Goal: Transaction & Acquisition: Purchase product/service

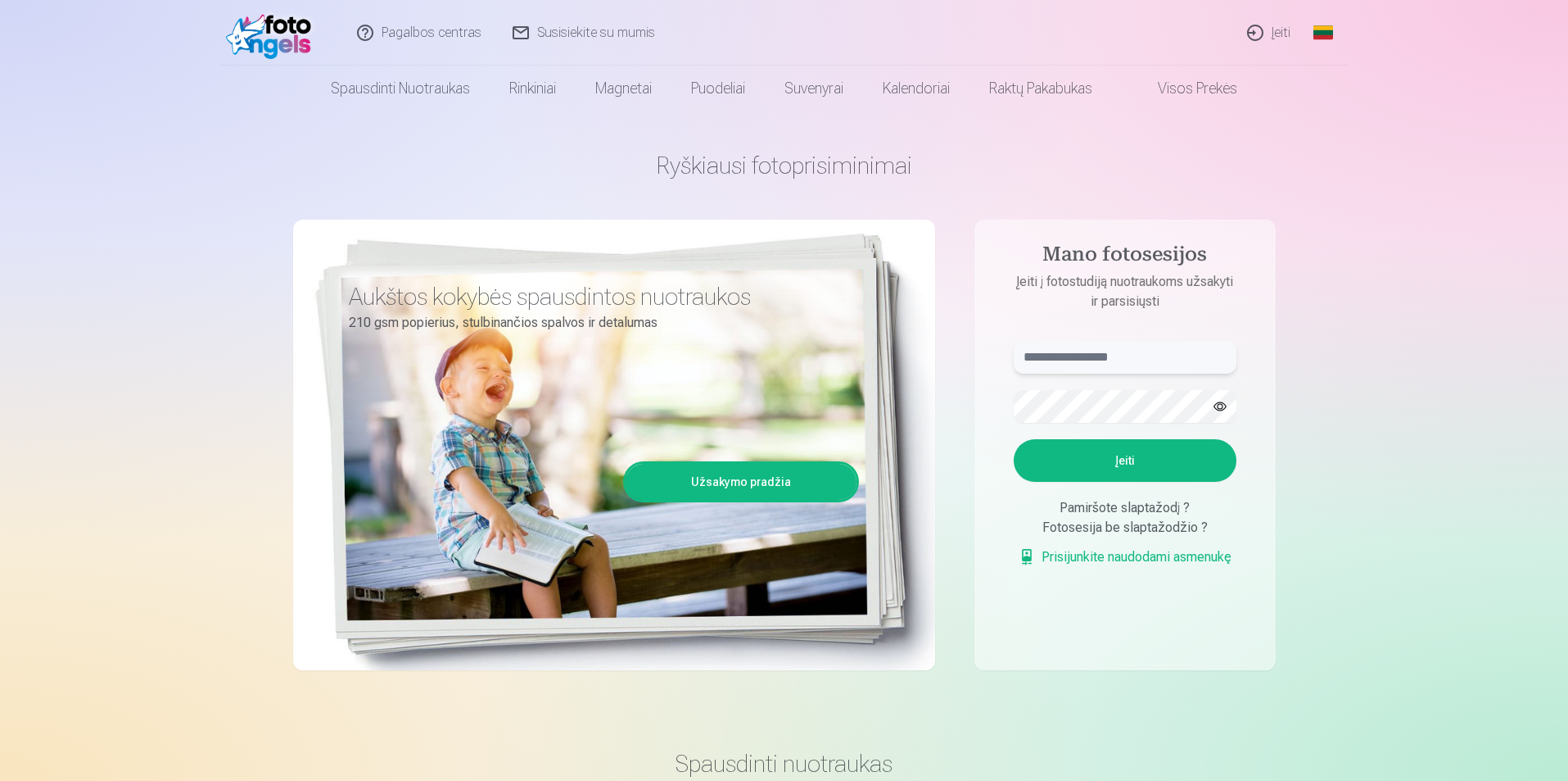
click at [1141, 356] on input "text" at bounding box center [1124, 358] width 223 height 33
type input "**********"
click at [1139, 453] on button "Įeiti" at bounding box center [1124, 460] width 223 height 43
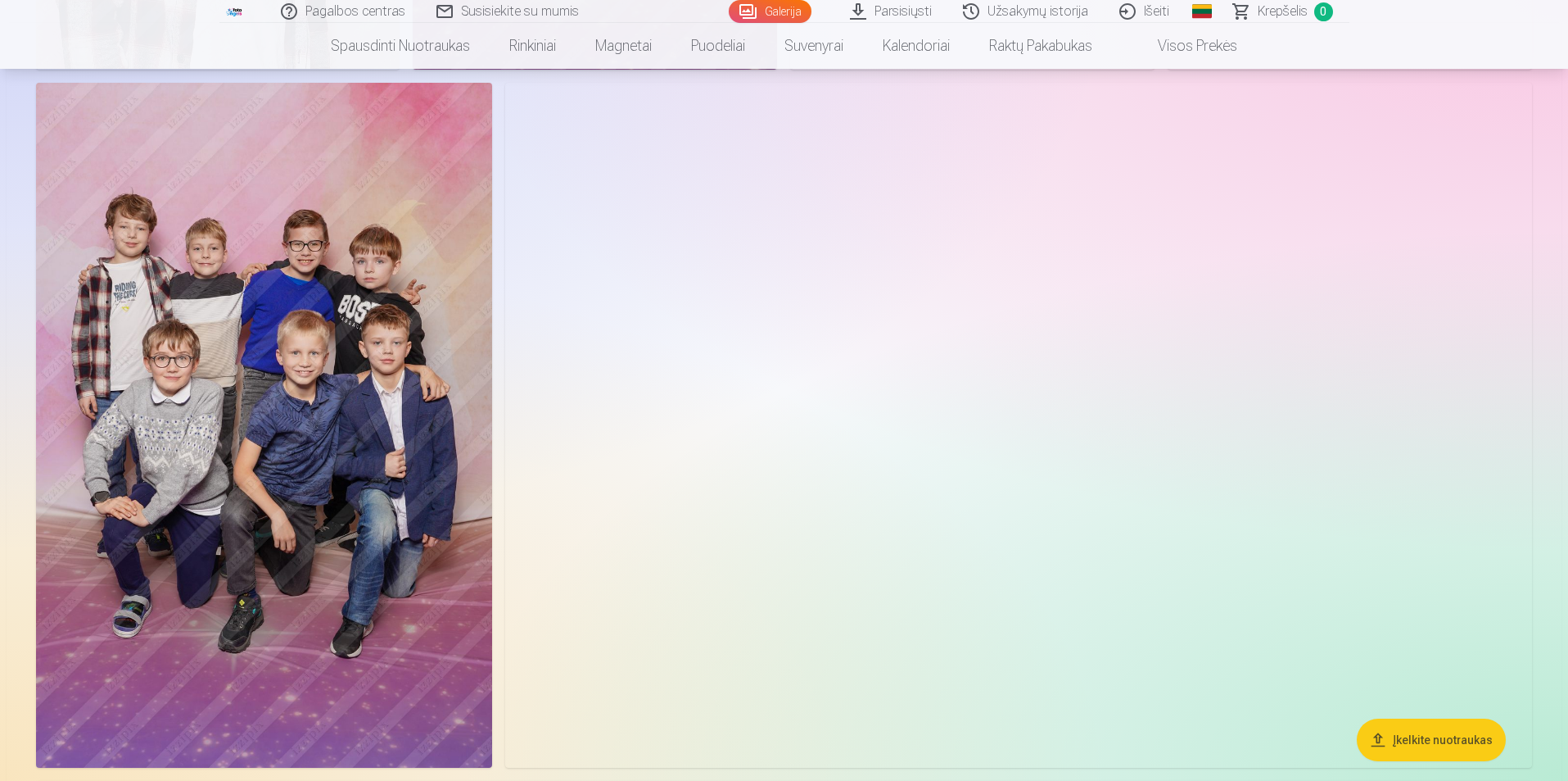
scroll to position [1229, 0]
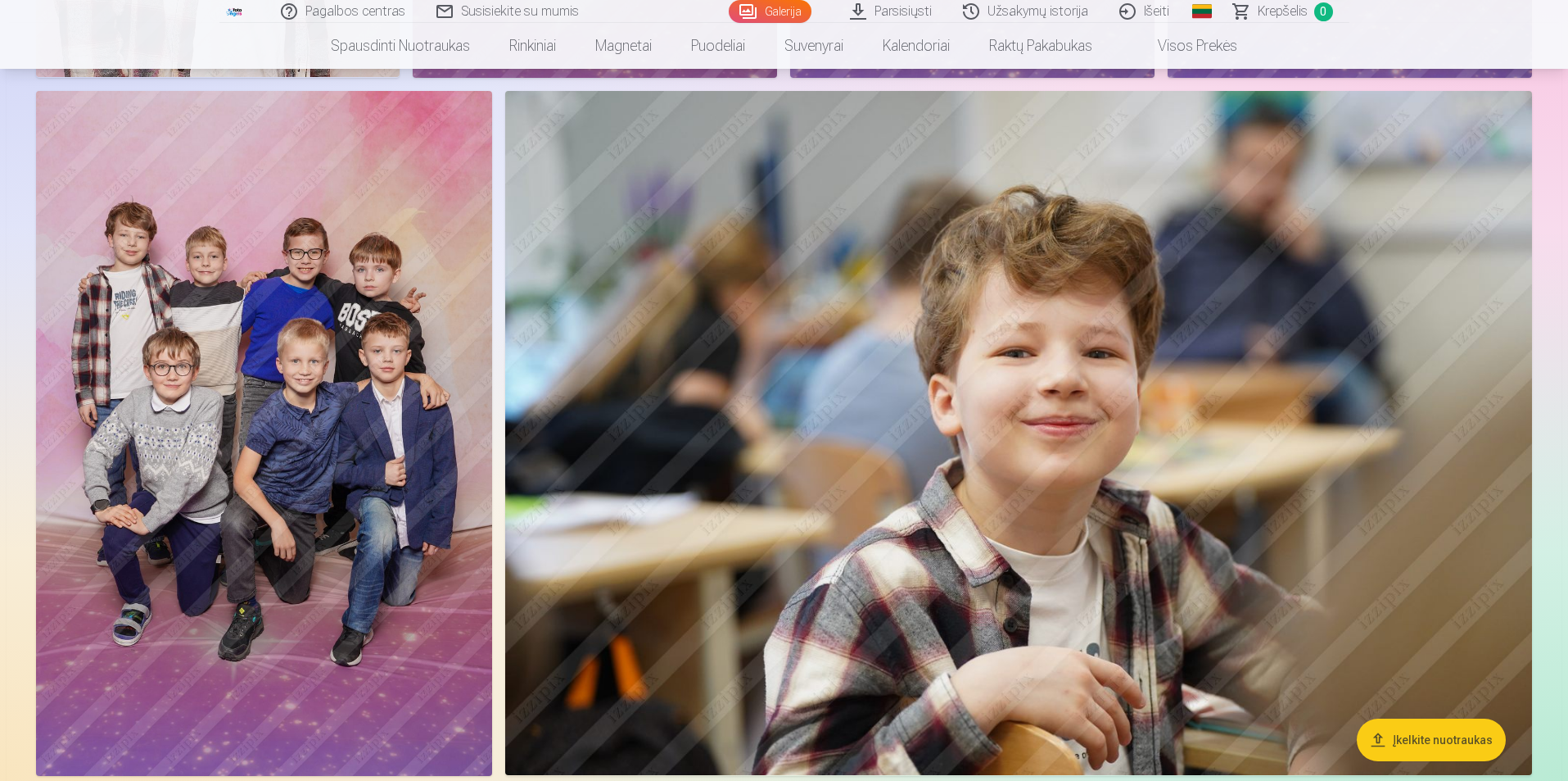
click at [1088, 409] on img at bounding box center [1018, 433] width 1027 height 684
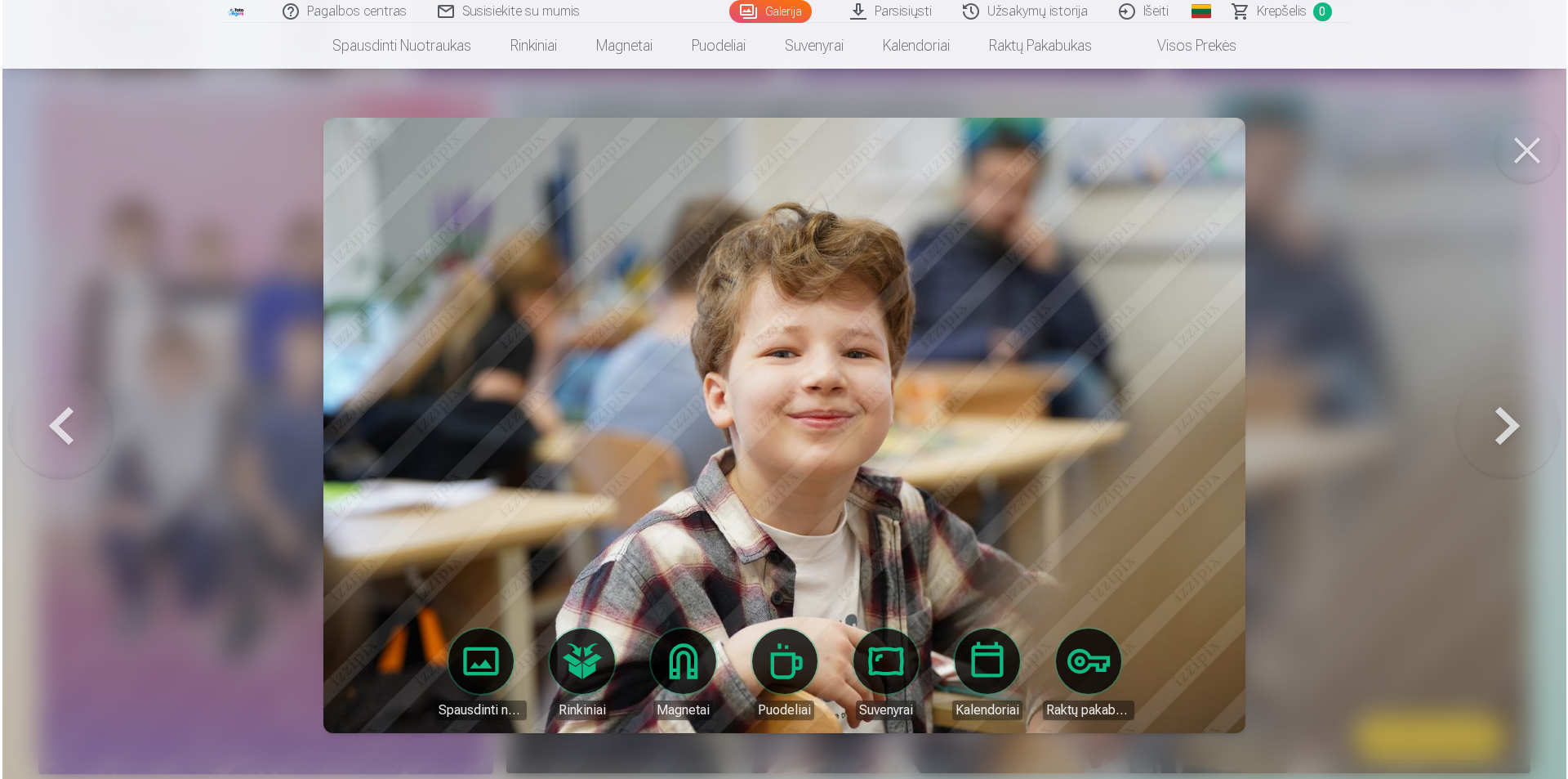
scroll to position [1227, 0]
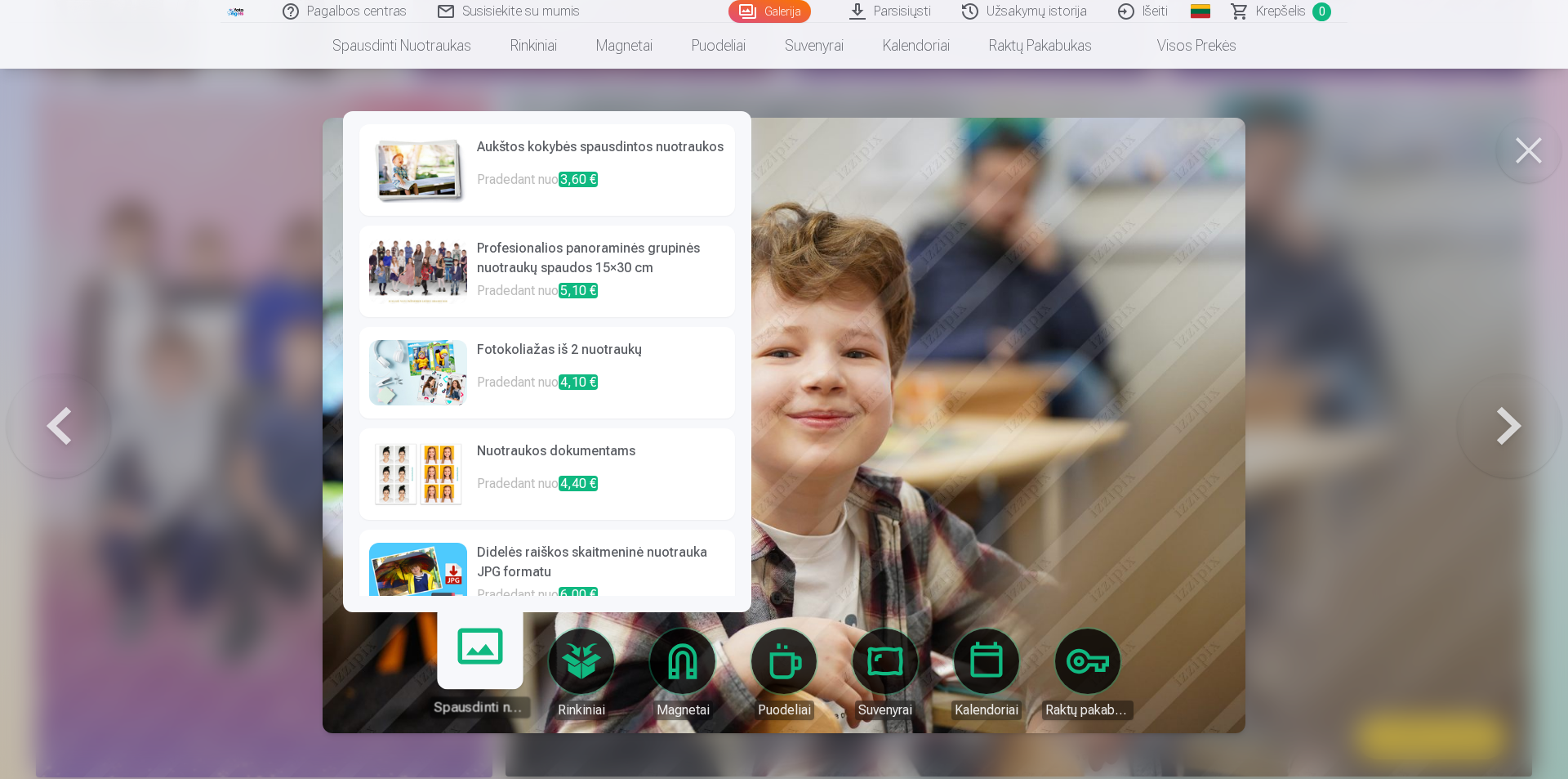
click at [485, 648] on link "Spausdinti nuotraukas" at bounding box center [479, 667] width 100 height 100
click at [652, 151] on h6 "Aukštos kokybės spausdintos nuotraukos" at bounding box center [600, 154] width 249 height 33
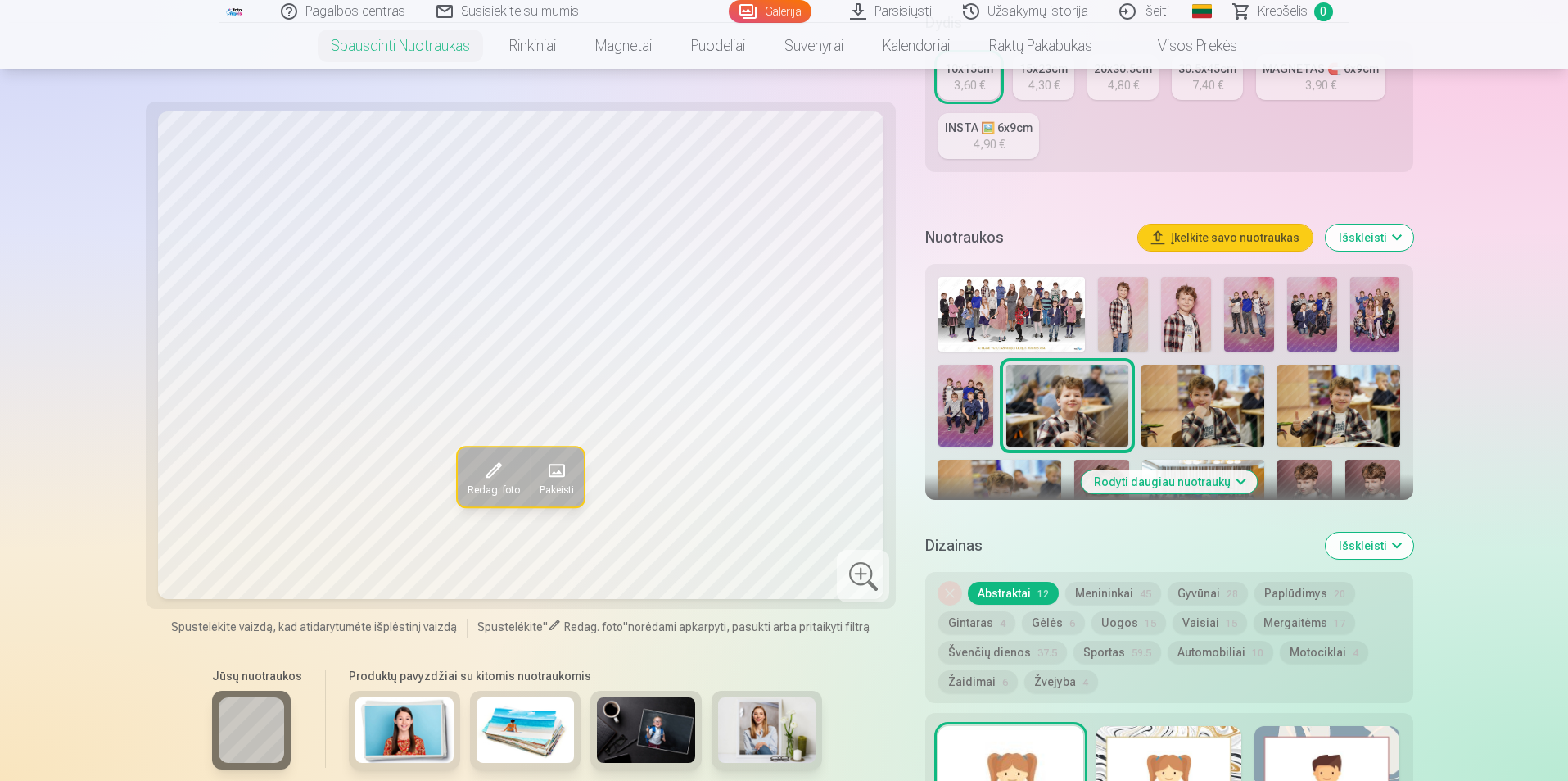
scroll to position [410, 0]
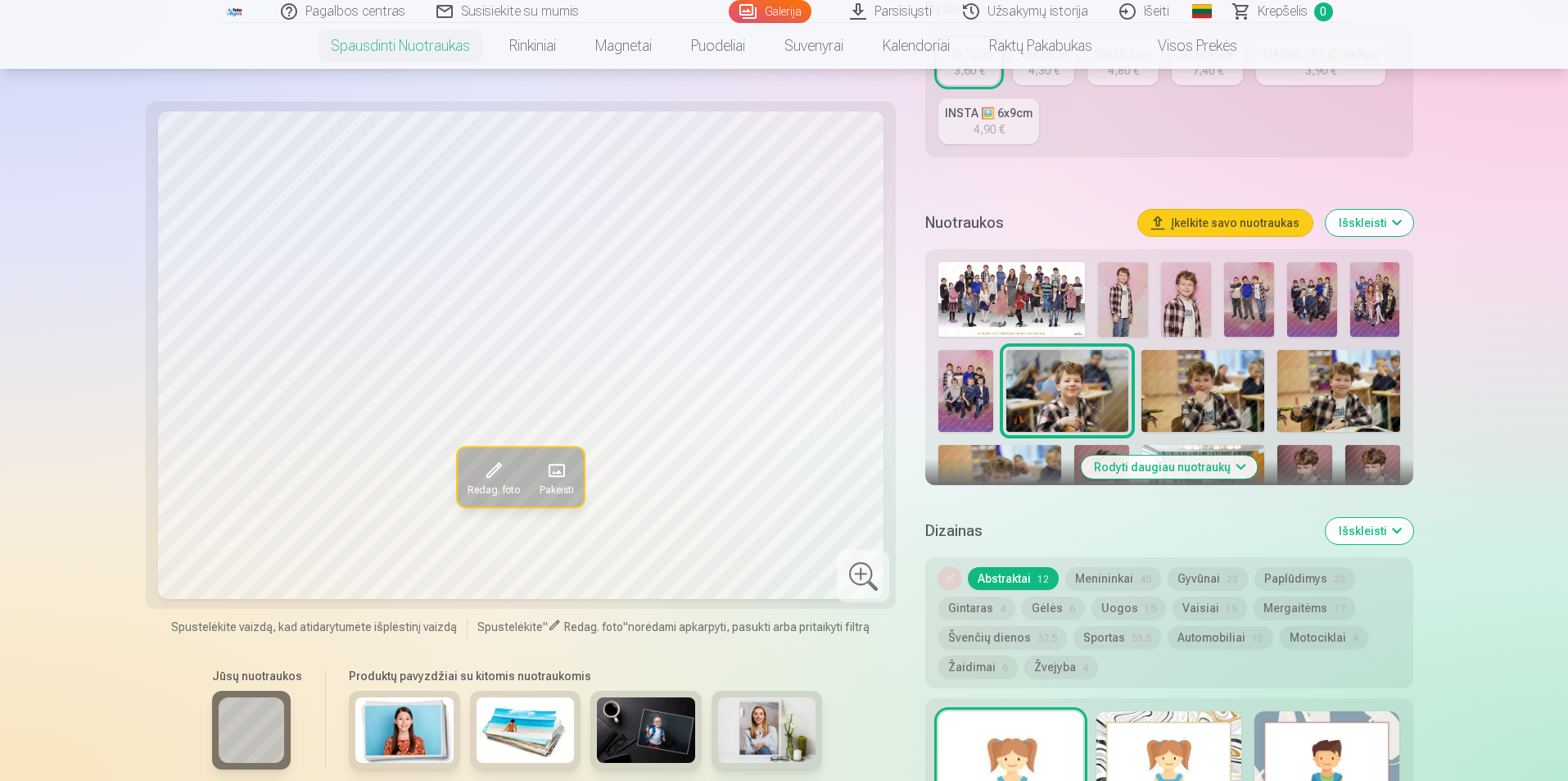
click at [1398, 221] on button "Išskleisti" at bounding box center [1370, 223] width 88 height 26
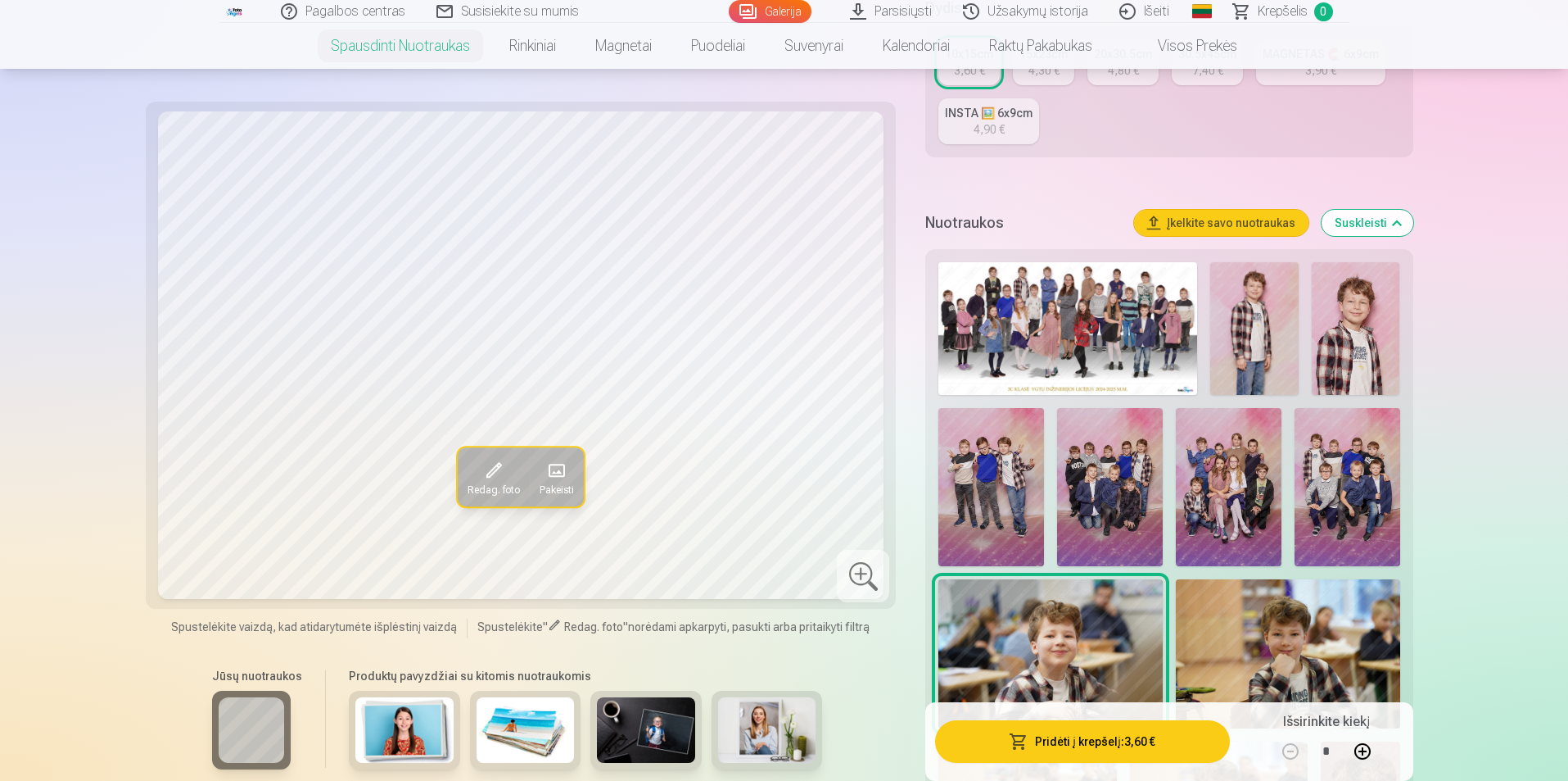
click at [996, 462] on img at bounding box center [991, 487] width 106 height 158
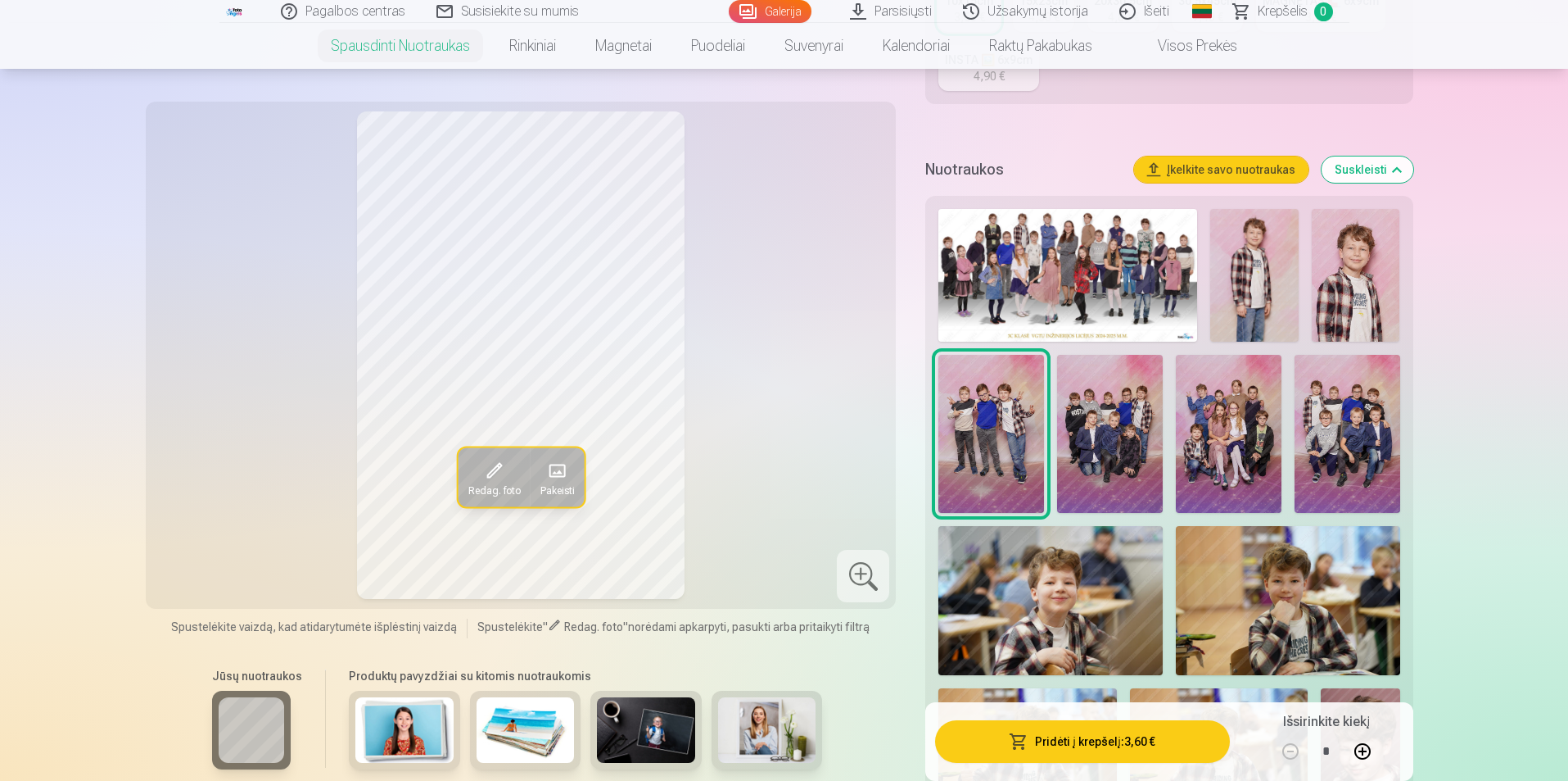
scroll to position [492, 0]
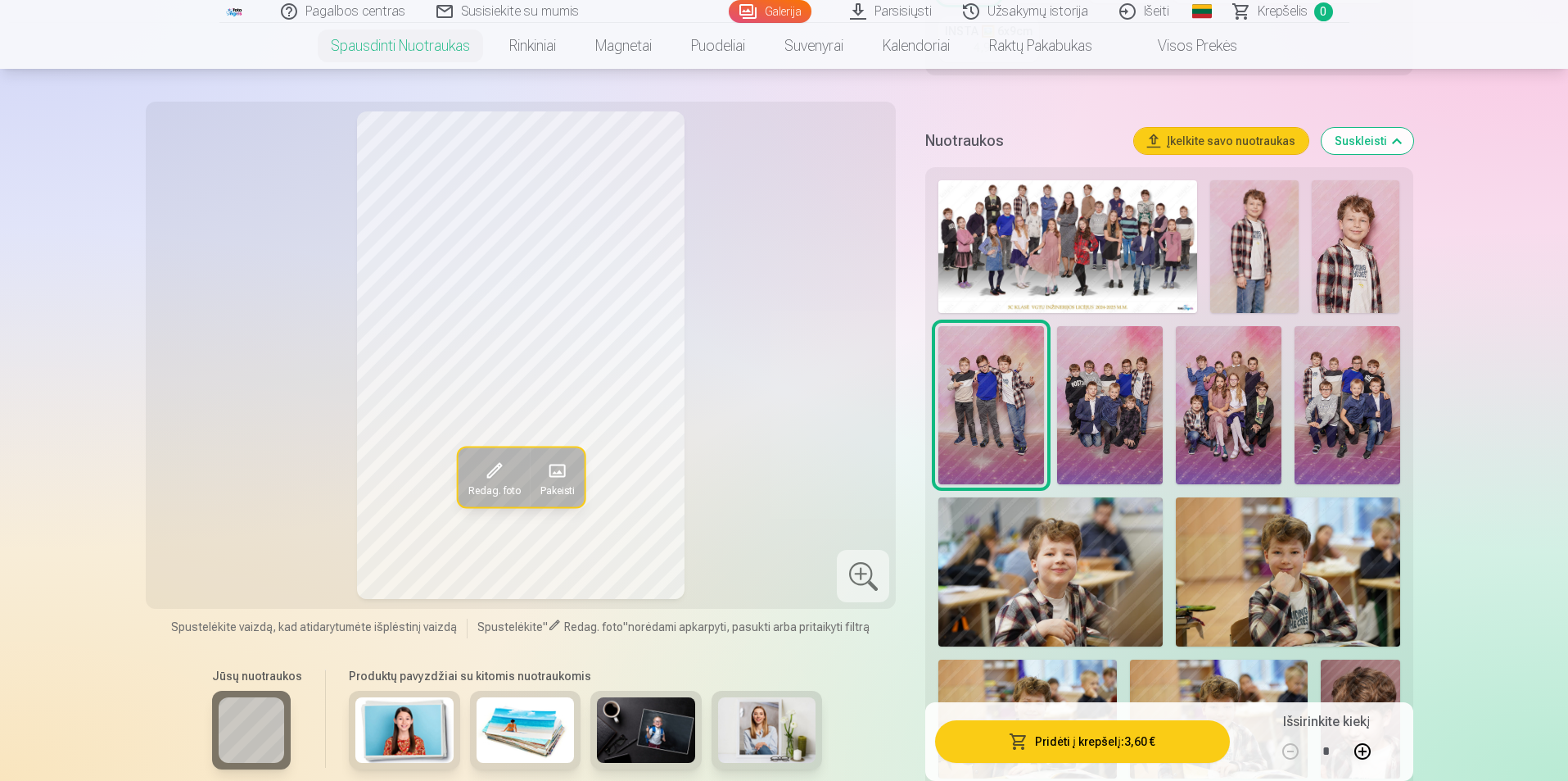
click at [1104, 554] on img at bounding box center [1050, 572] width 225 height 149
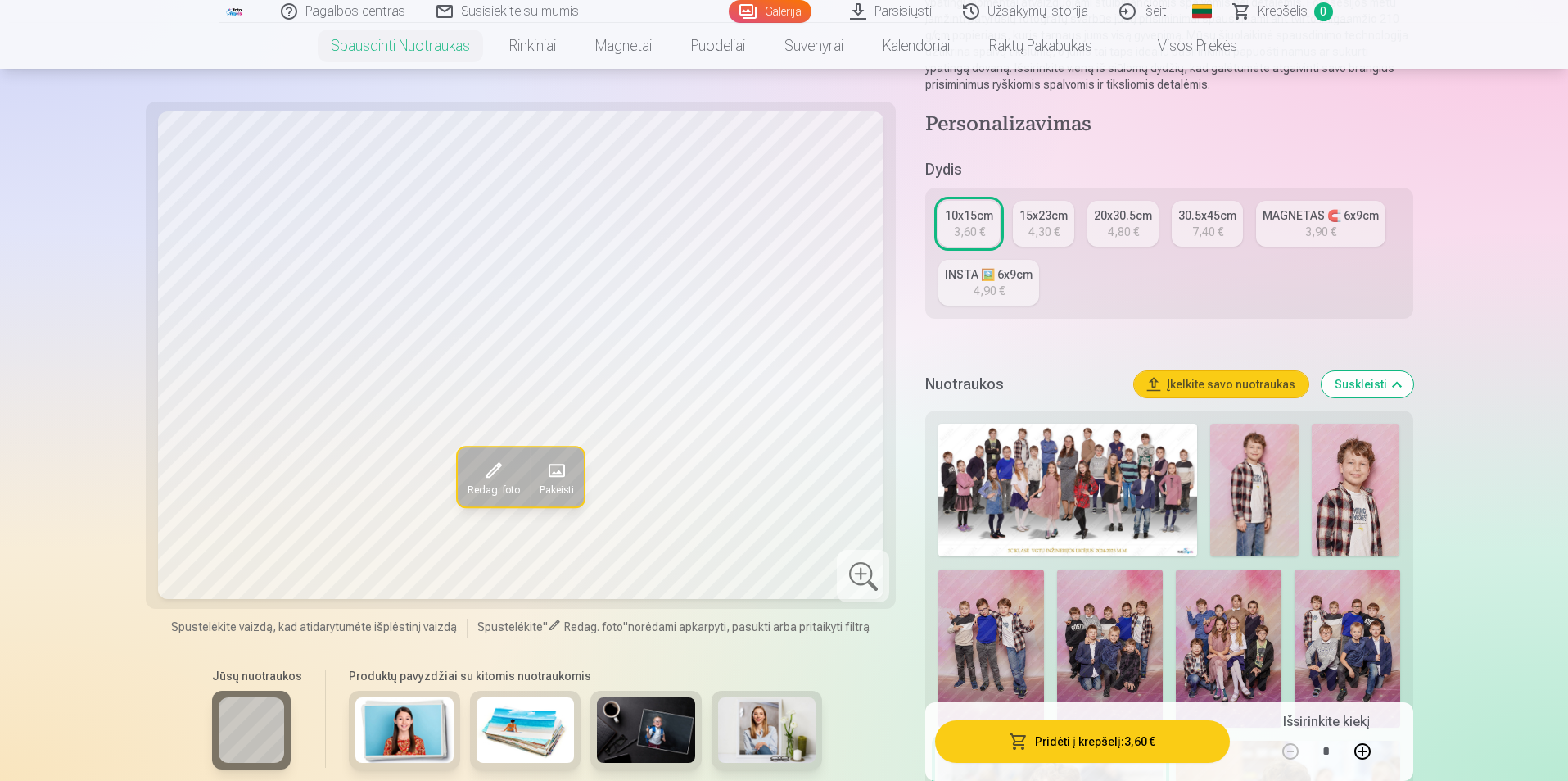
scroll to position [245, 0]
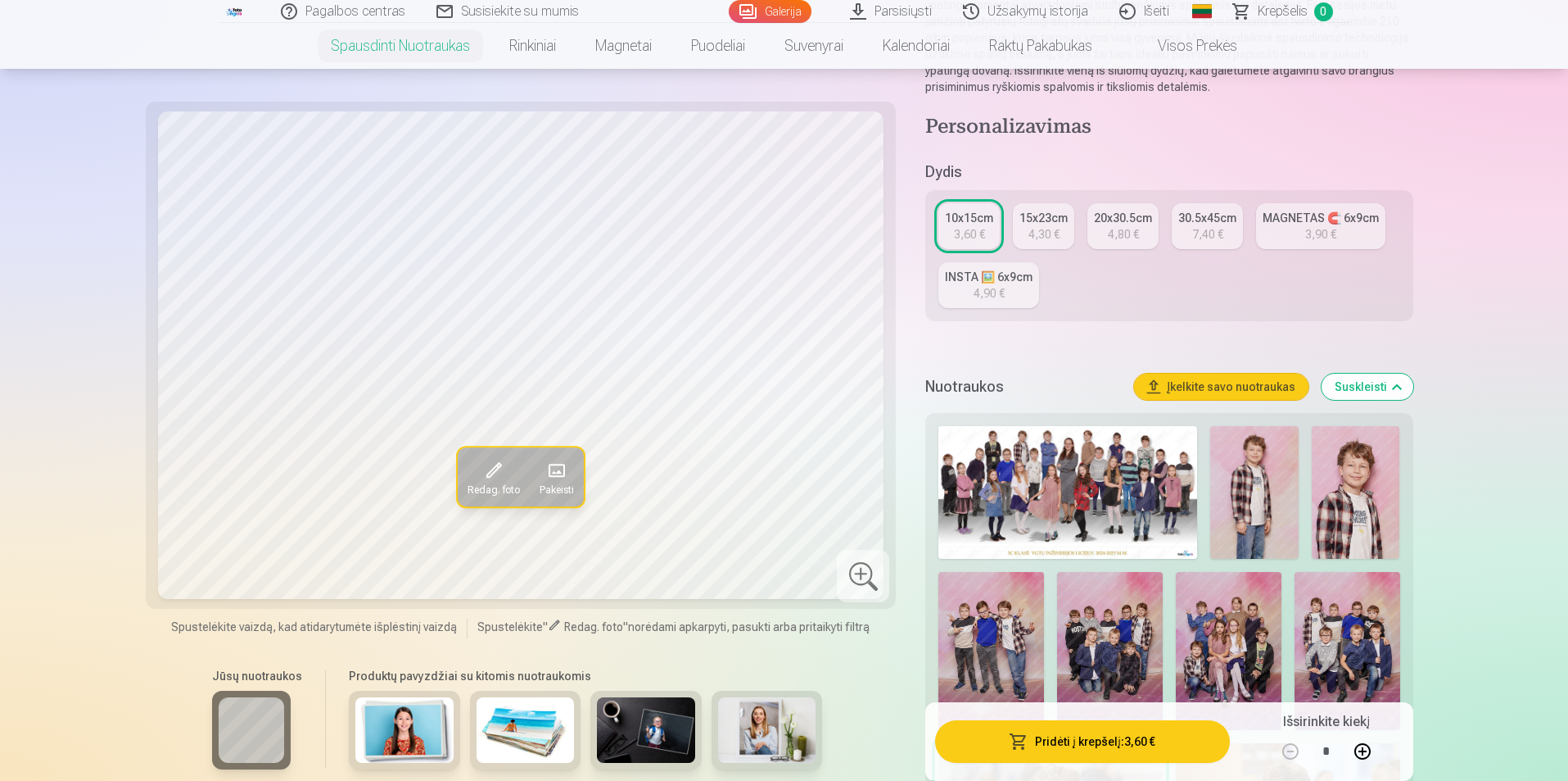
click at [1038, 220] on div "15x23cm" at bounding box center [1042, 218] width 48 height 17
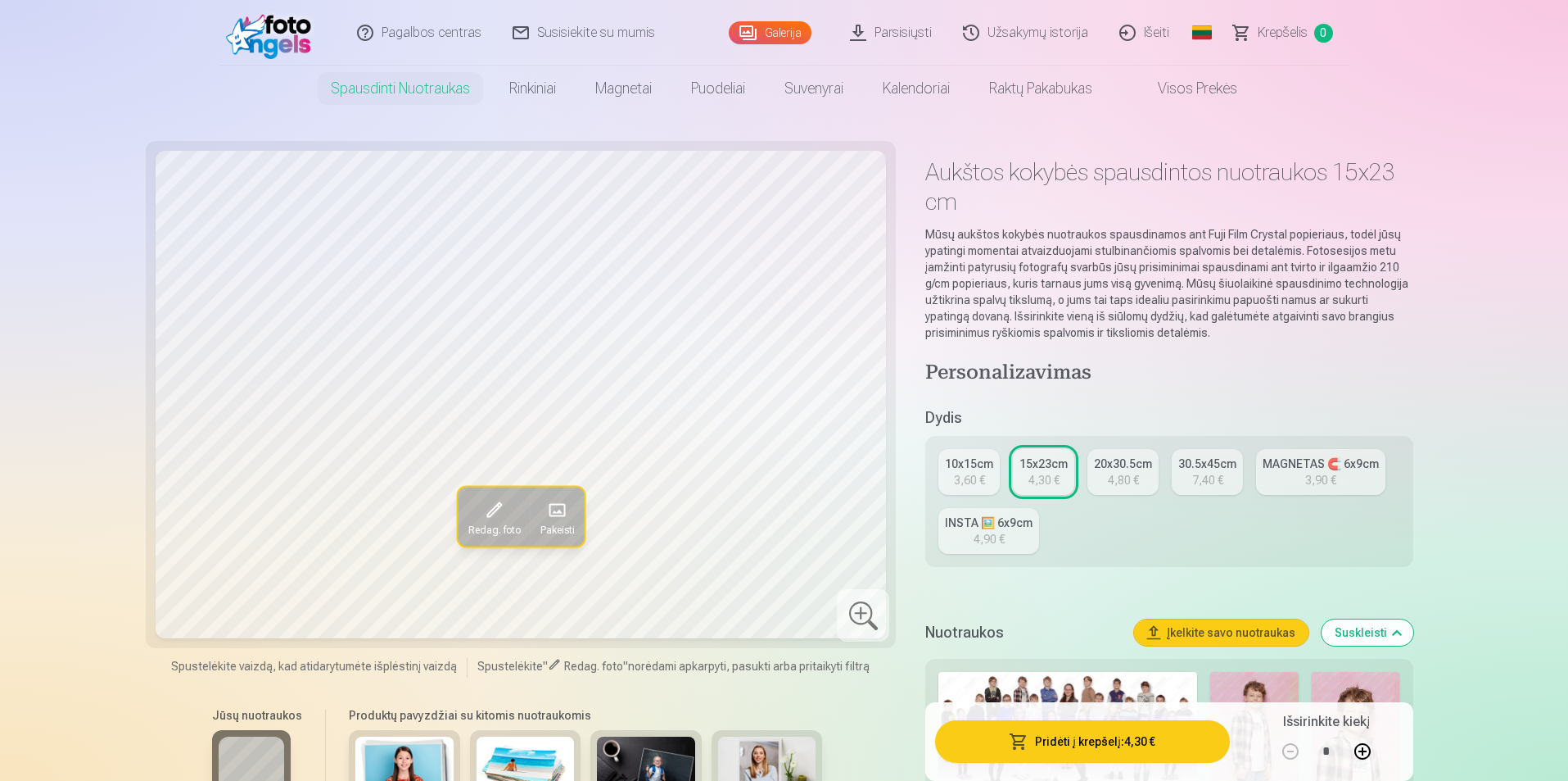
click at [1140, 741] on button "Pridėti į krepšelį : 4,30 €" at bounding box center [1081, 742] width 294 height 43
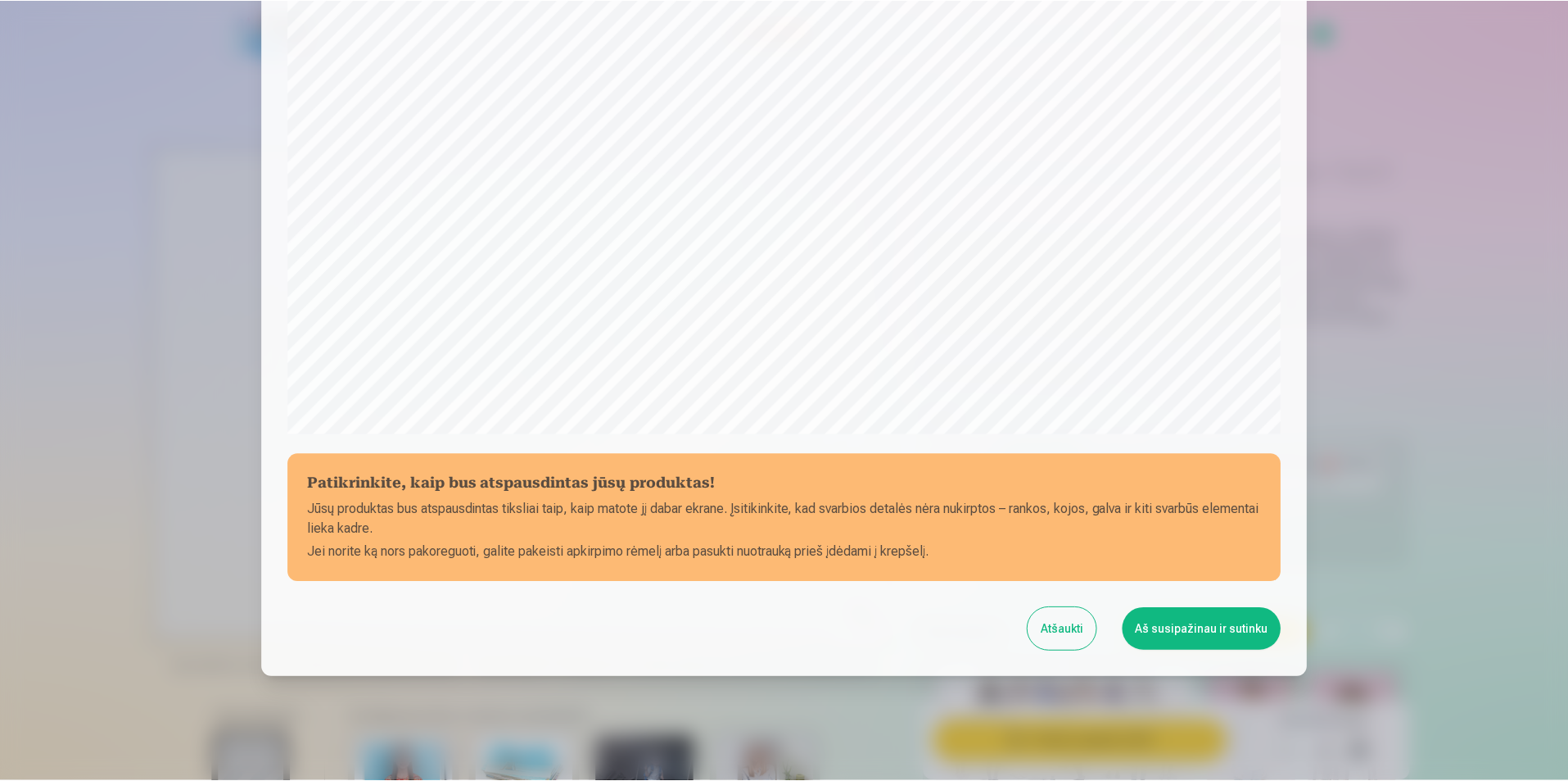
scroll to position [399, 0]
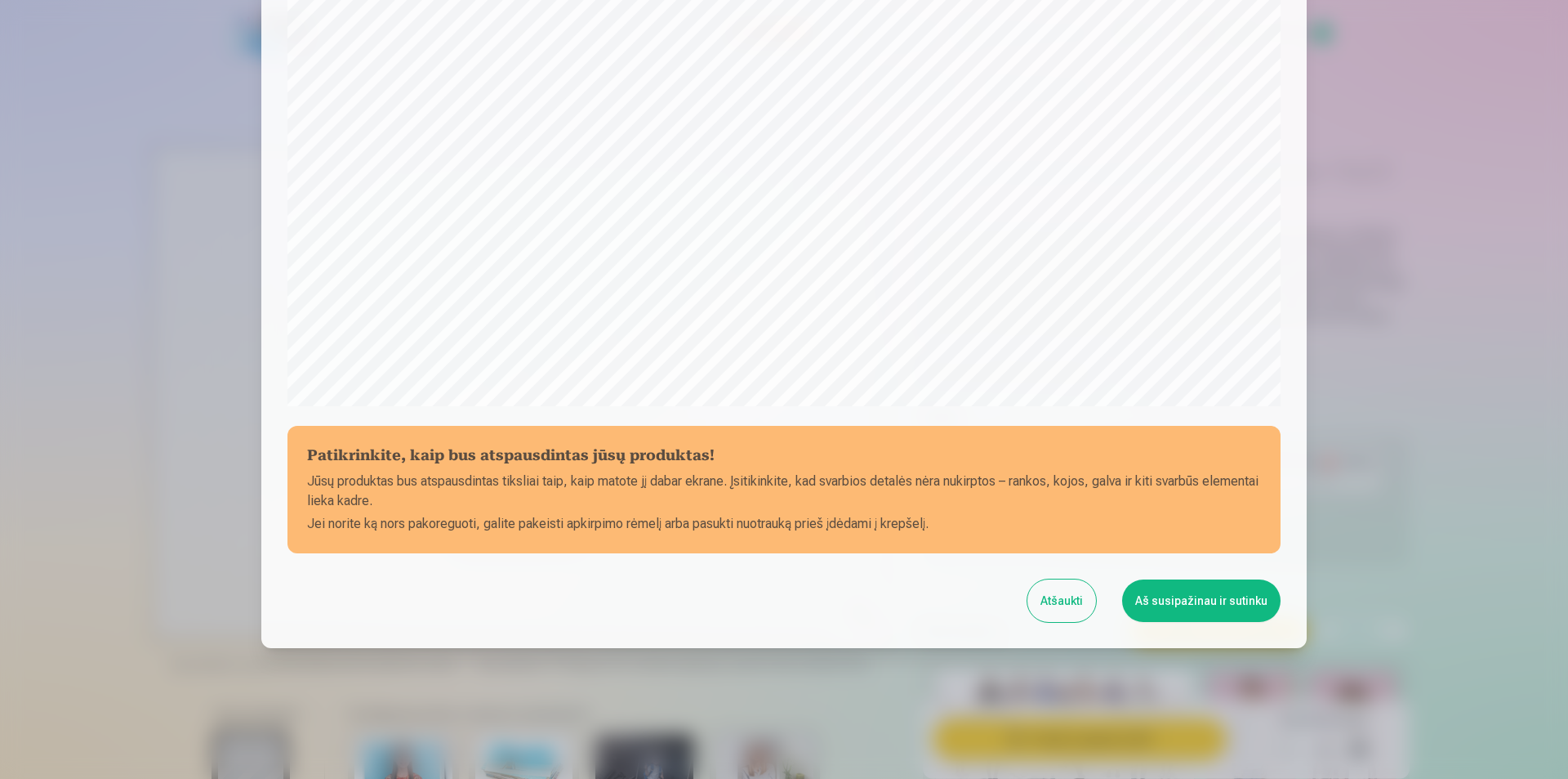
click at [1232, 606] on button "Aš susipažinau ir sutinku" at bounding box center [1201, 601] width 159 height 43
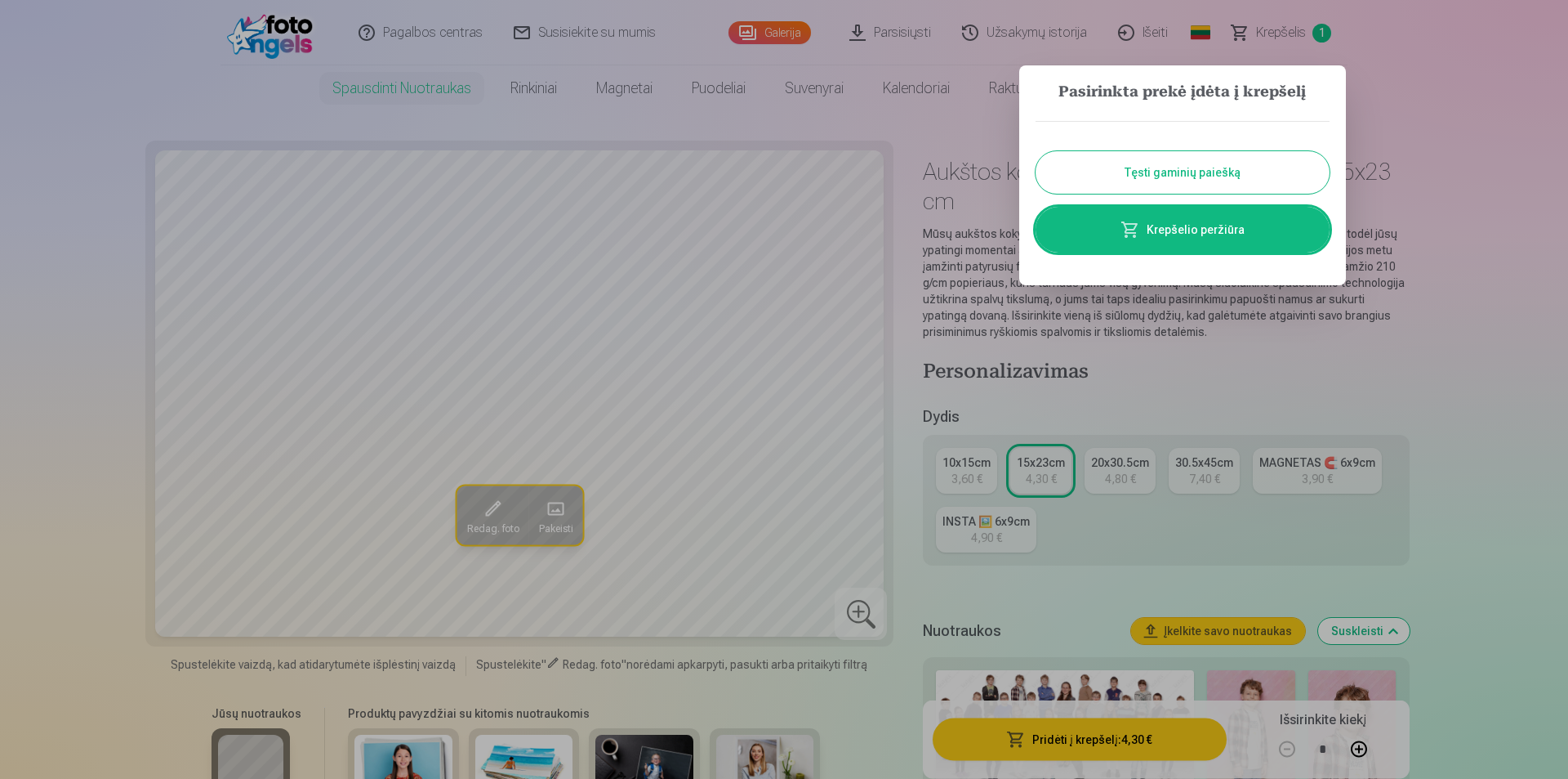
click at [1242, 165] on button "Tęsti gaminių paiešką" at bounding box center [1182, 173] width 294 height 43
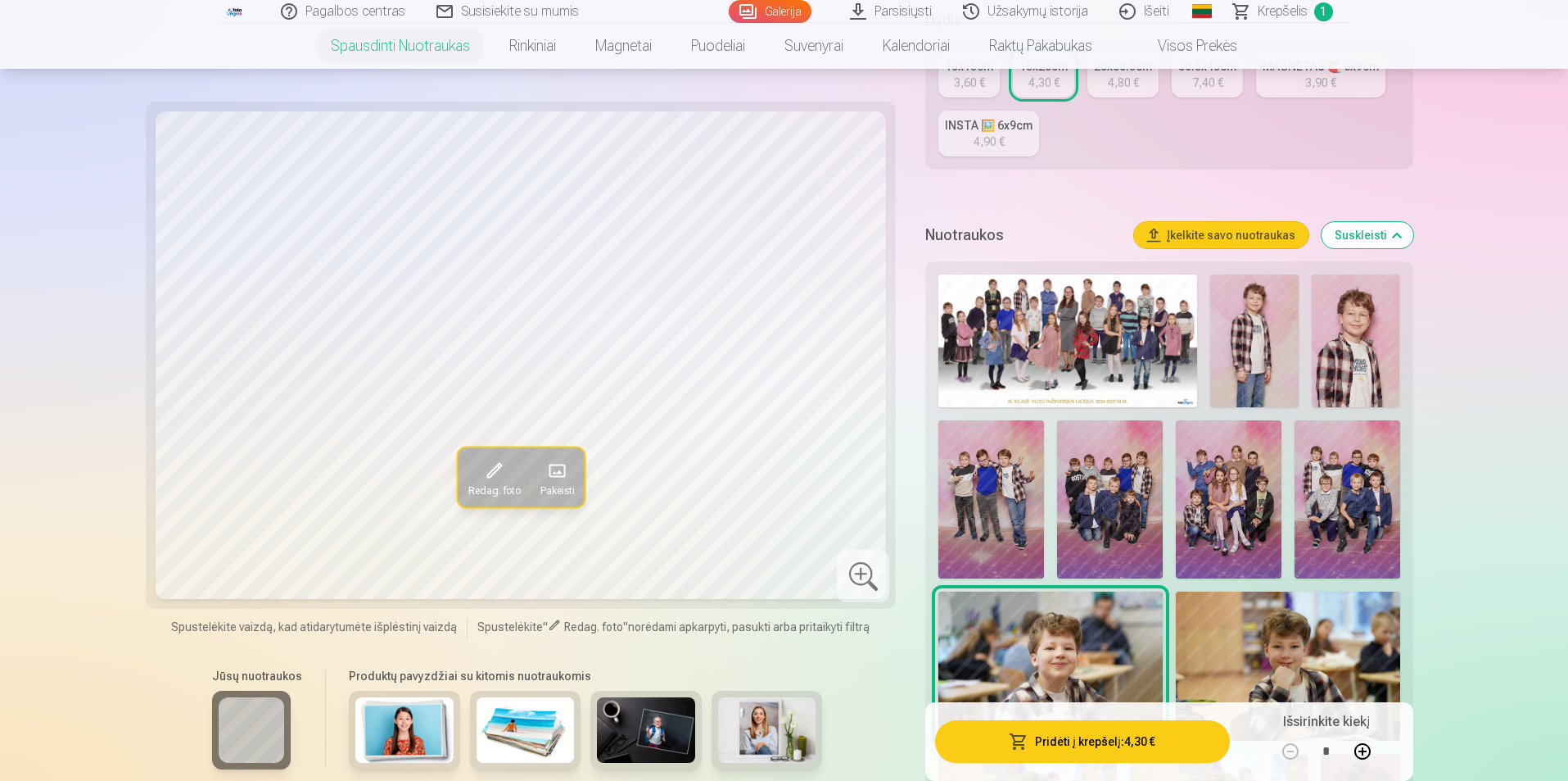
scroll to position [410, 0]
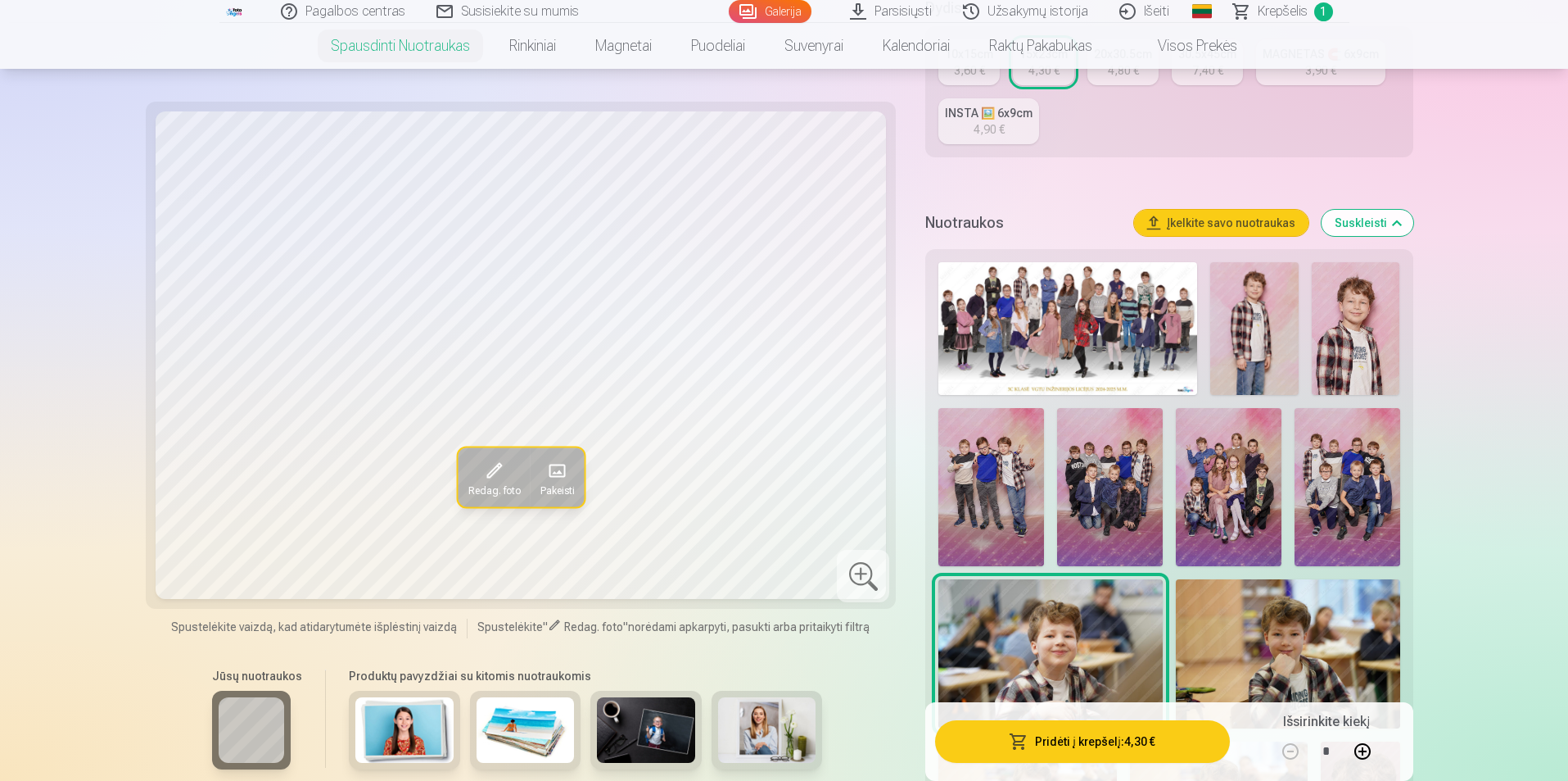
click at [1361, 332] on img at bounding box center [1355, 328] width 88 height 133
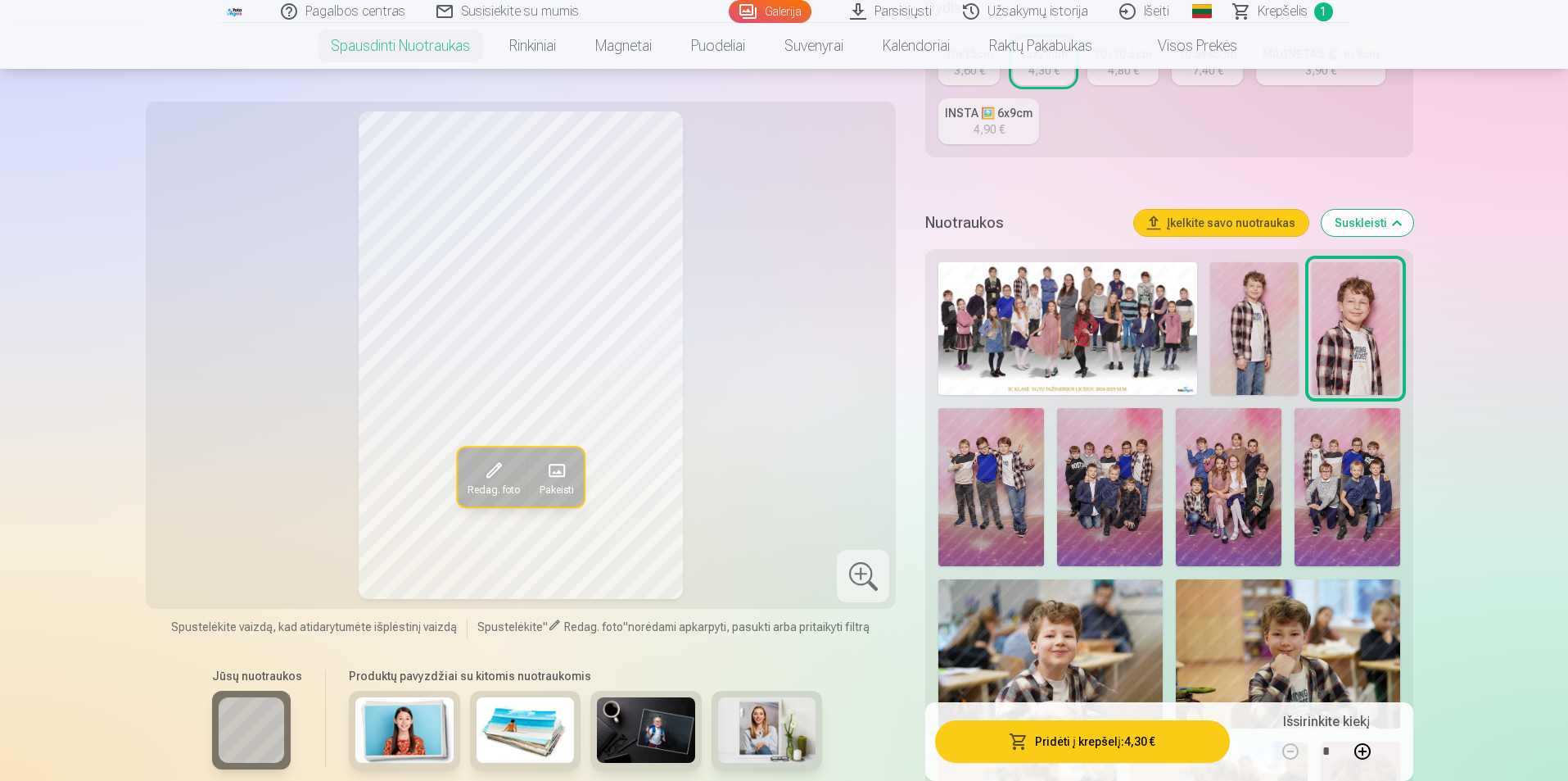
click at [1101, 331] on img at bounding box center [1067, 328] width 259 height 133
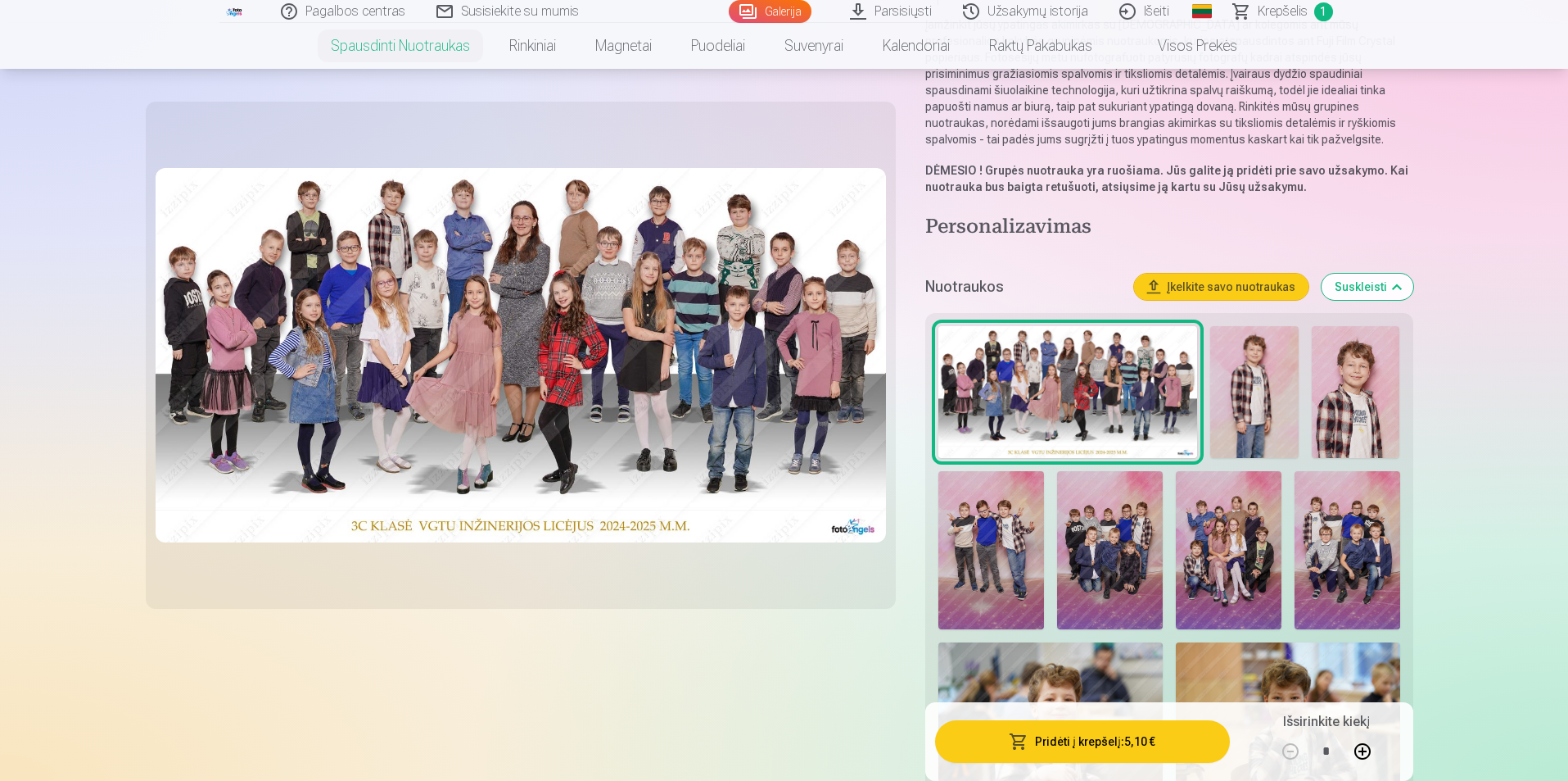
scroll to position [327, 0]
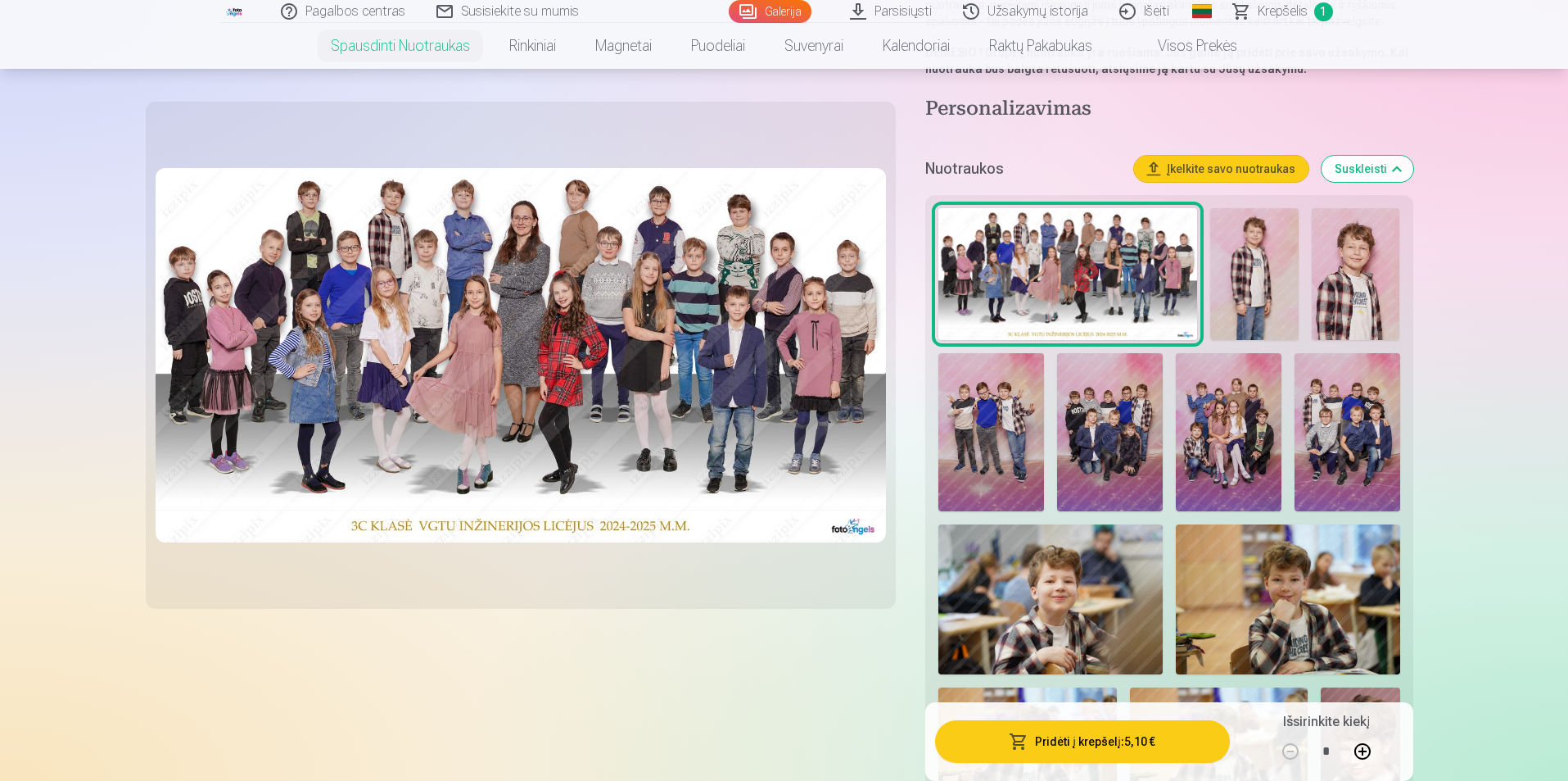
click at [1002, 435] on img at bounding box center [991, 432] width 106 height 158
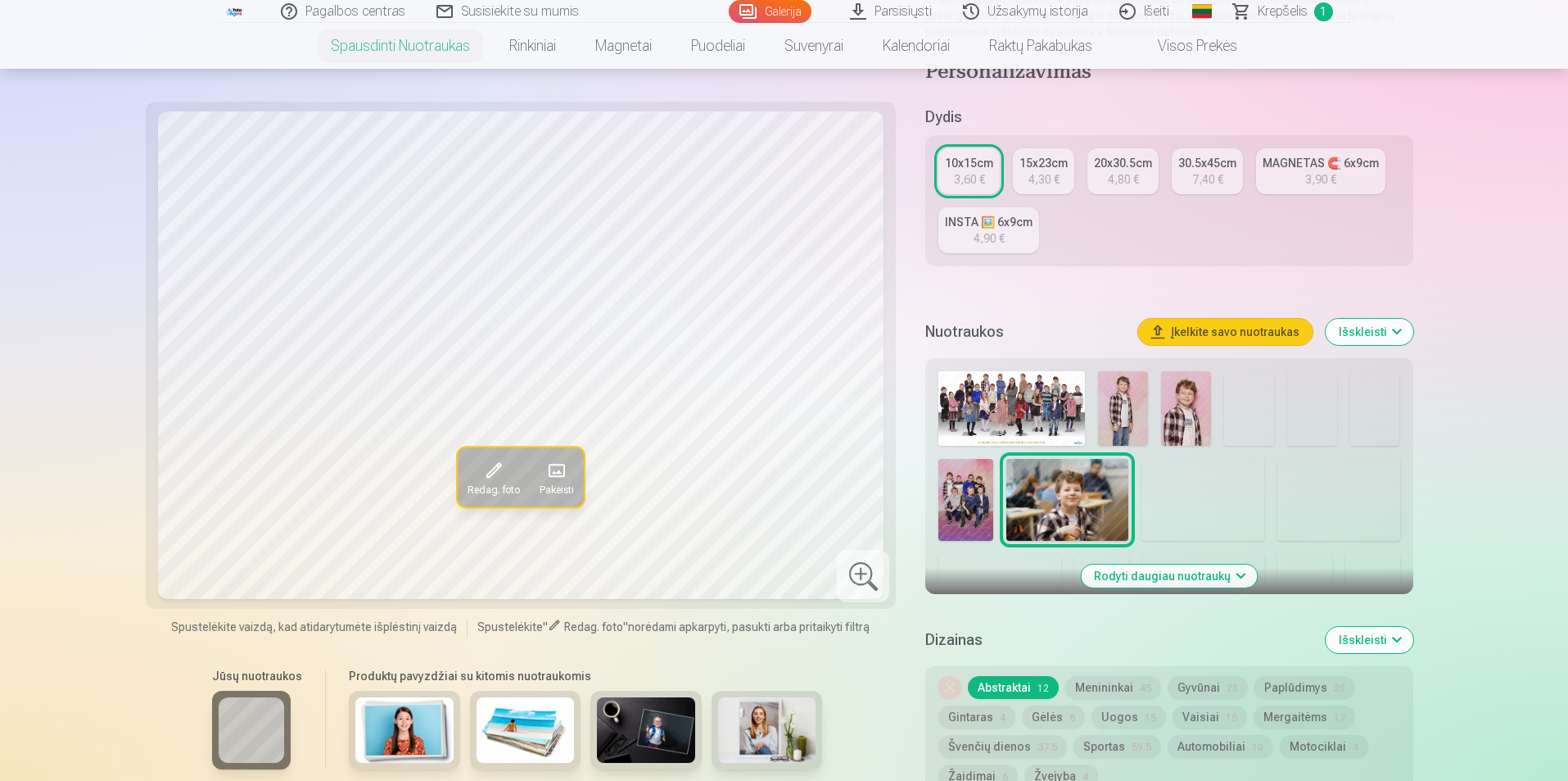
scroll to position [327, 0]
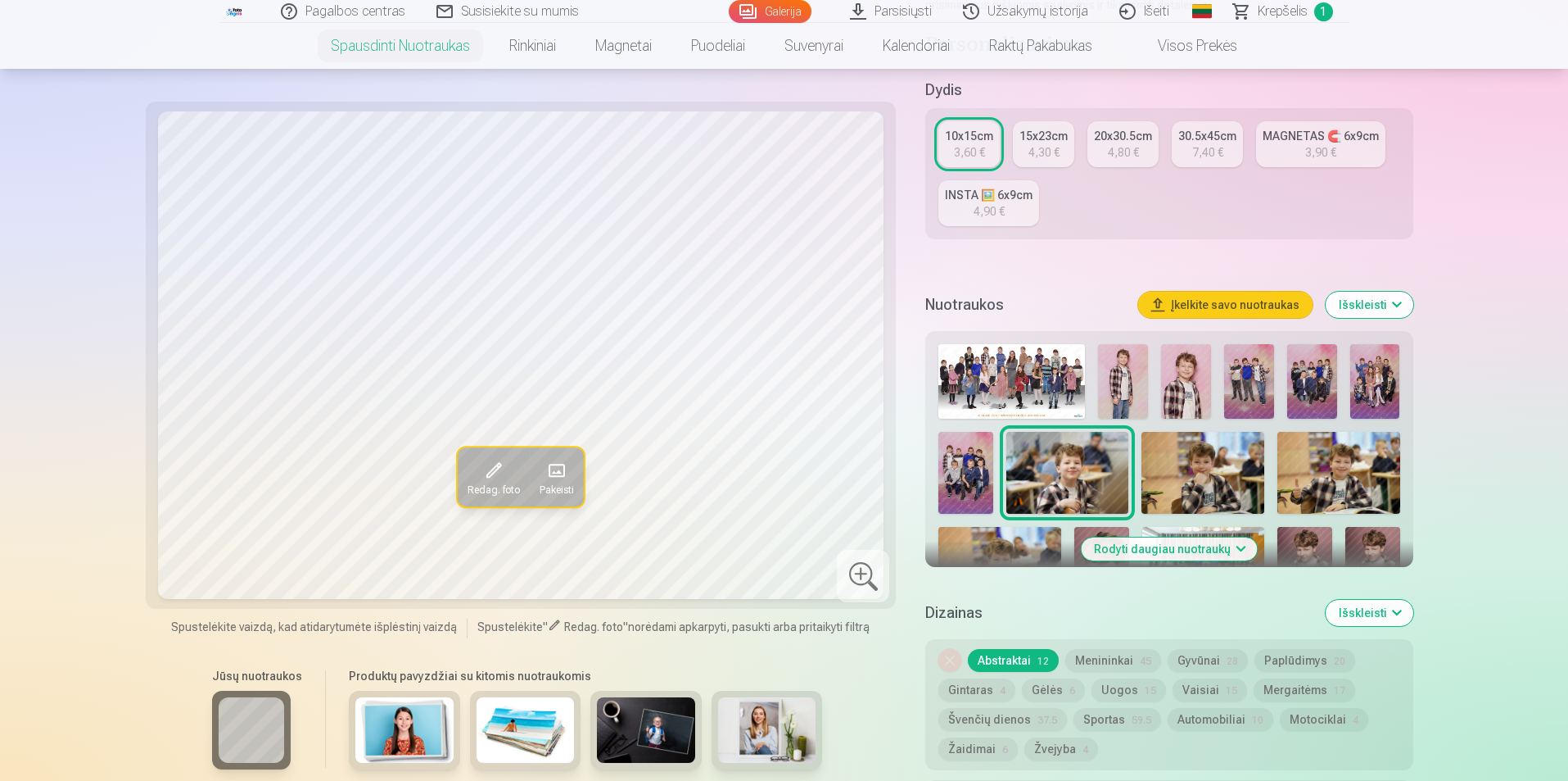
click at [974, 463] on img at bounding box center [964, 473] width 54 height 82
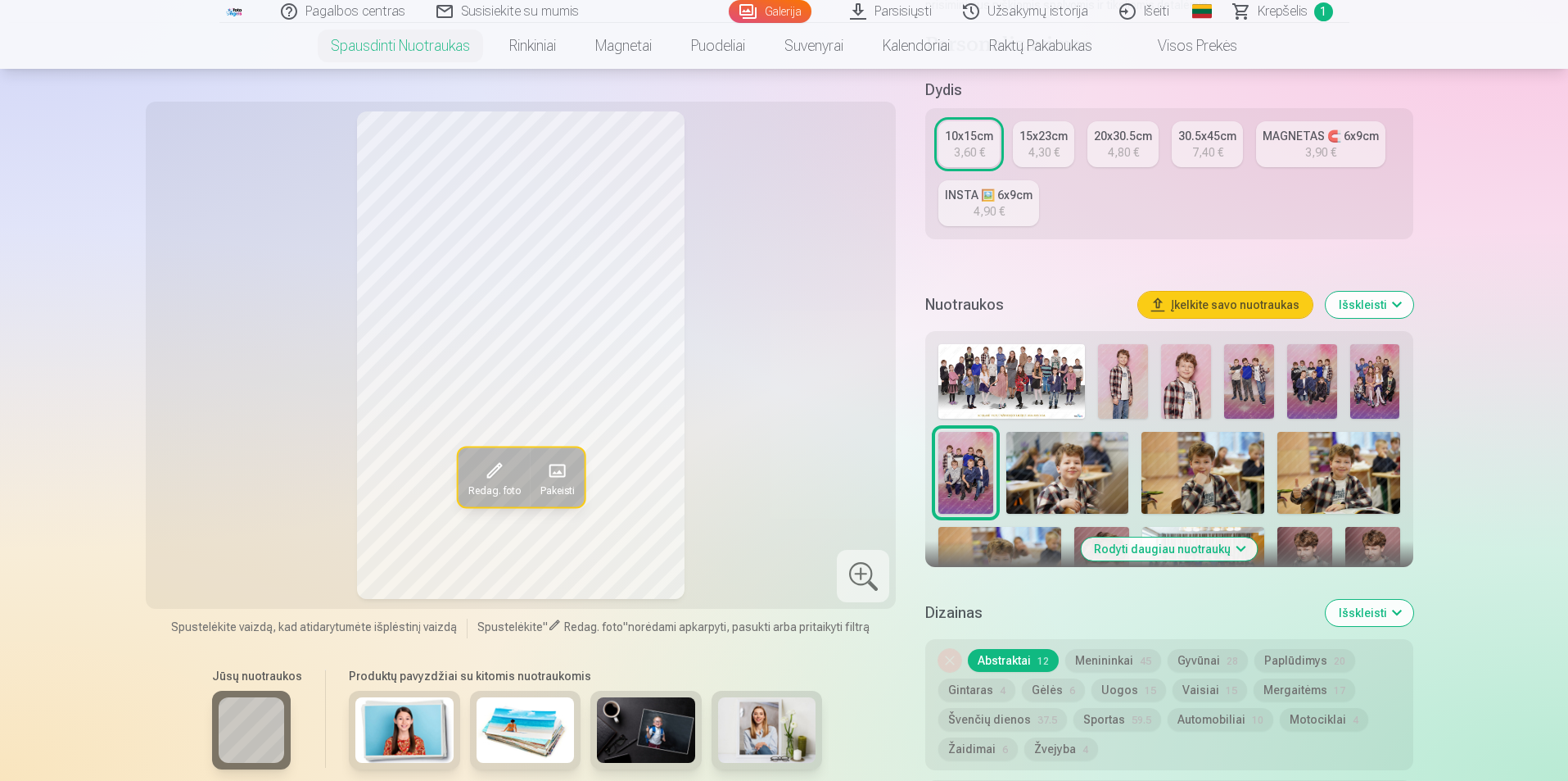
click at [1252, 386] on img at bounding box center [1249, 381] width 50 height 74
click at [1310, 381] on img at bounding box center [1311, 381] width 50 height 74
click at [970, 459] on img at bounding box center [964, 473] width 54 height 82
click at [1250, 377] on img at bounding box center [1249, 381] width 50 height 74
click at [971, 468] on img at bounding box center [964, 473] width 54 height 82
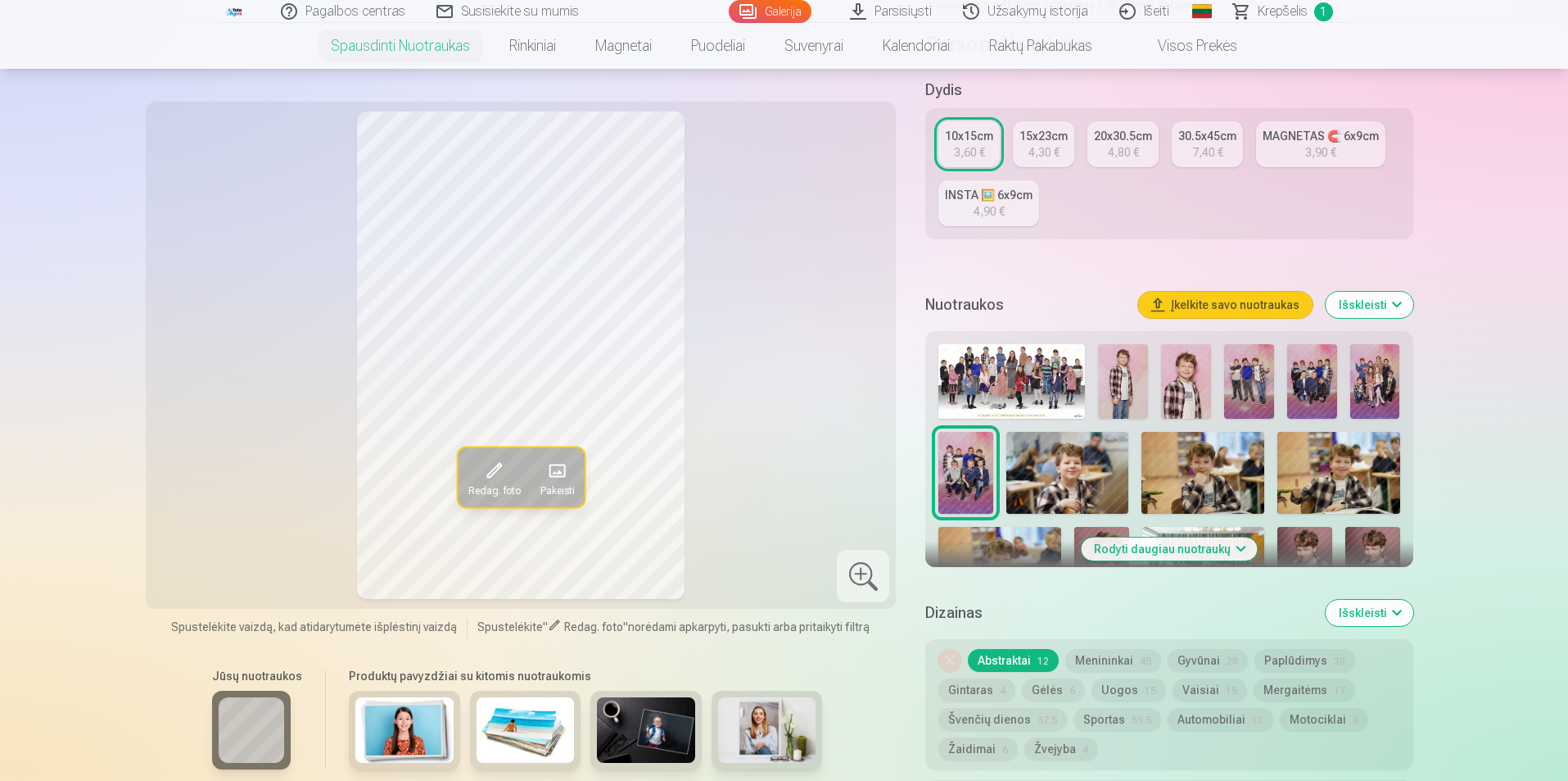
click at [1377, 369] on img at bounding box center [1375, 381] width 50 height 74
click at [1216, 466] on img at bounding box center [1203, 473] width 123 height 82
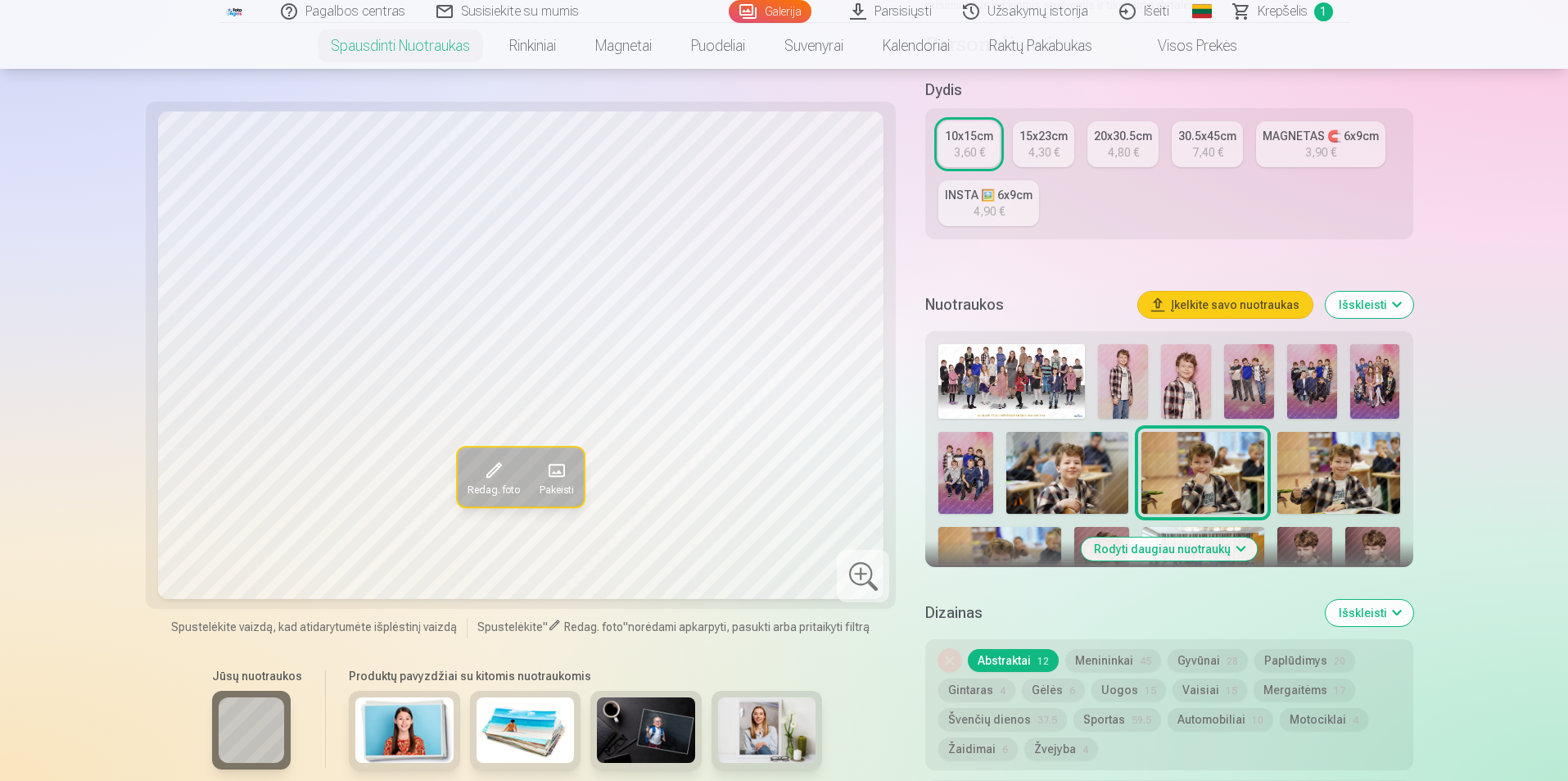
click at [1093, 467] on img at bounding box center [1068, 473] width 123 height 82
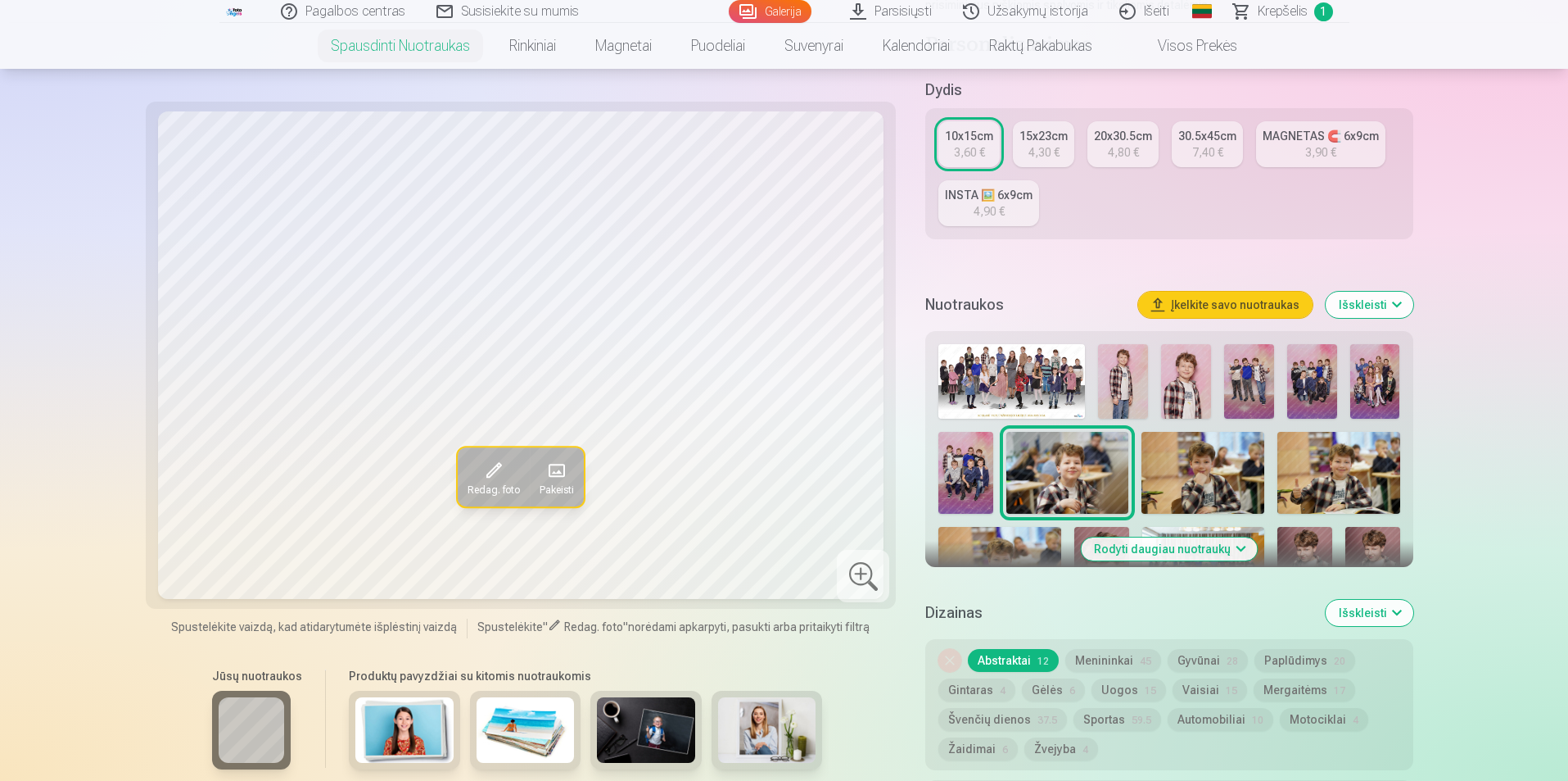
click at [1341, 471] on img at bounding box center [1338, 473] width 123 height 82
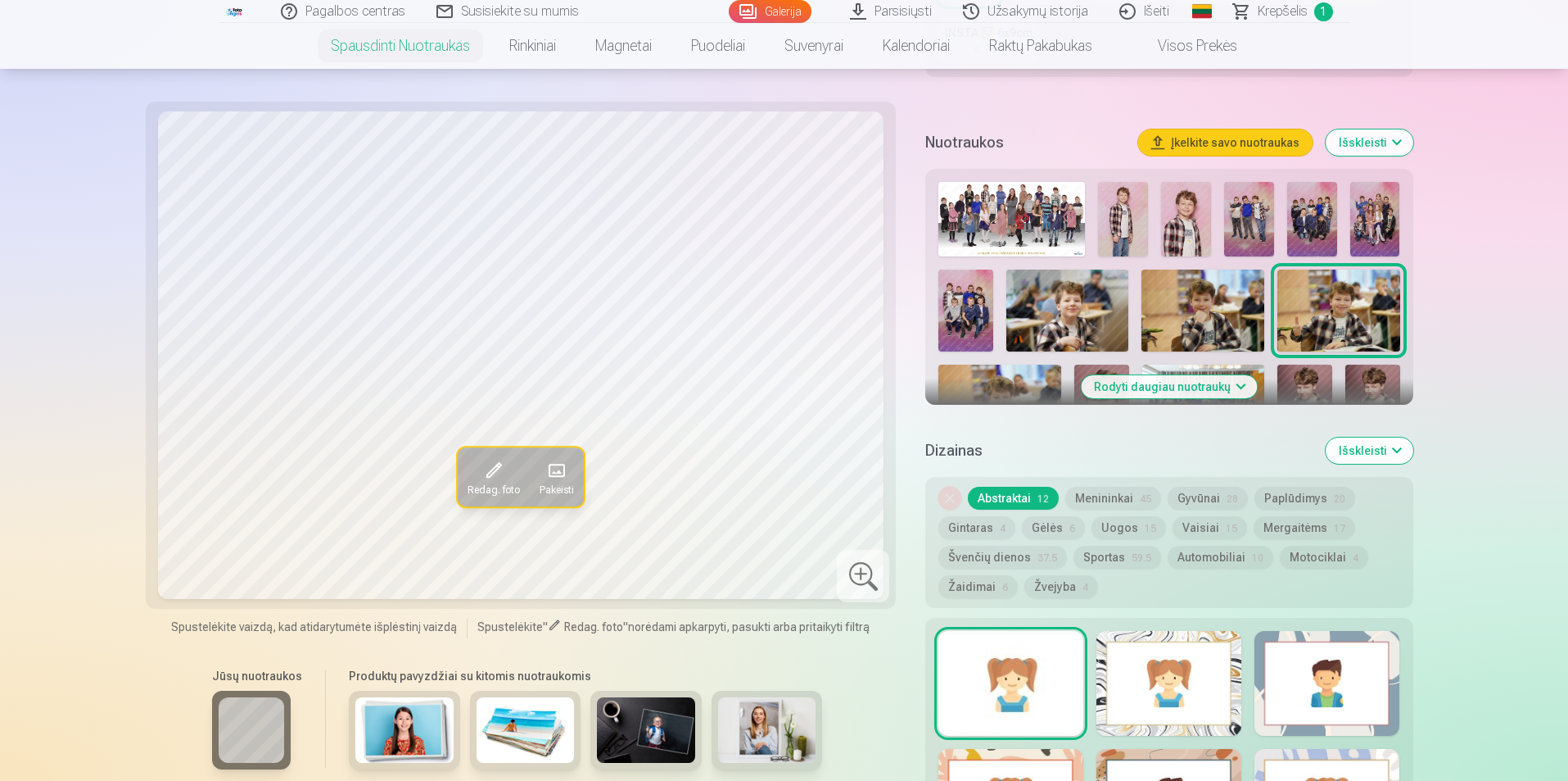
scroll to position [410, 0]
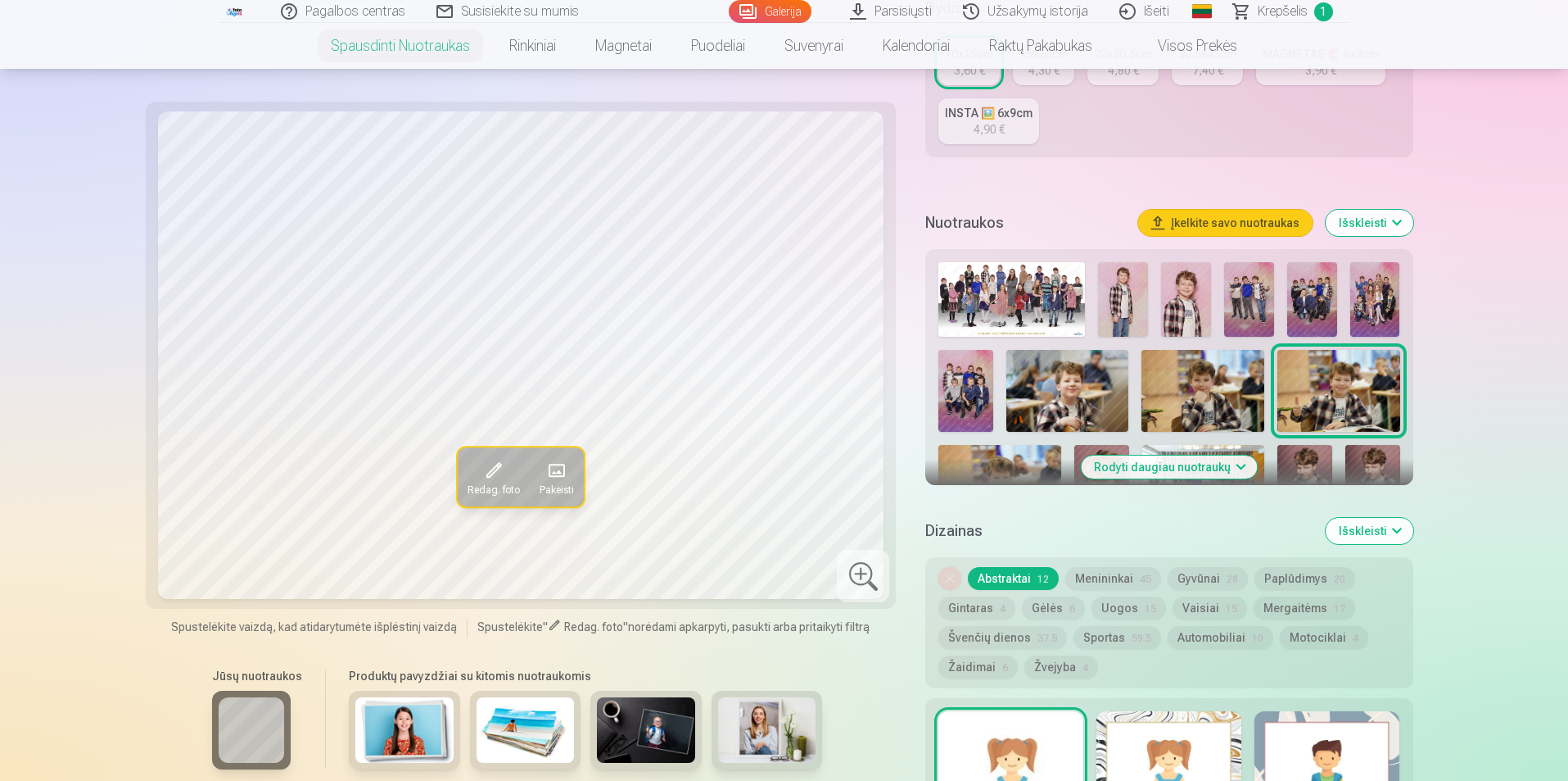
click at [1391, 216] on button "Išskleisti" at bounding box center [1370, 223] width 88 height 26
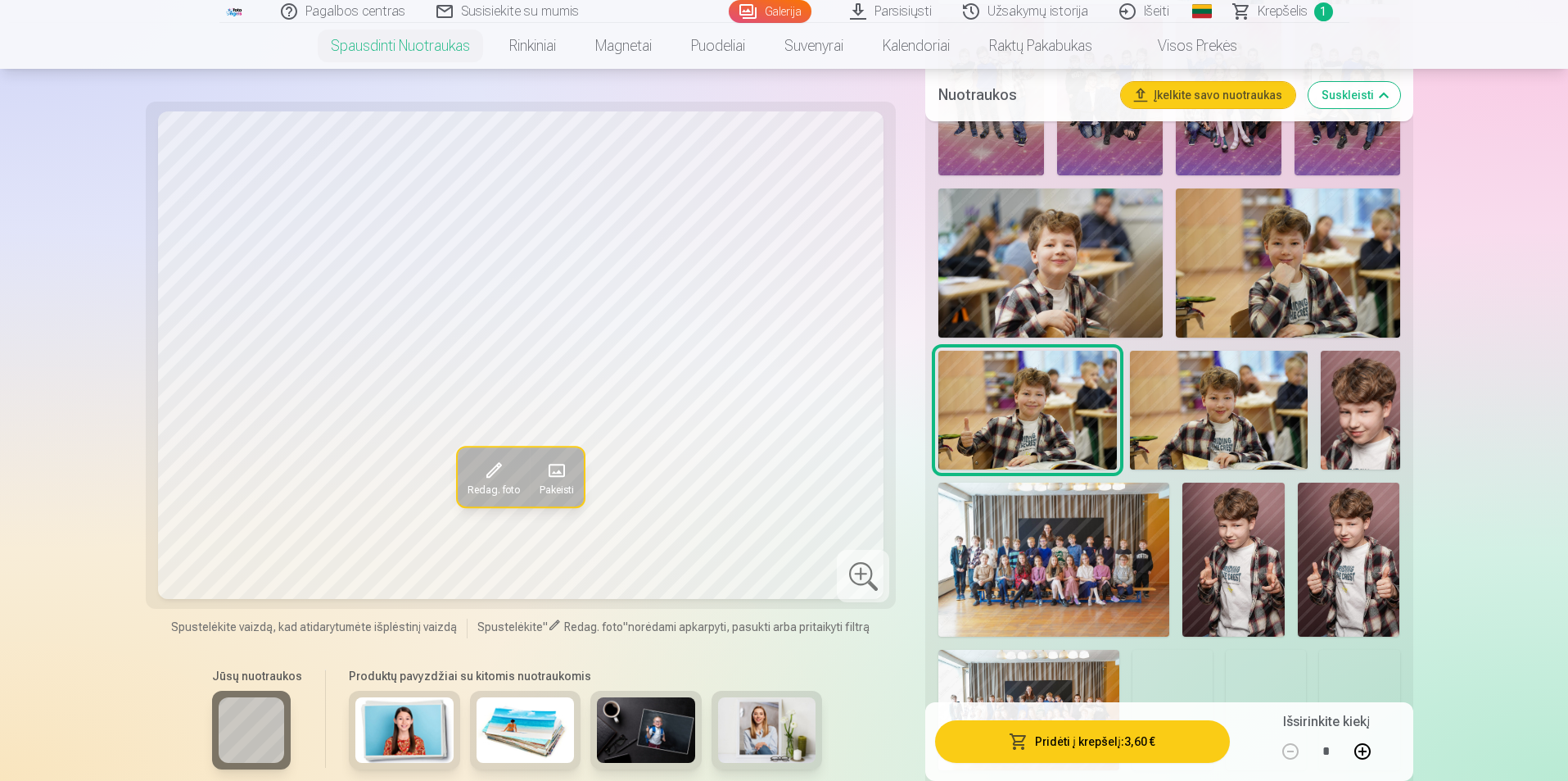
scroll to position [819, 0]
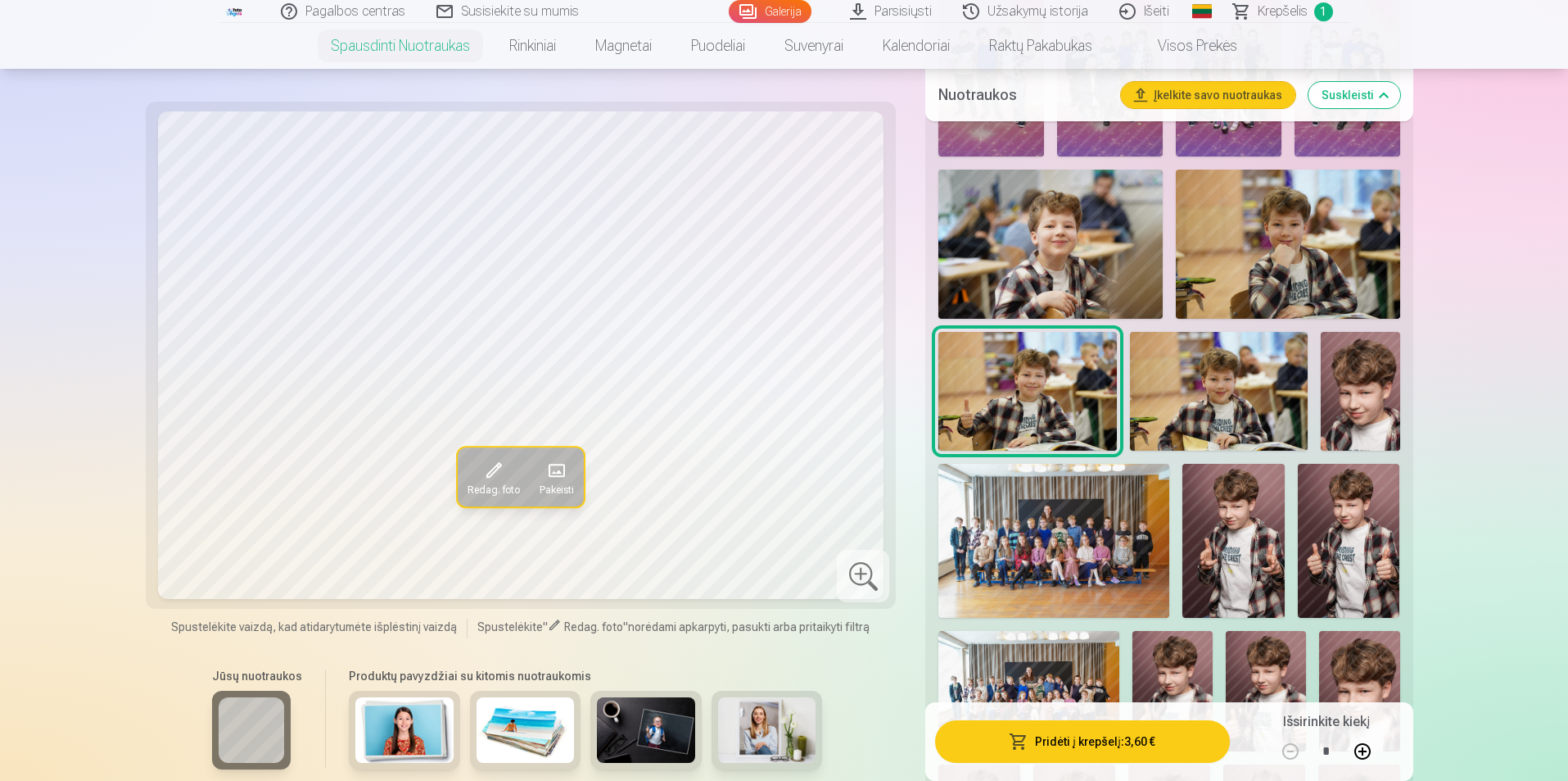
click at [1098, 546] on img at bounding box center [1052, 540] width 230 height 153
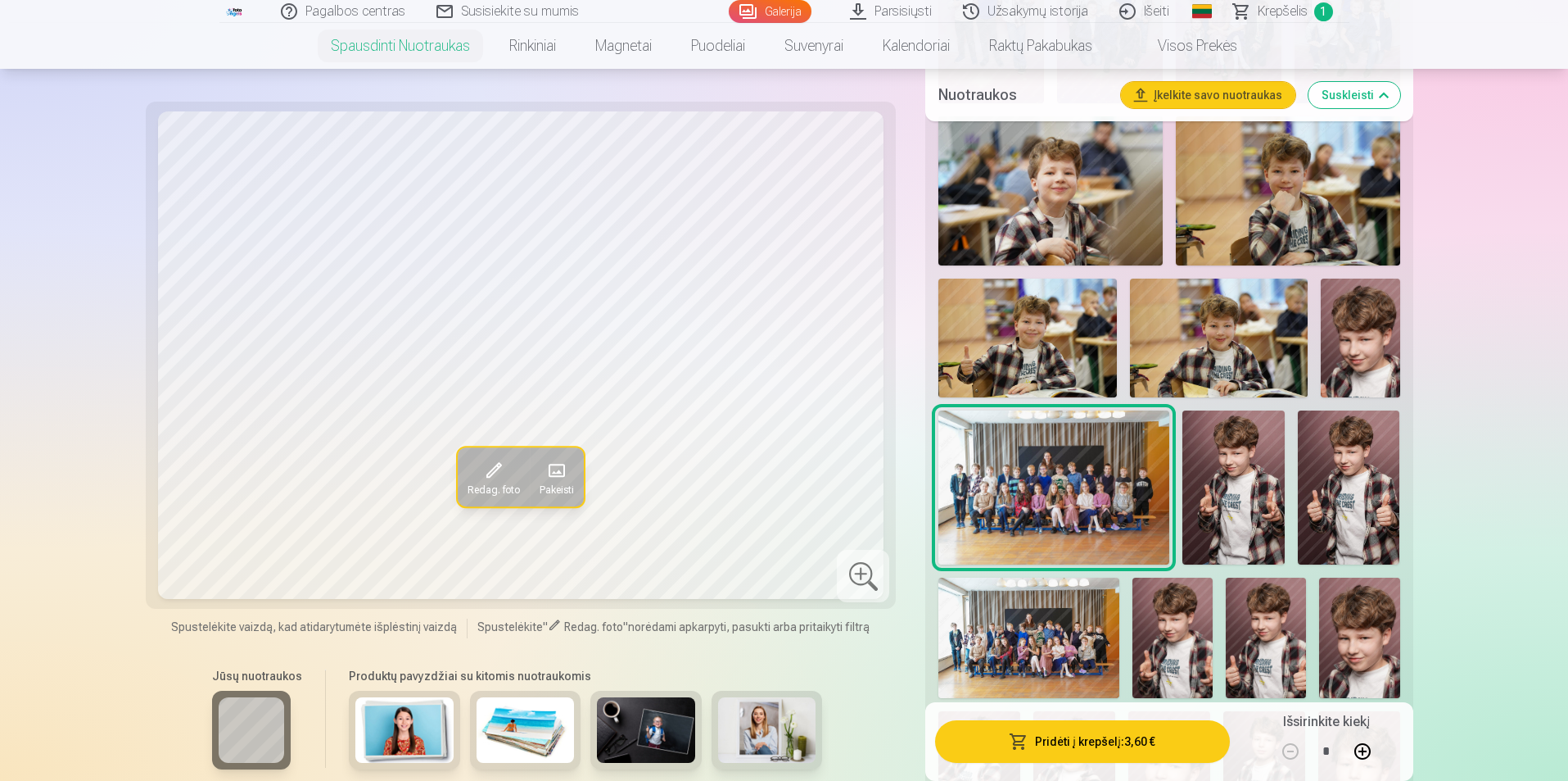
scroll to position [901, 0]
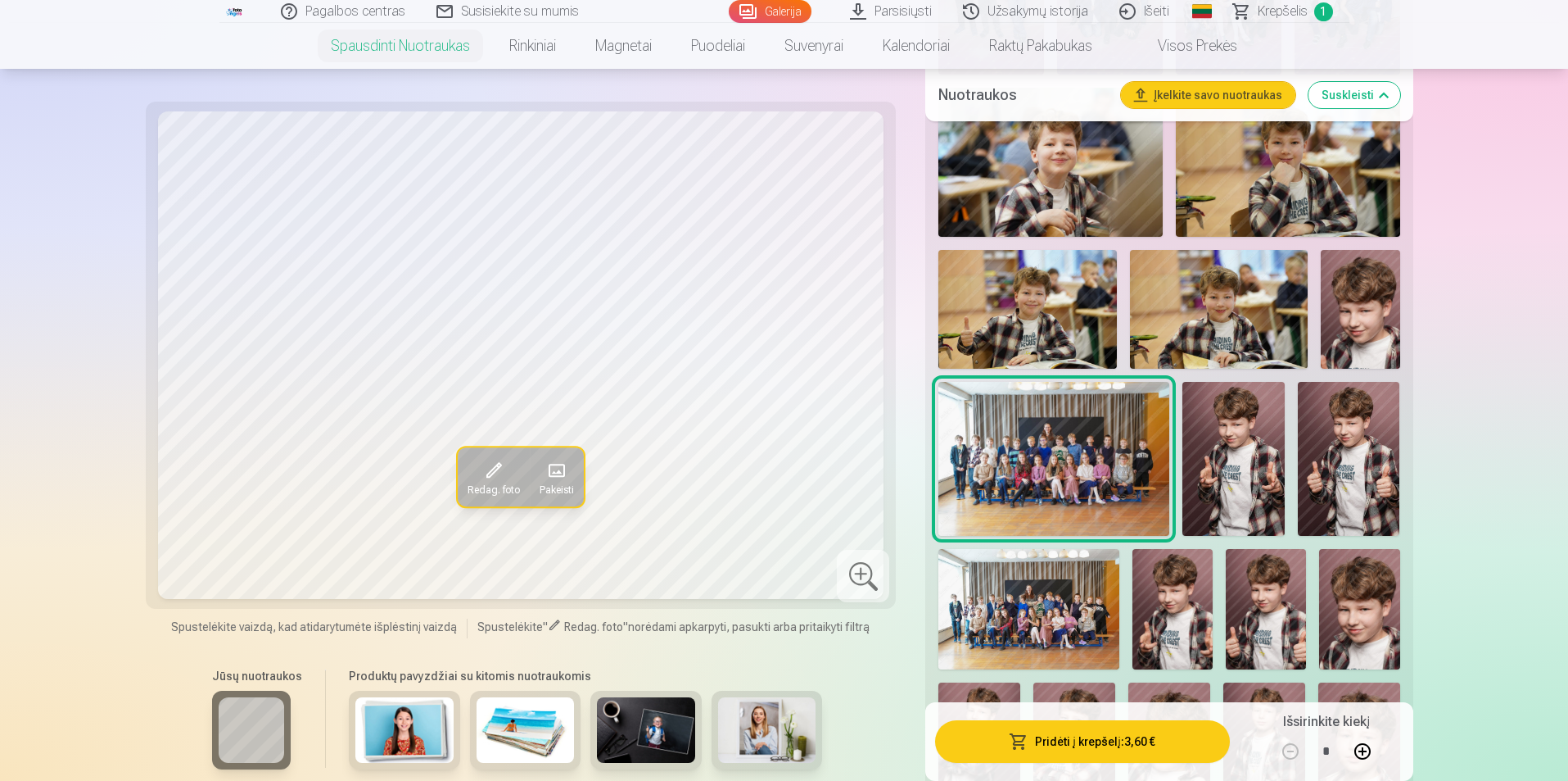
click at [1042, 599] on img at bounding box center [1028, 608] width 181 height 120
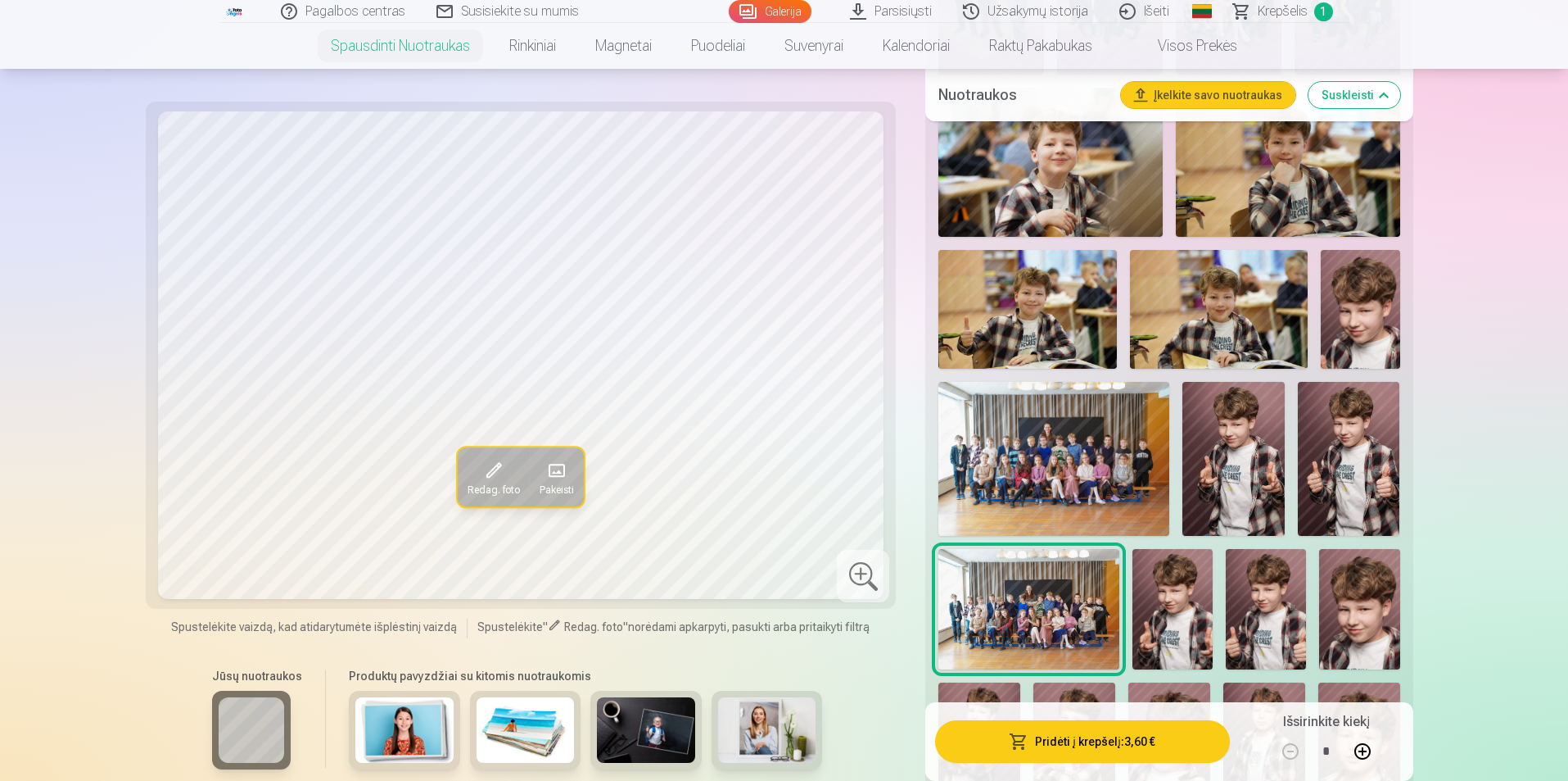
click at [1076, 478] on img at bounding box center [1052, 457] width 230 height 153
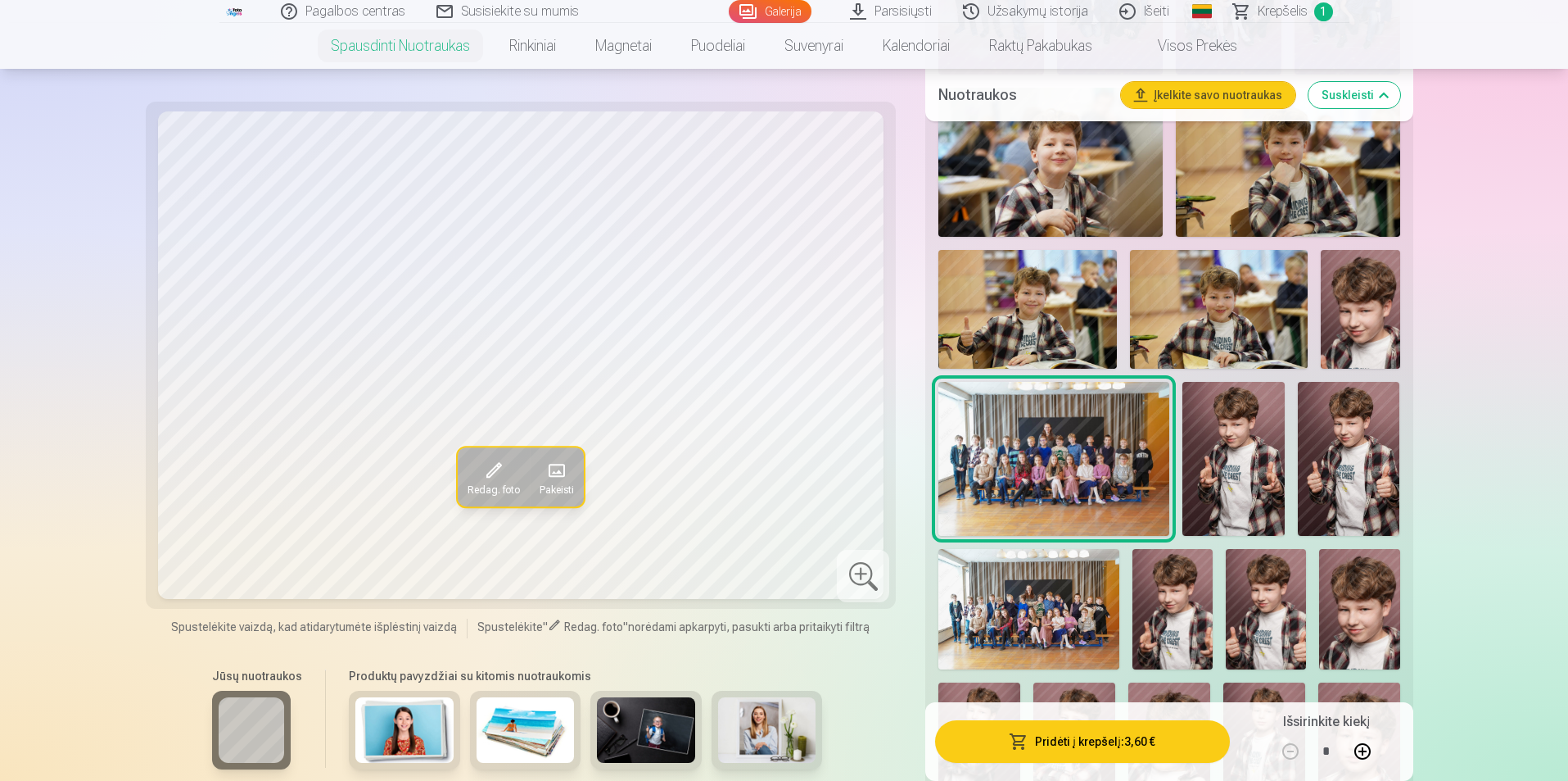
click at [1053, 597] on img at bounding box center [1028, 608] width 181 height 120
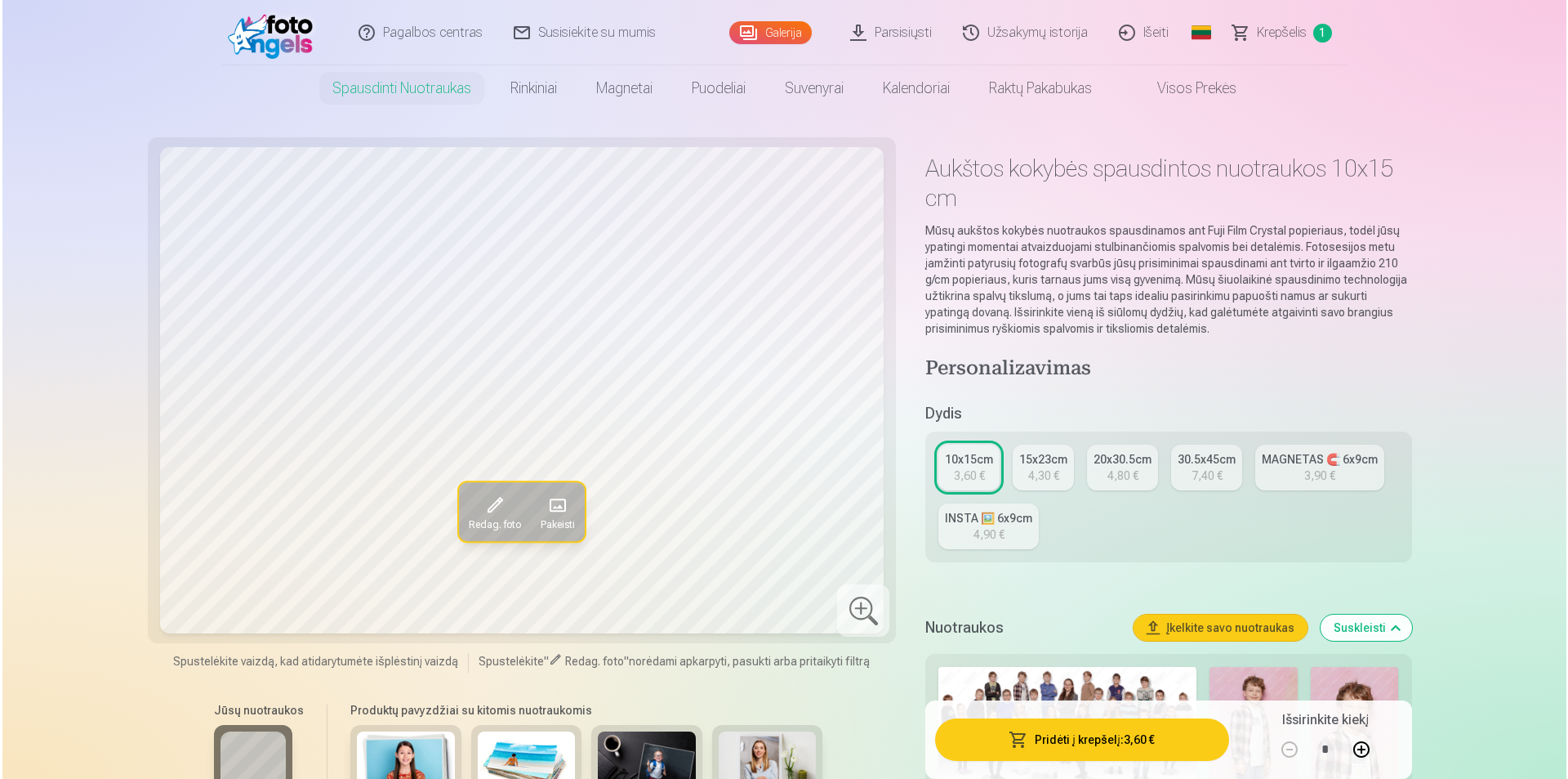
scroll to position [0, 0]
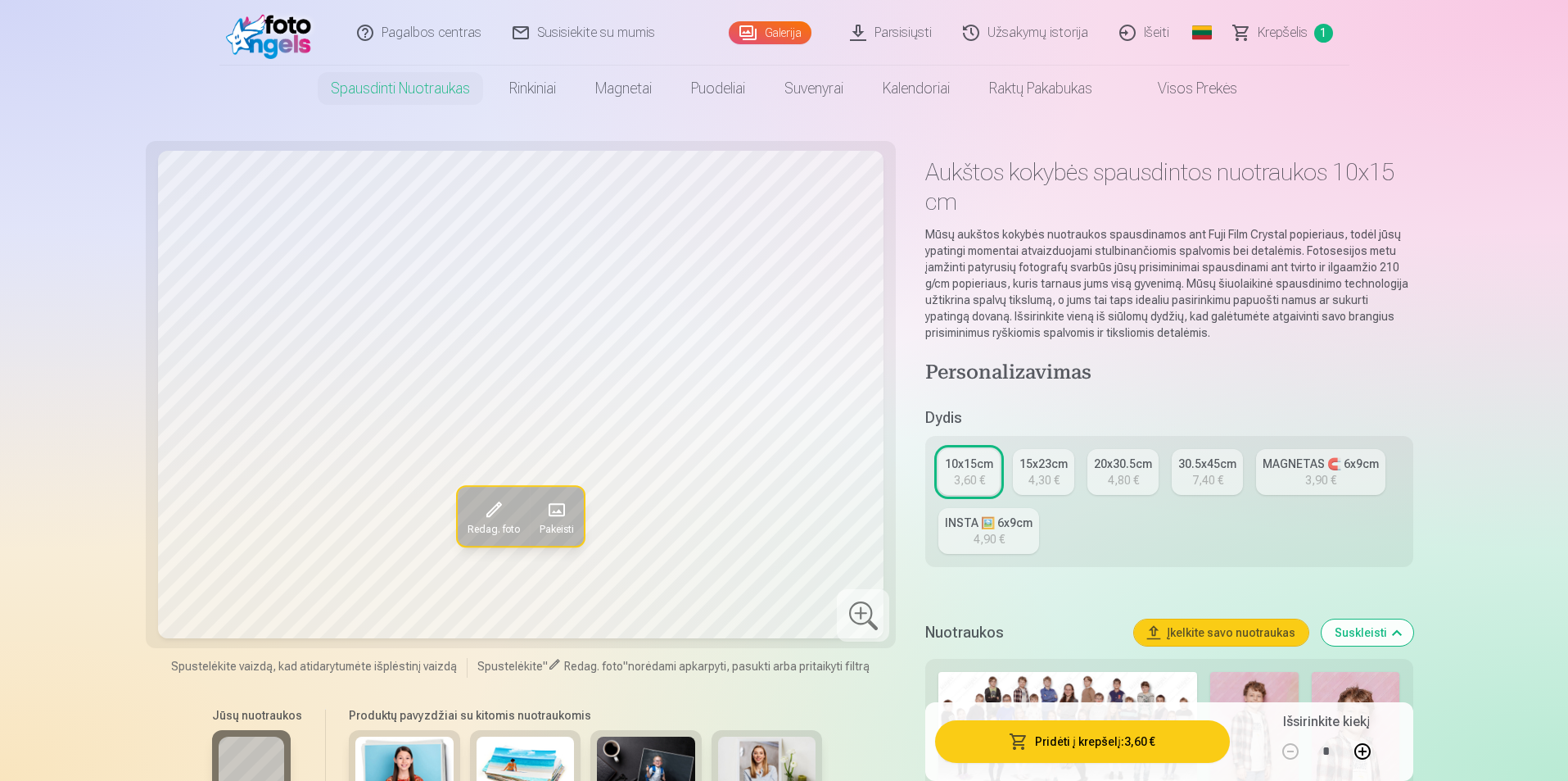
click at [1043, 465] on div "15x23cm" at bounding box center [1042, 463] width 48 height 17
click at [1134, 740] on button "Pridėti į krepšelį : 4,30 €" at bounding box center [1081, 742] width 294 height 43
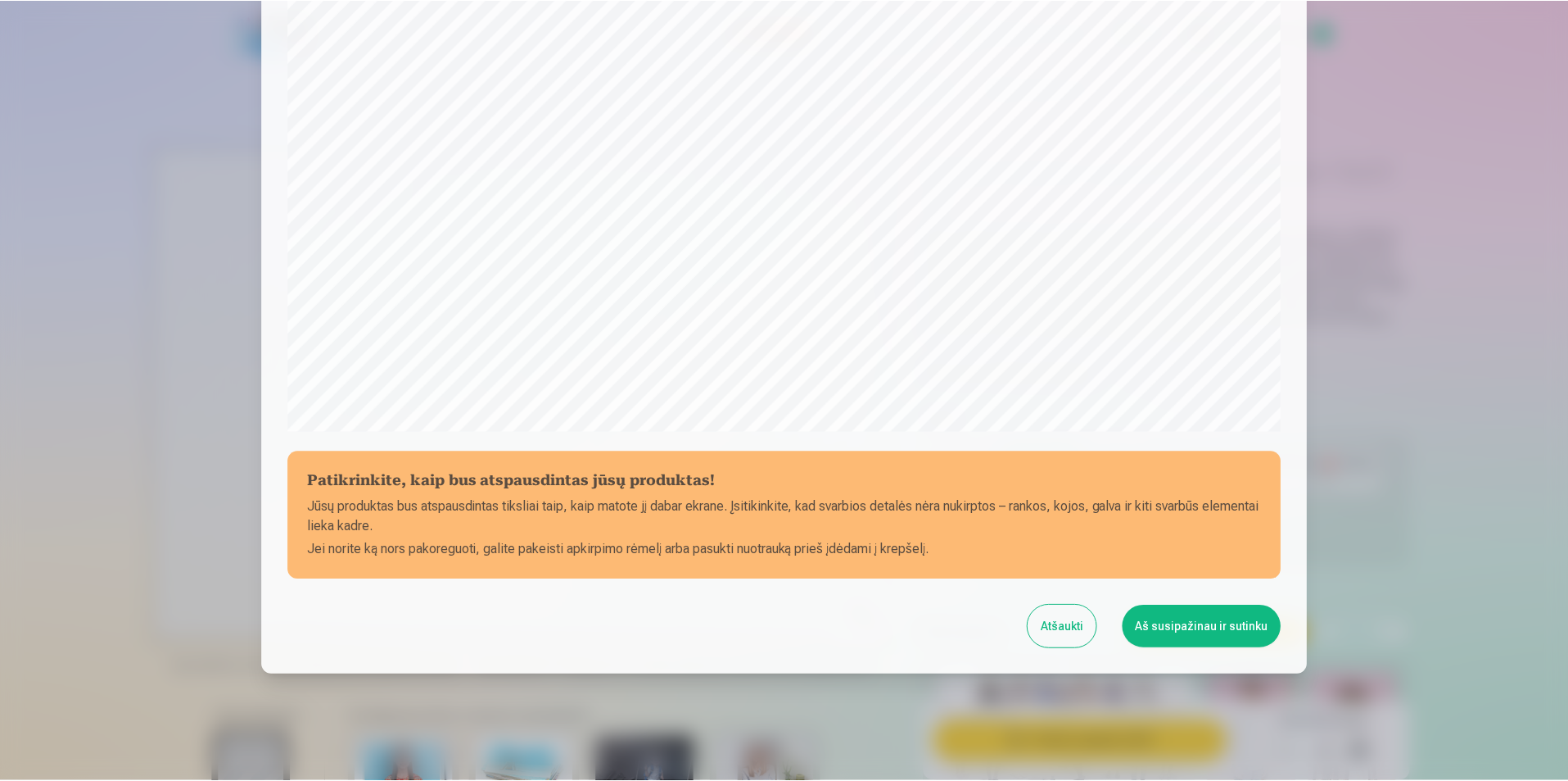
scroll to position [399, 0]
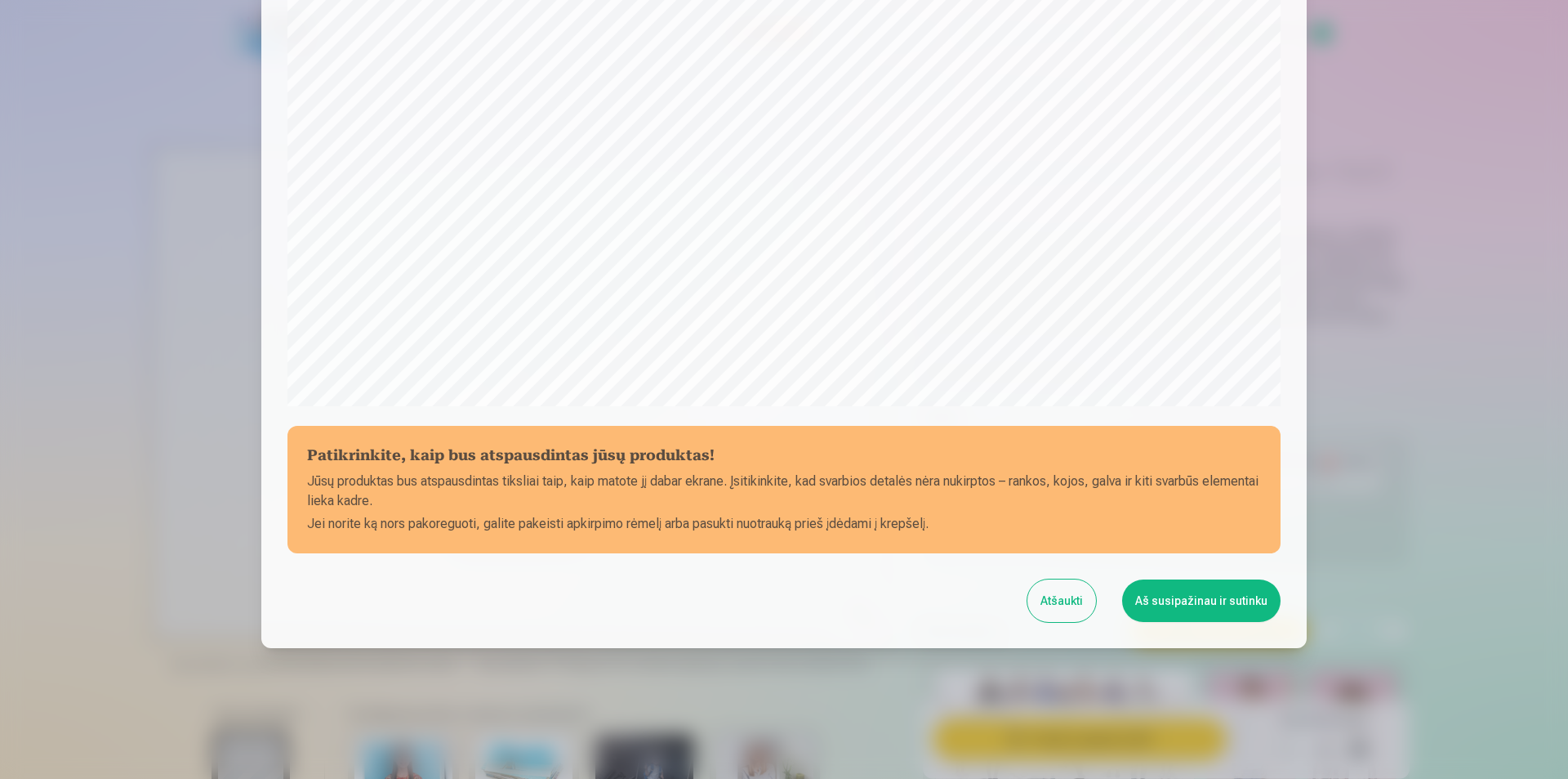
click at [1203, 598] on button "Aš susipažinau ir sutinku" at bounding box center [1201, 601] width 159 height 43
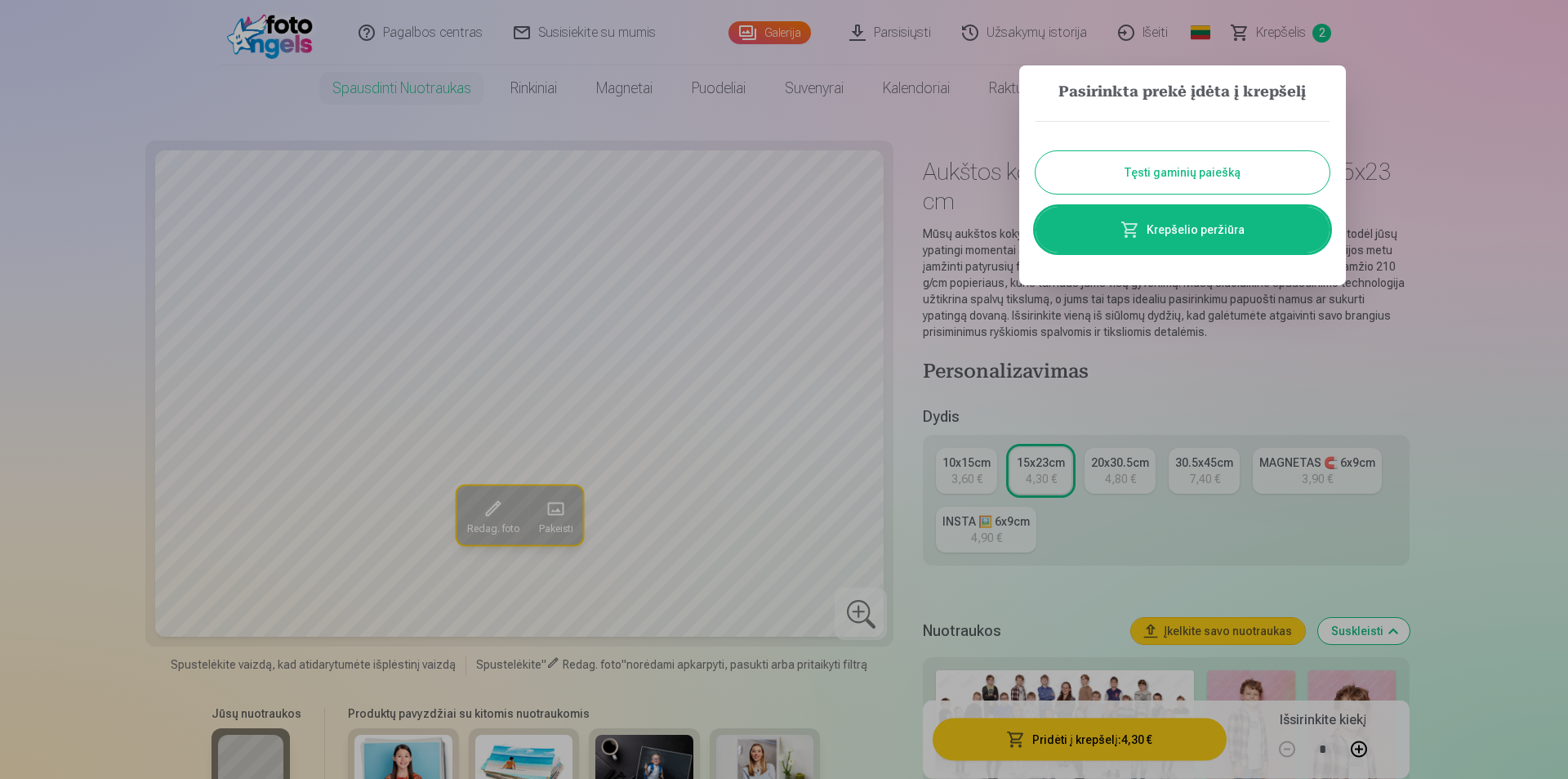
click at [1214, 164] on button "Tęsti gaminių paiešką" at bounding box center [1182, 173] width 294 height 43
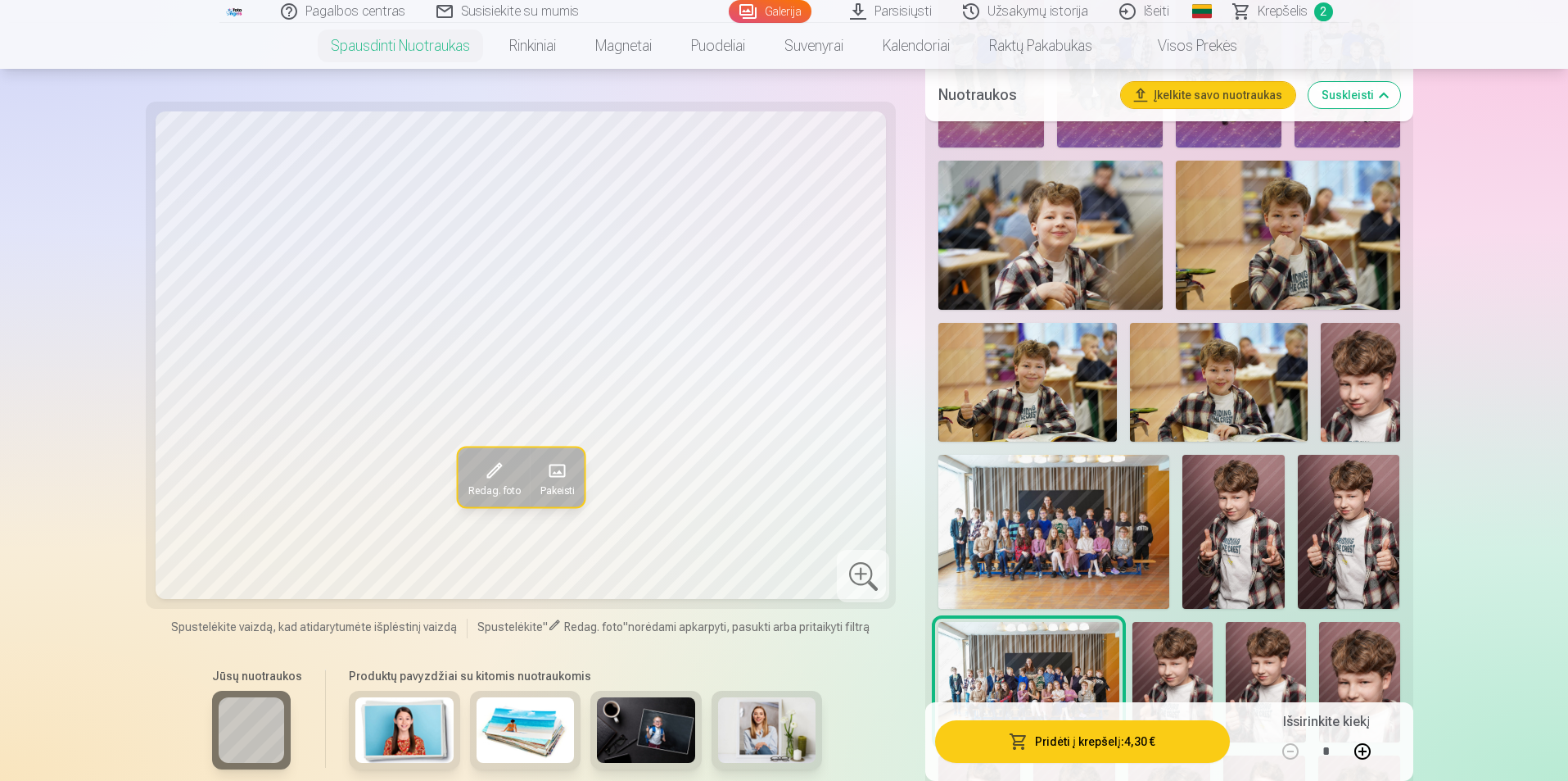
scroll to position [819, 0]
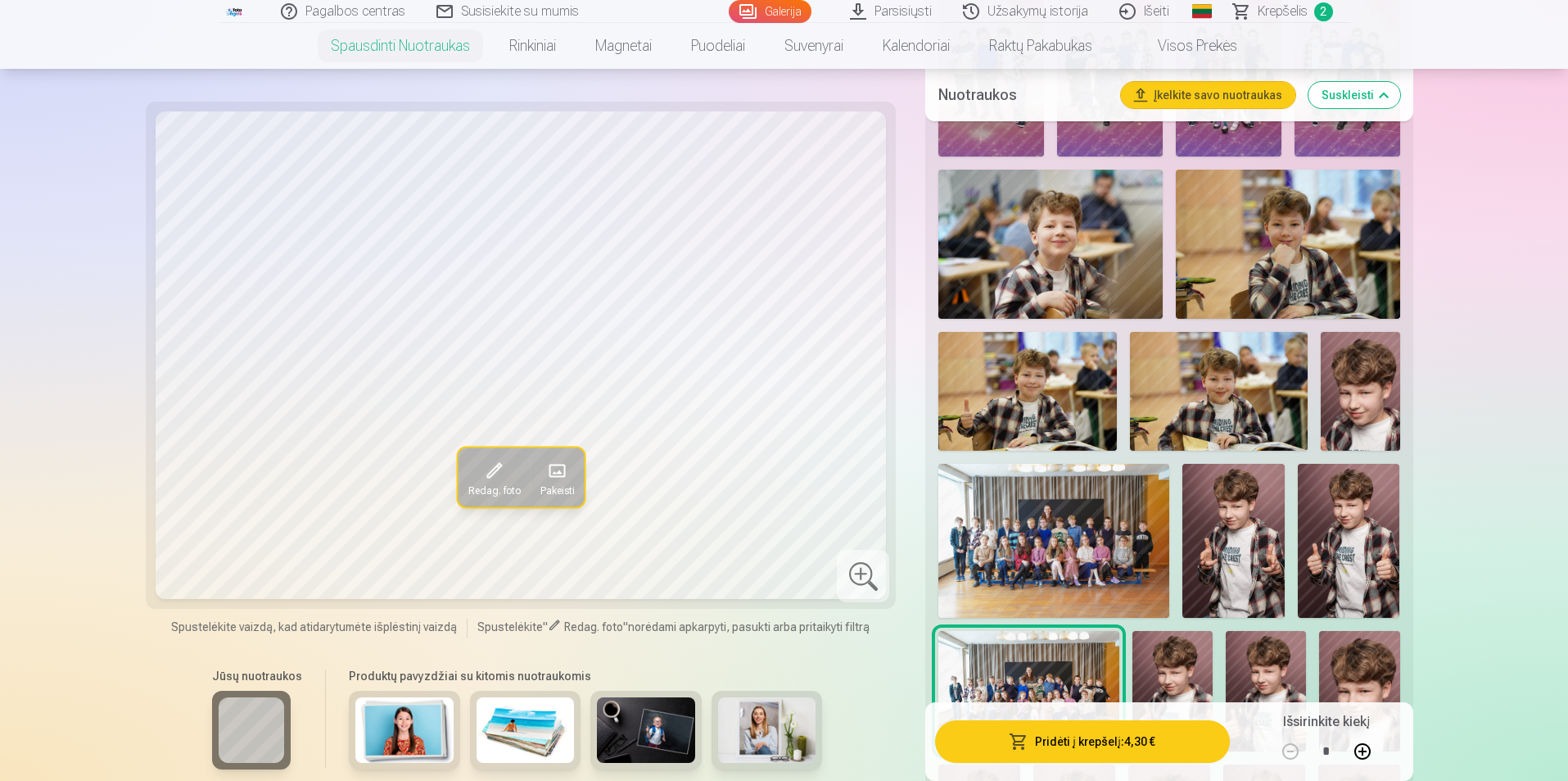
click at [1043, 367] on img at bounding box center [1027, 390] width 178 height 118
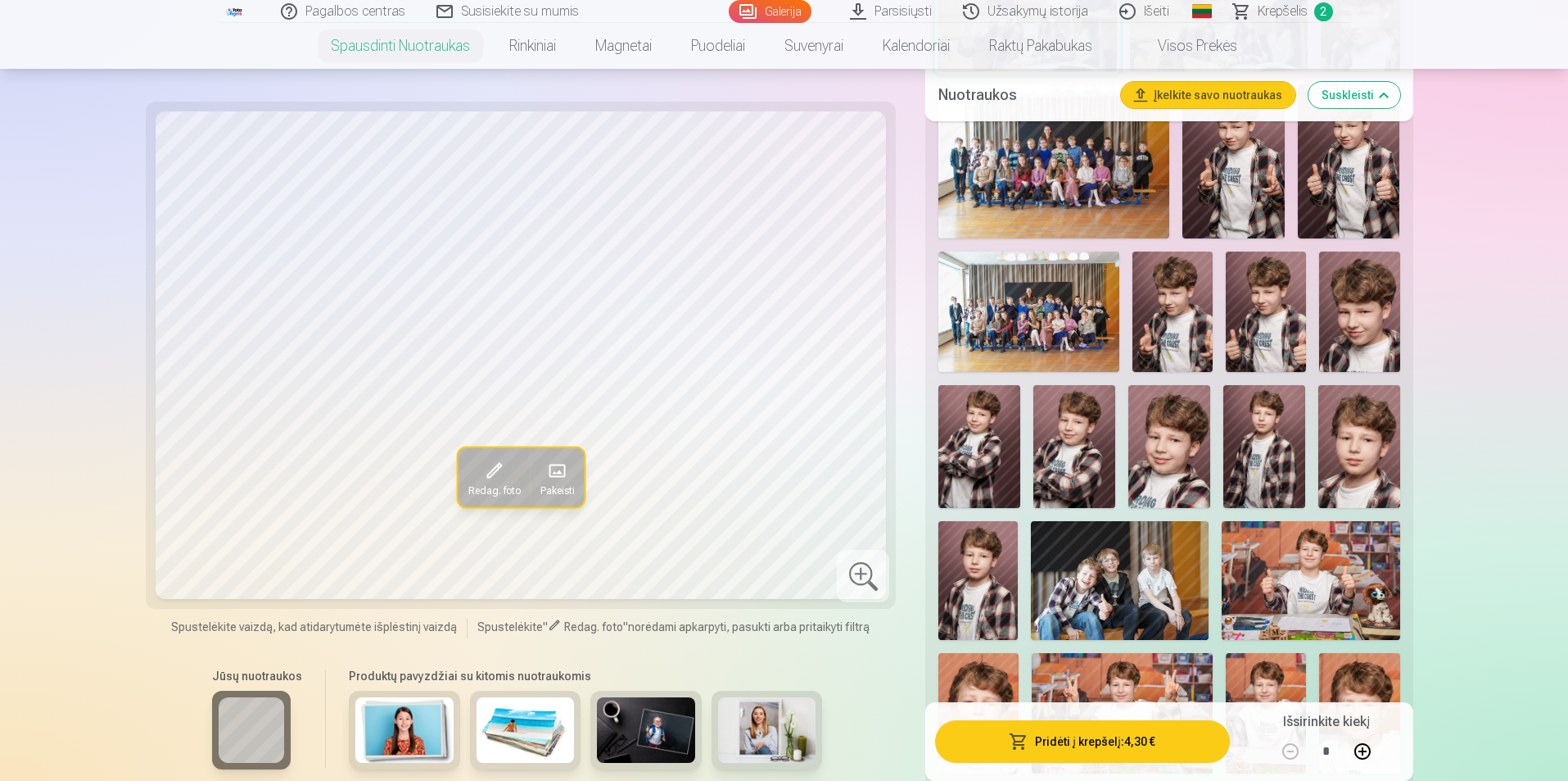
scroll to position [1229, 0]
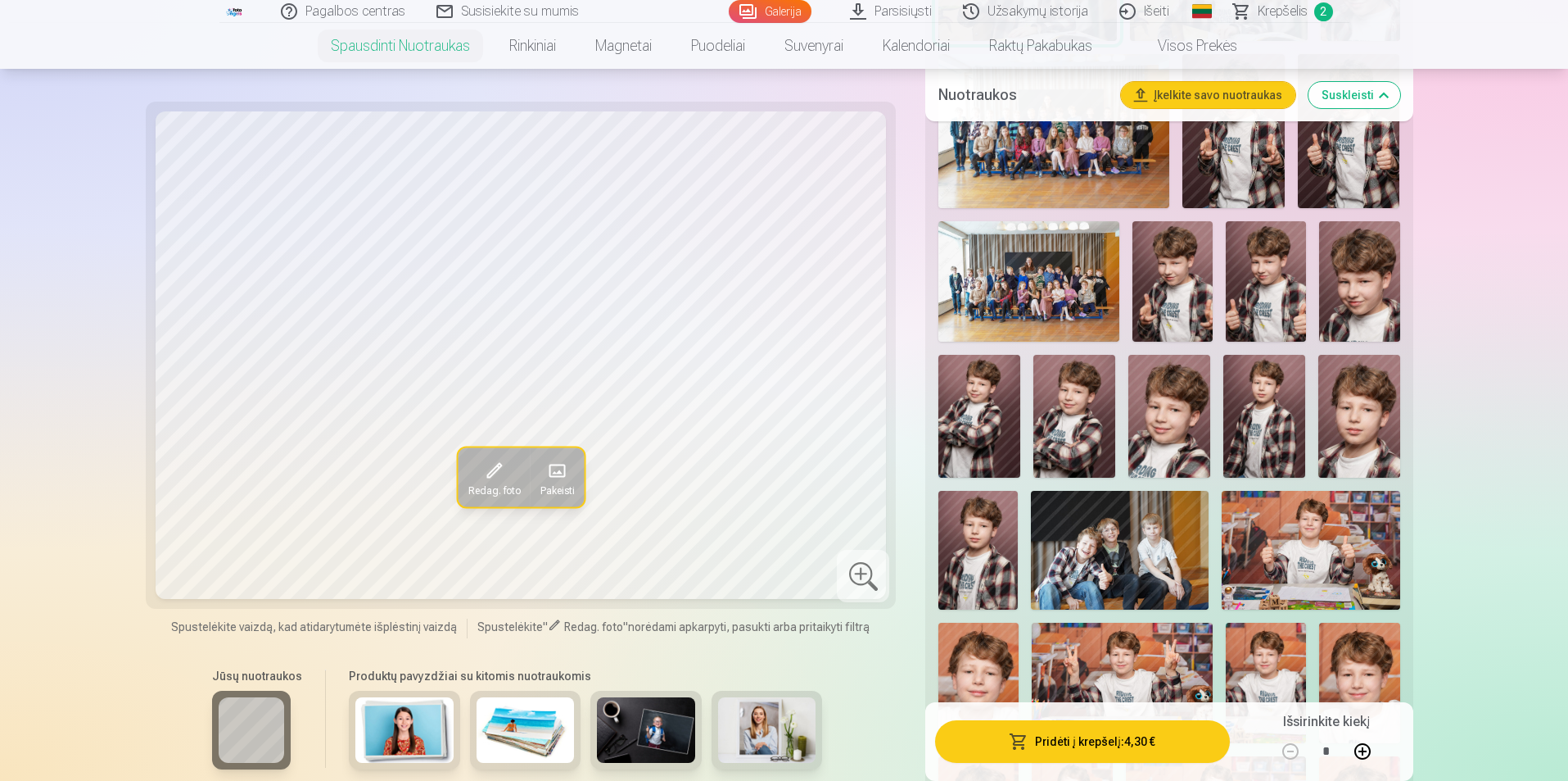
click at [1138, 534] on img at bounding box center [1120, 549] width 178 height 118
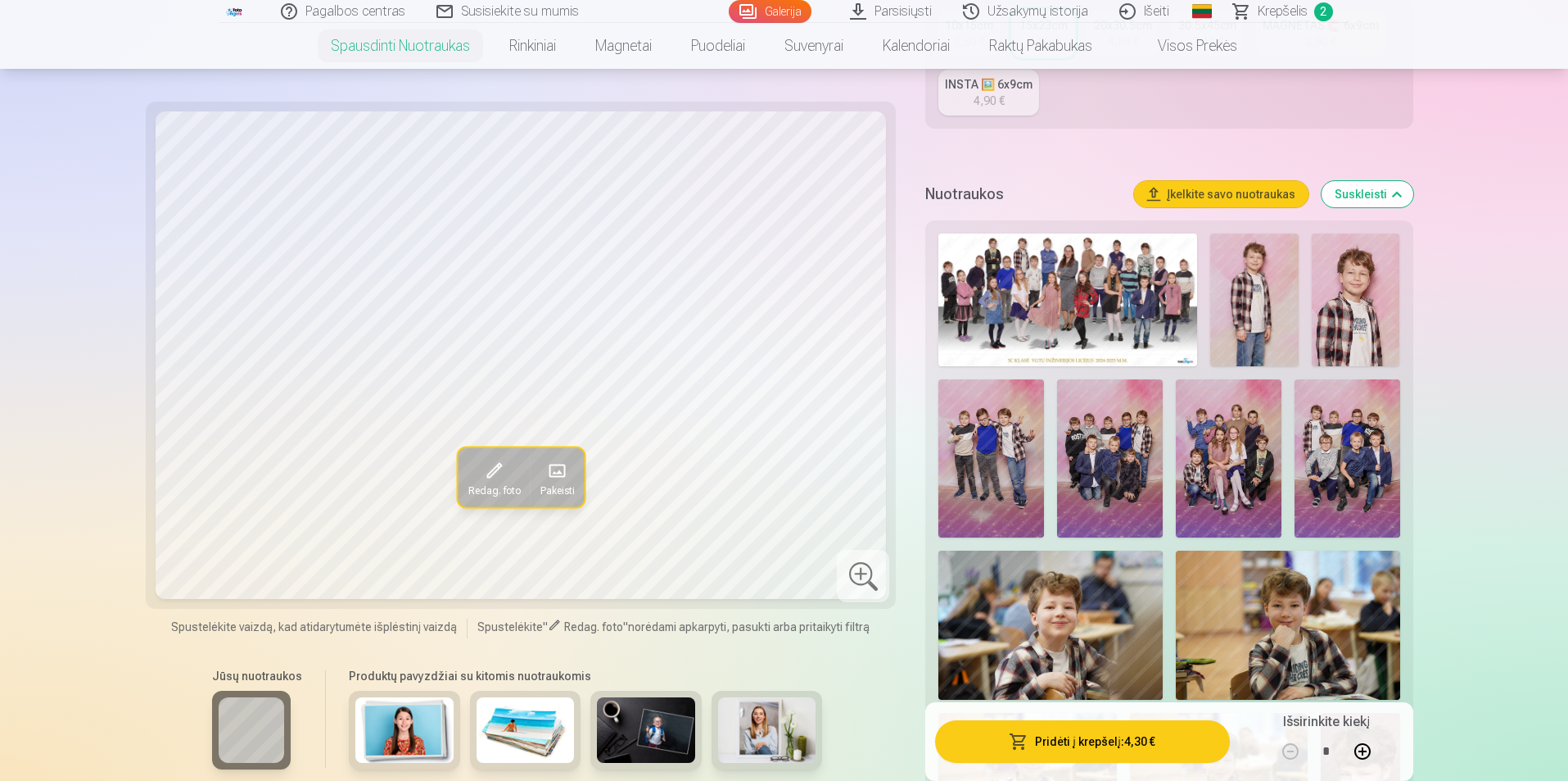
scroll to position [410, 0]
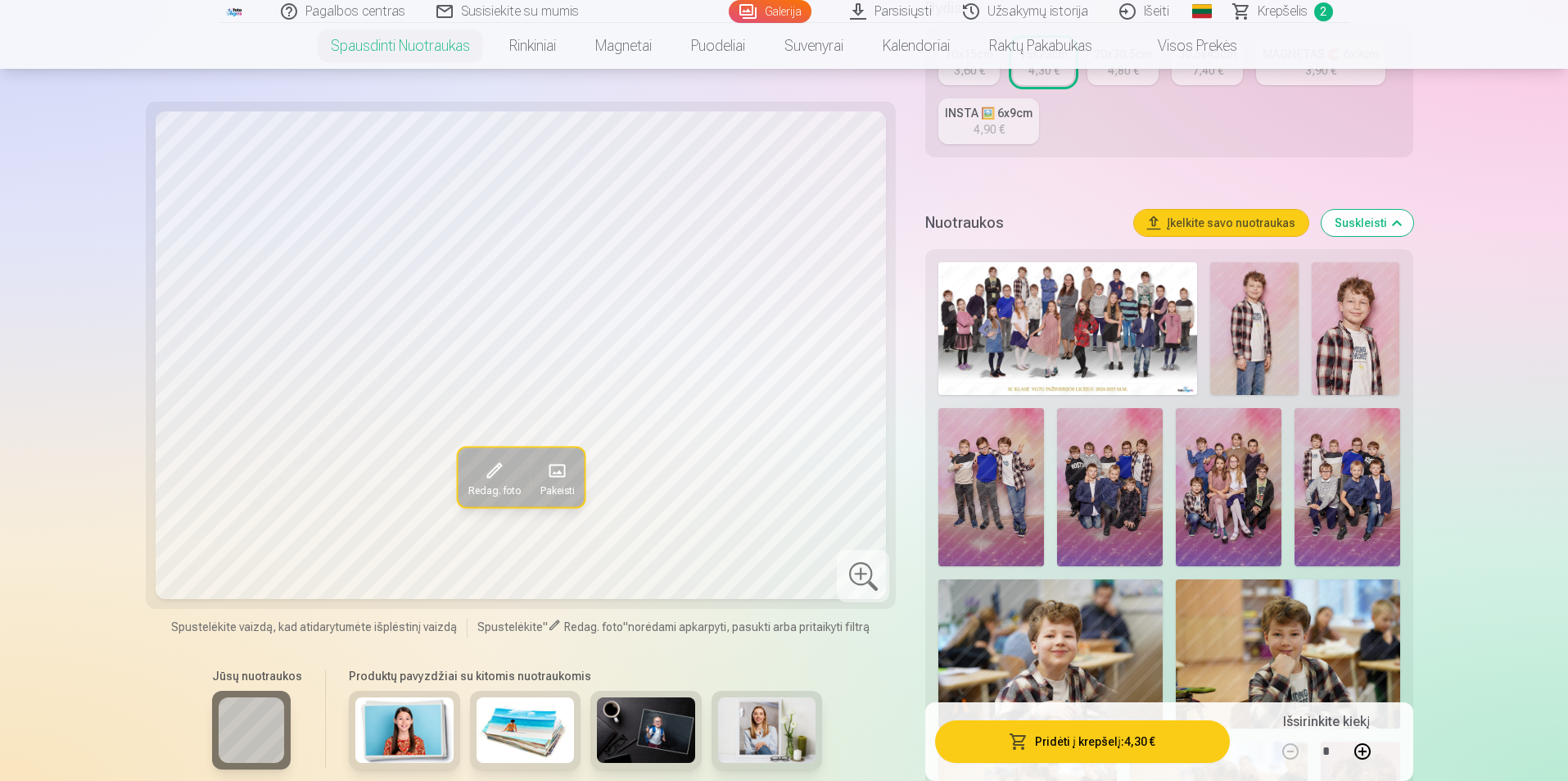
click at [1351, 476] on img at bounding box center [1347, 487] width 106 height 158
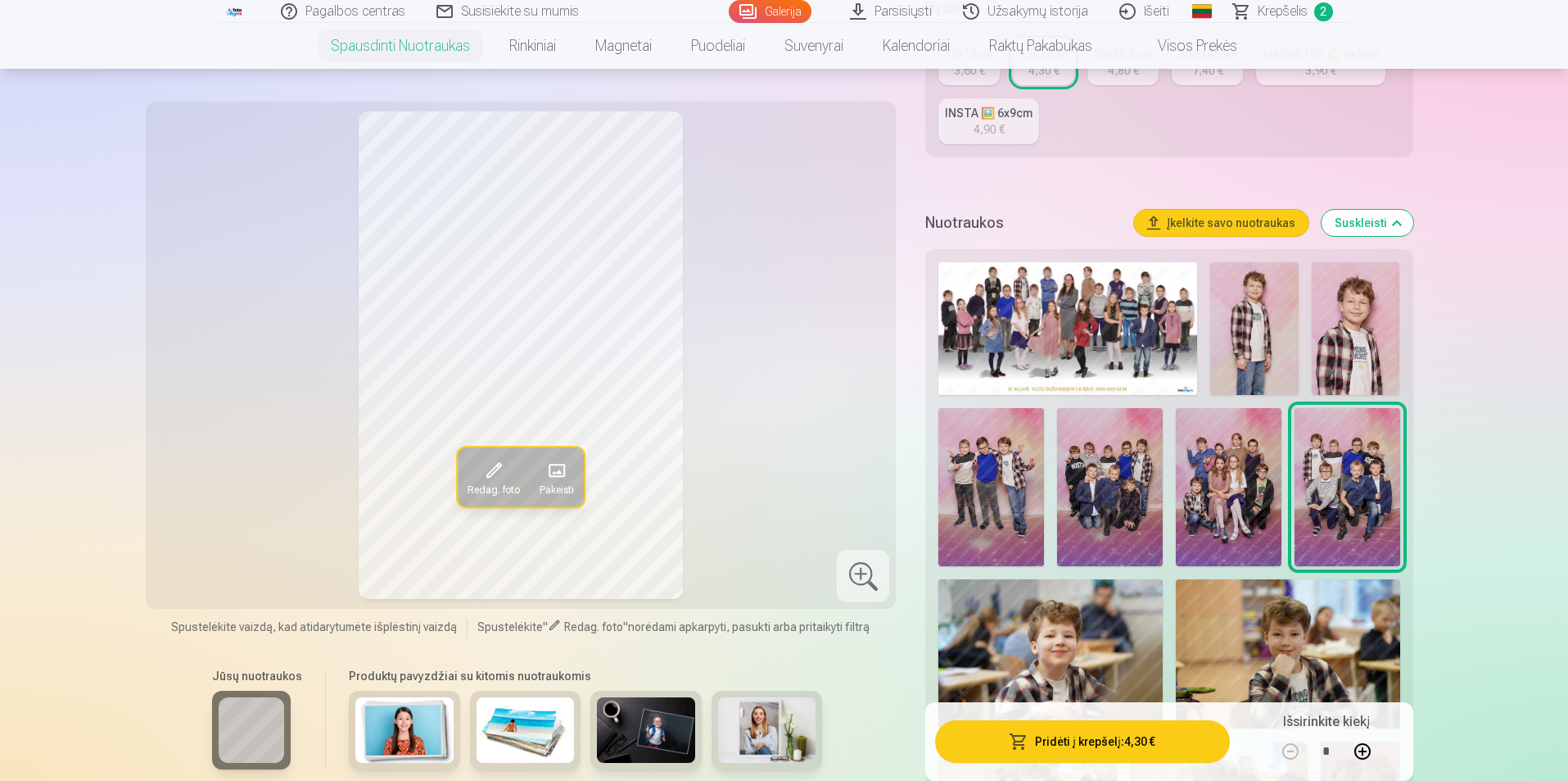
click at [1225, 466] on img at bounding box center [1228, 487] width 106 height 158
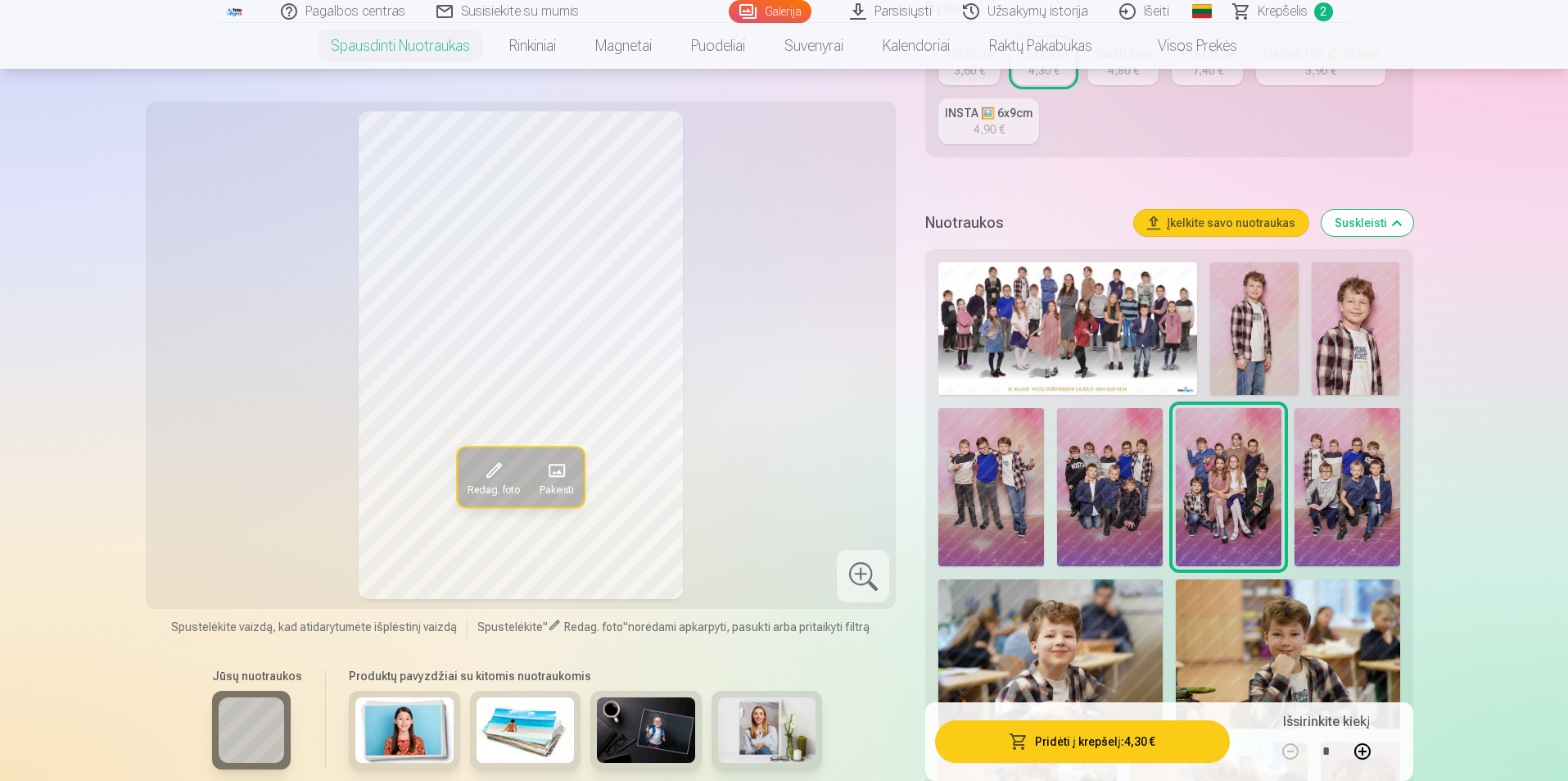
click at [1016, 463] on img at bounding box center [991, 487] width 106 height 158
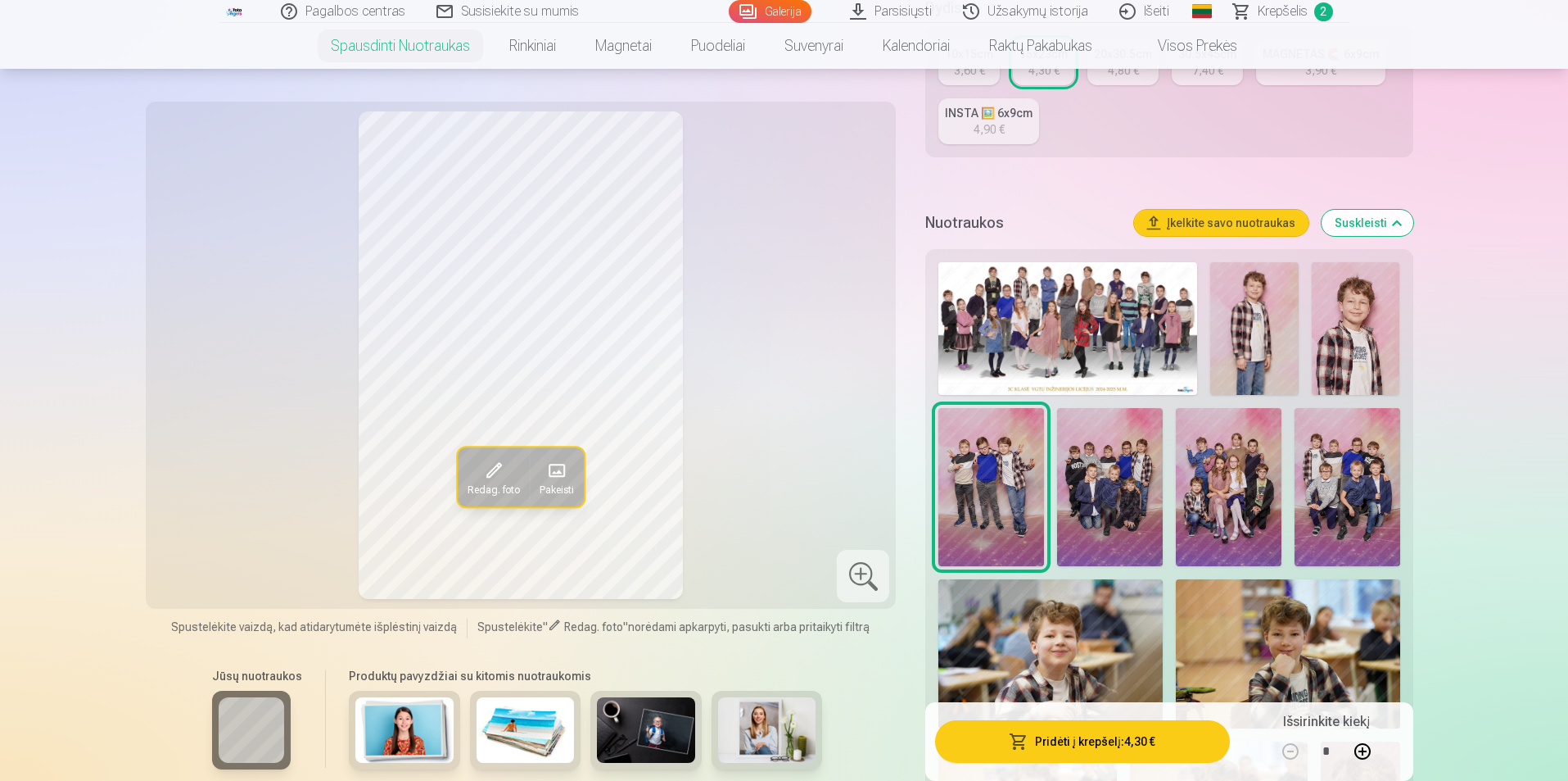
click at [1122, 471] on img at bounding box center [1110, 487] width 106 height 158
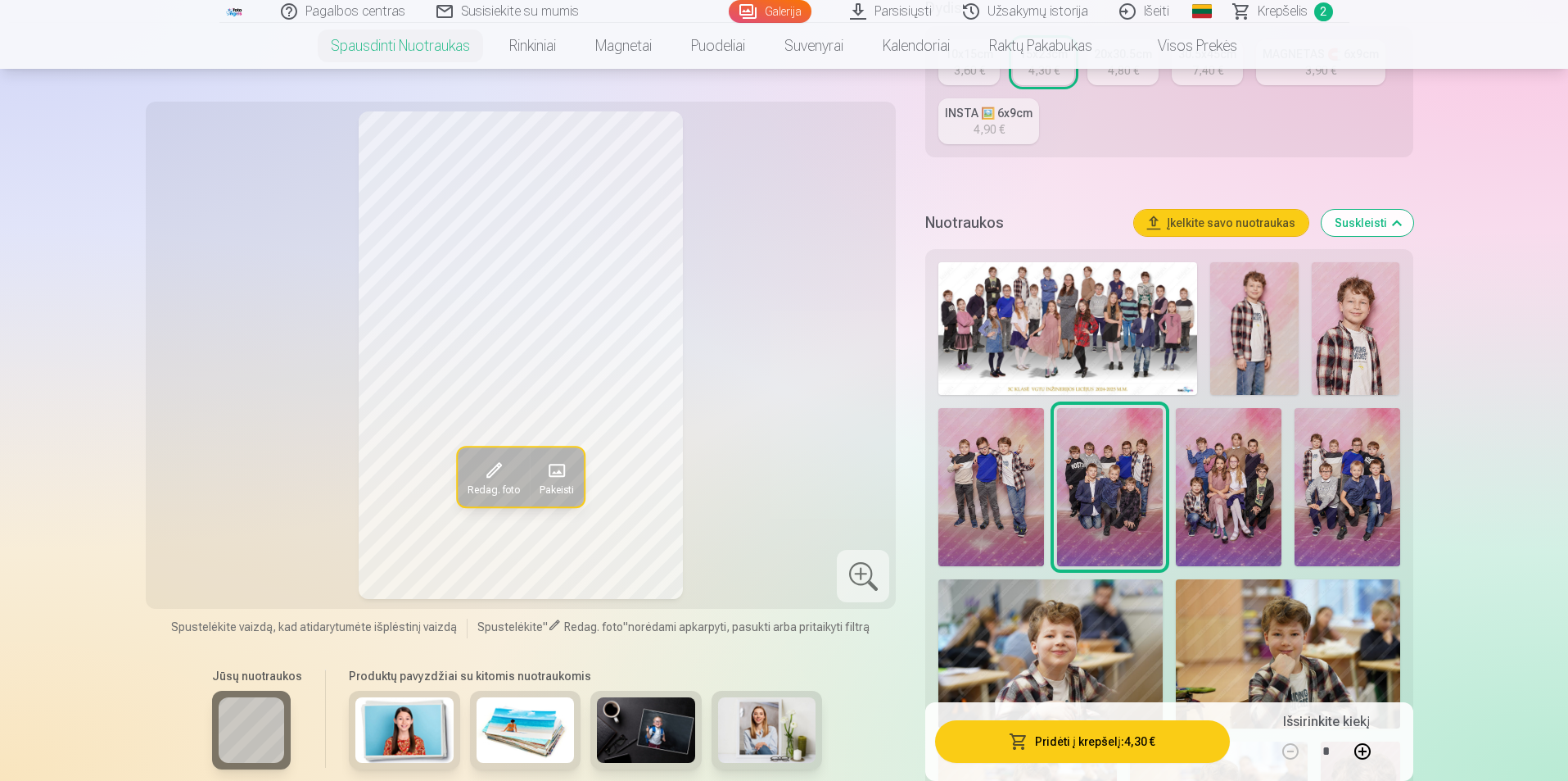
click at [1243, 470] on img at bounding box center [1228, 487] width 106 height 158
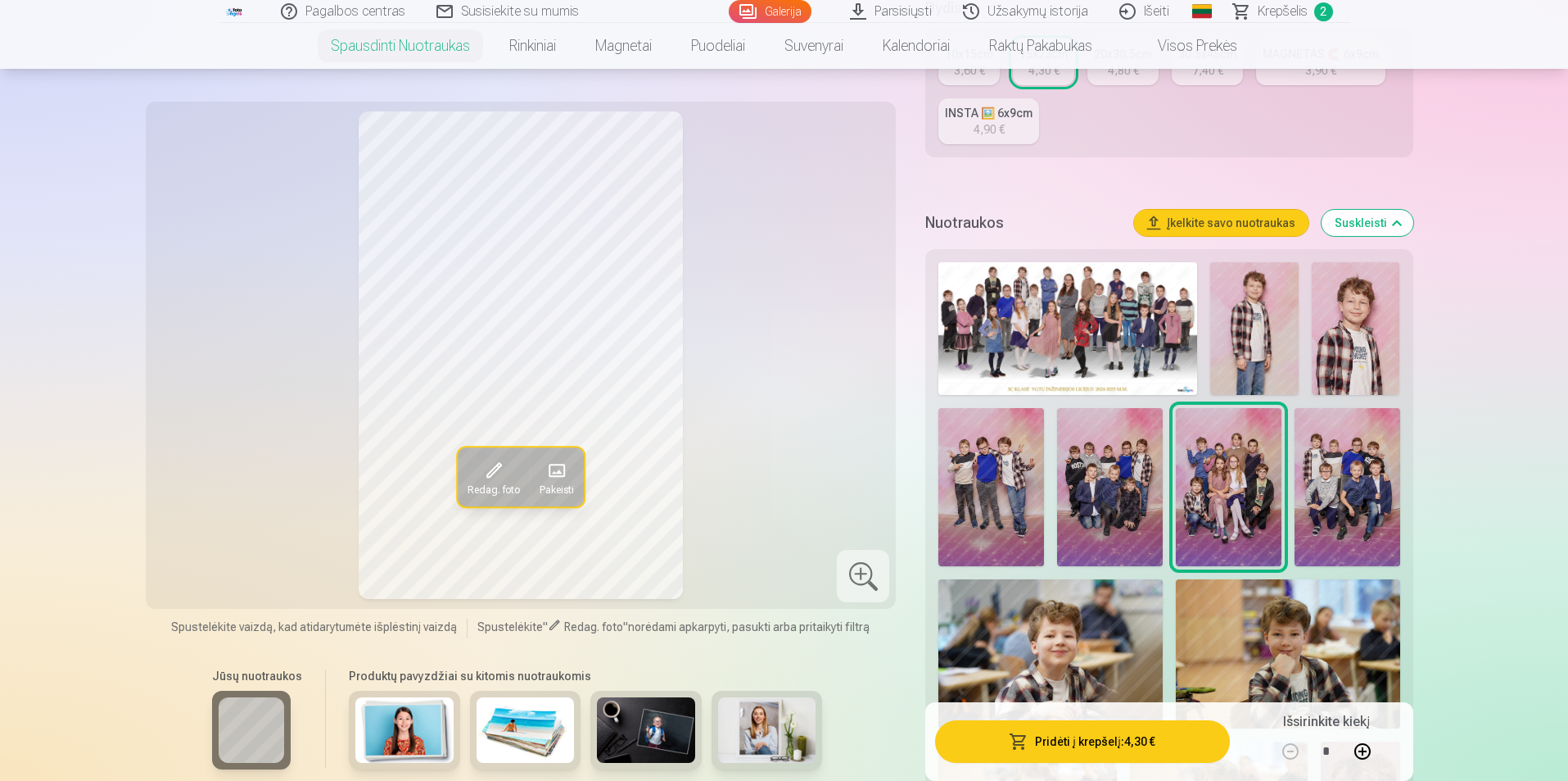
click at [1354, 464] on img at bounding box center [1347, 487] width 106 height 158
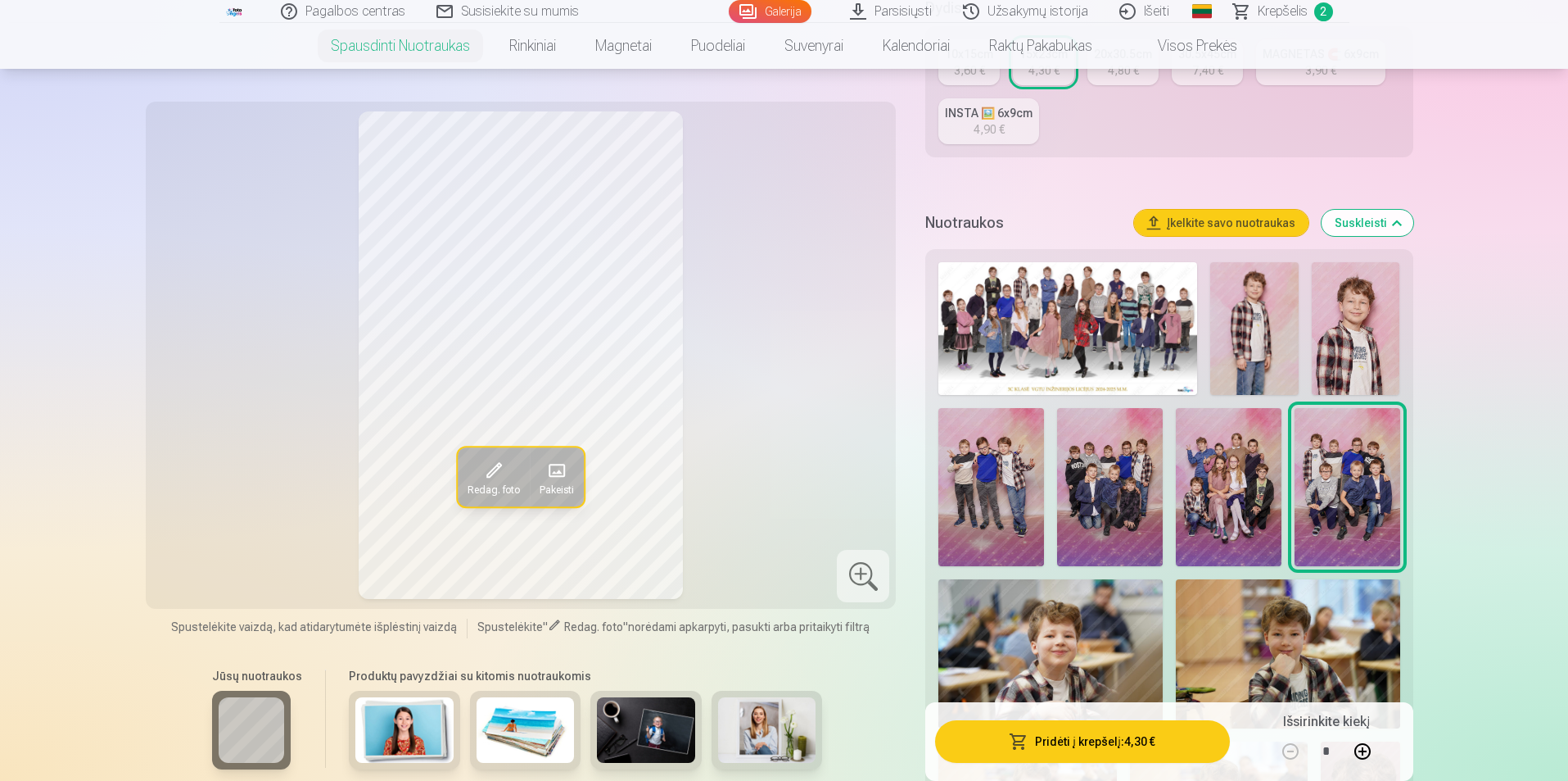
click at [1228, 471] on img at bounding box center [1228, 487] width 106 height 158
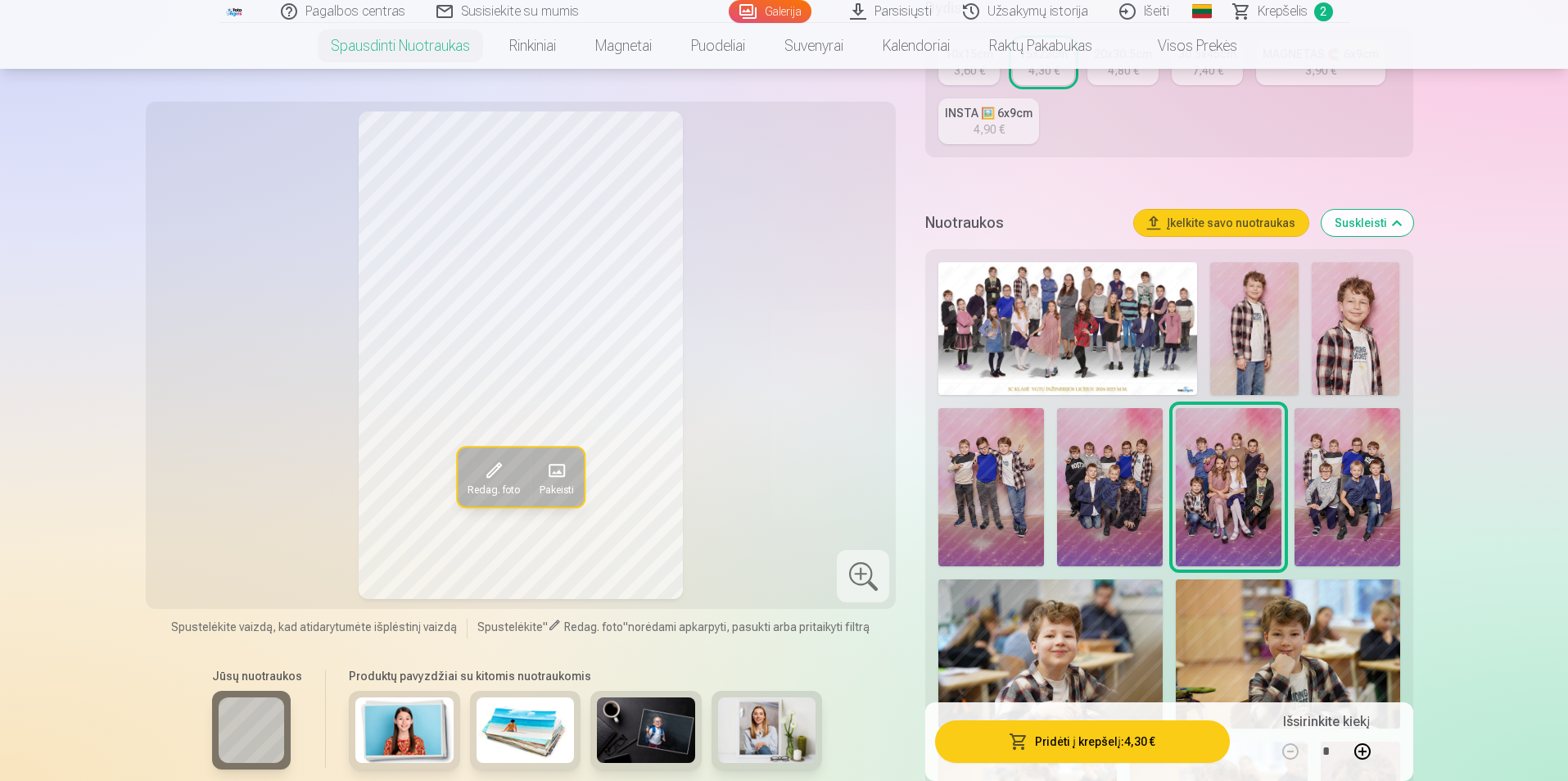
click at [1373, 473] on img at bounding box center [1347, 487] width 106 height 158
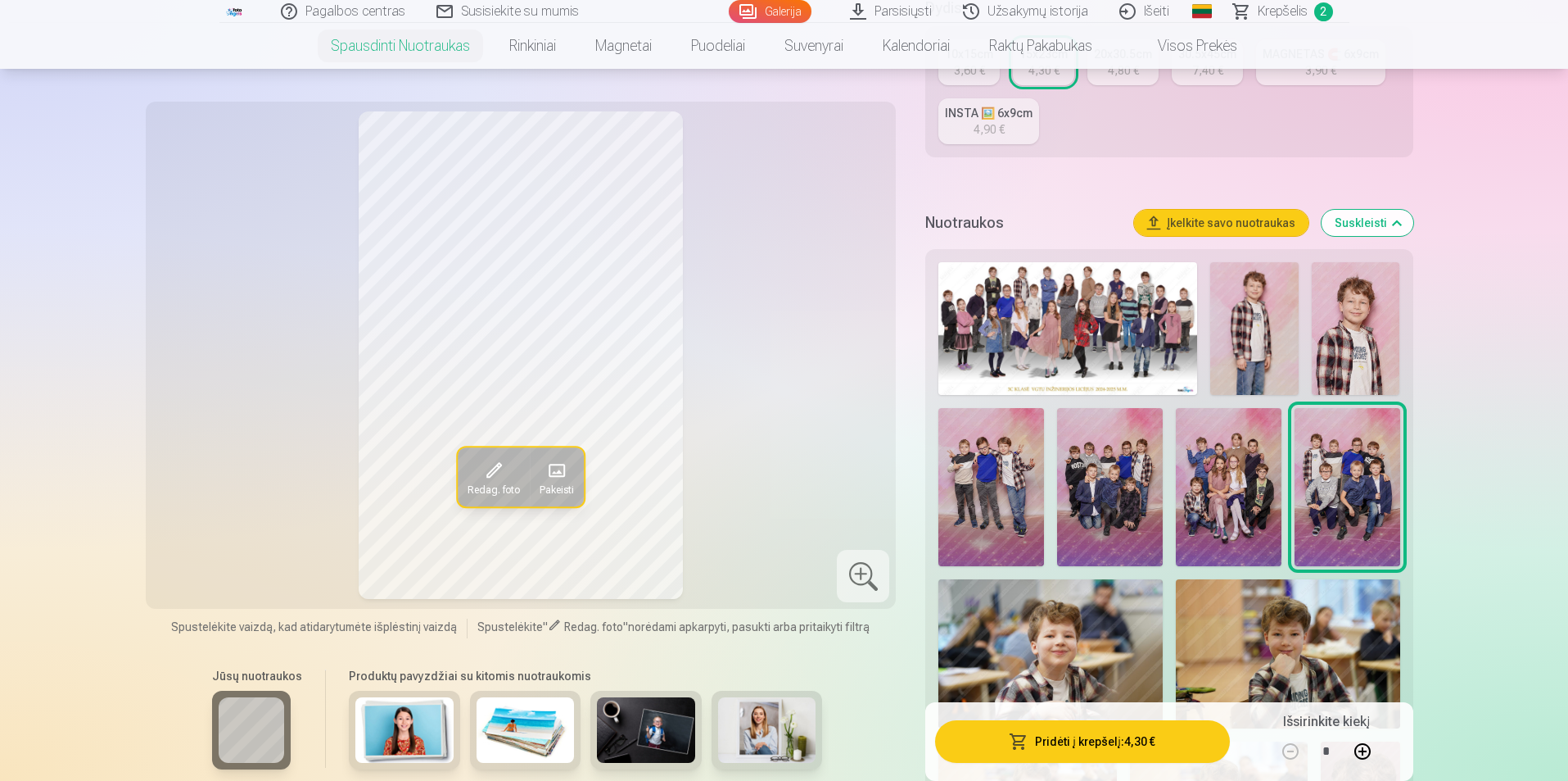
click at [1004, 462] on img at bounding box center [991, 487] width 106 height 158
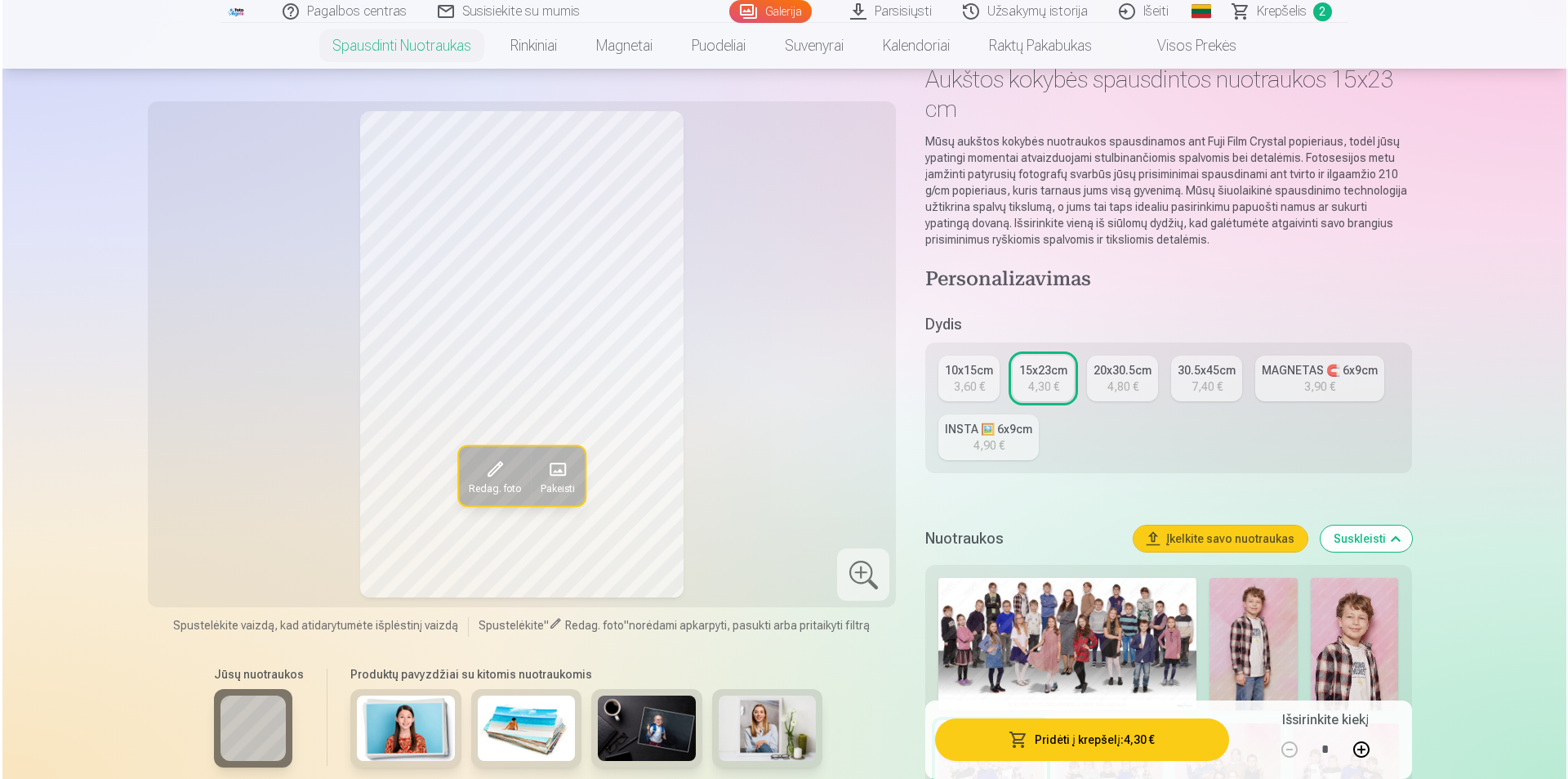
scroll to position [245, 0]
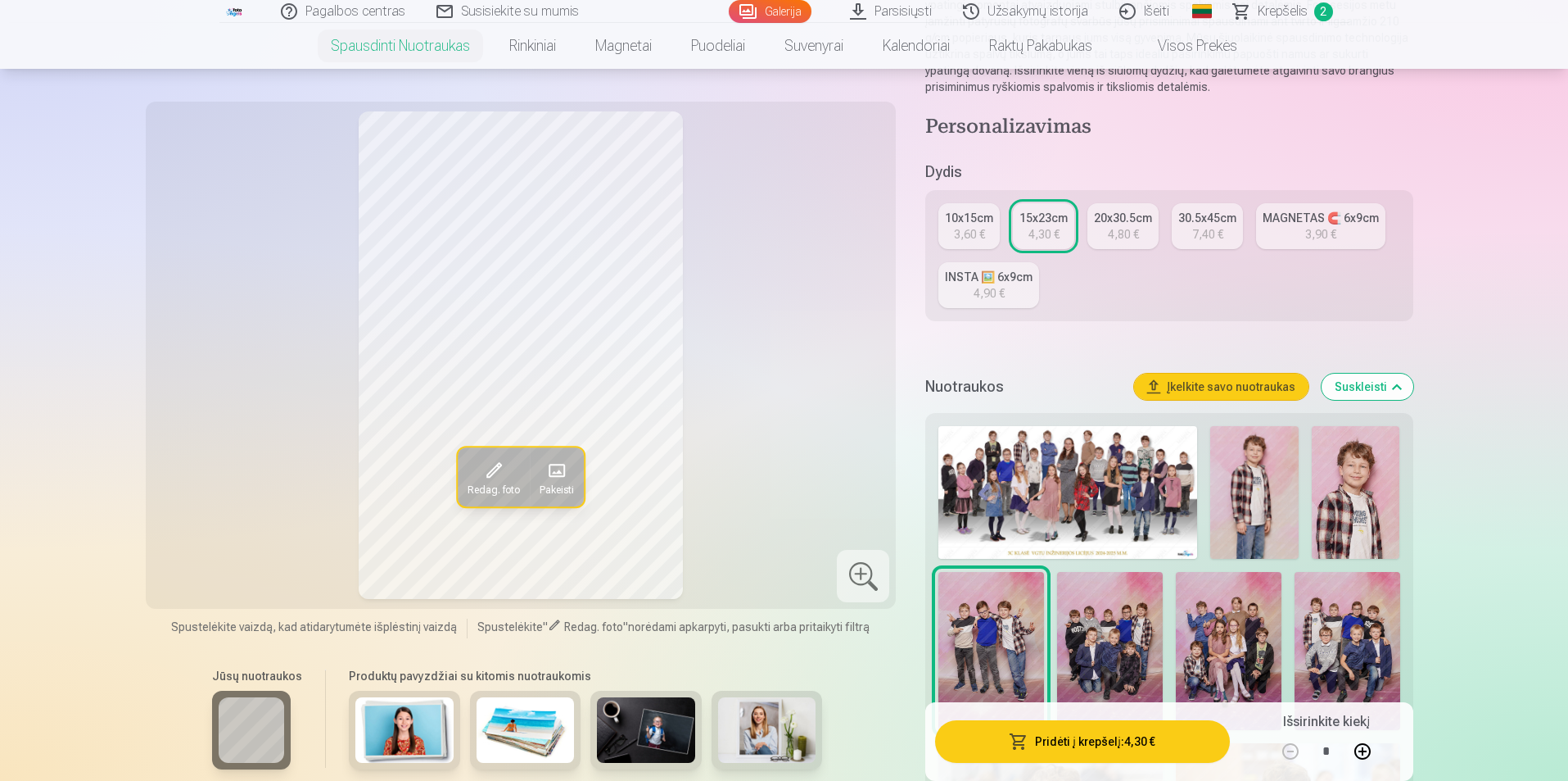
click at [1102, 740] on button "Pridėti į krepšelį : 4,30 €" at bounding box center [1081, 742] width 294 height 43
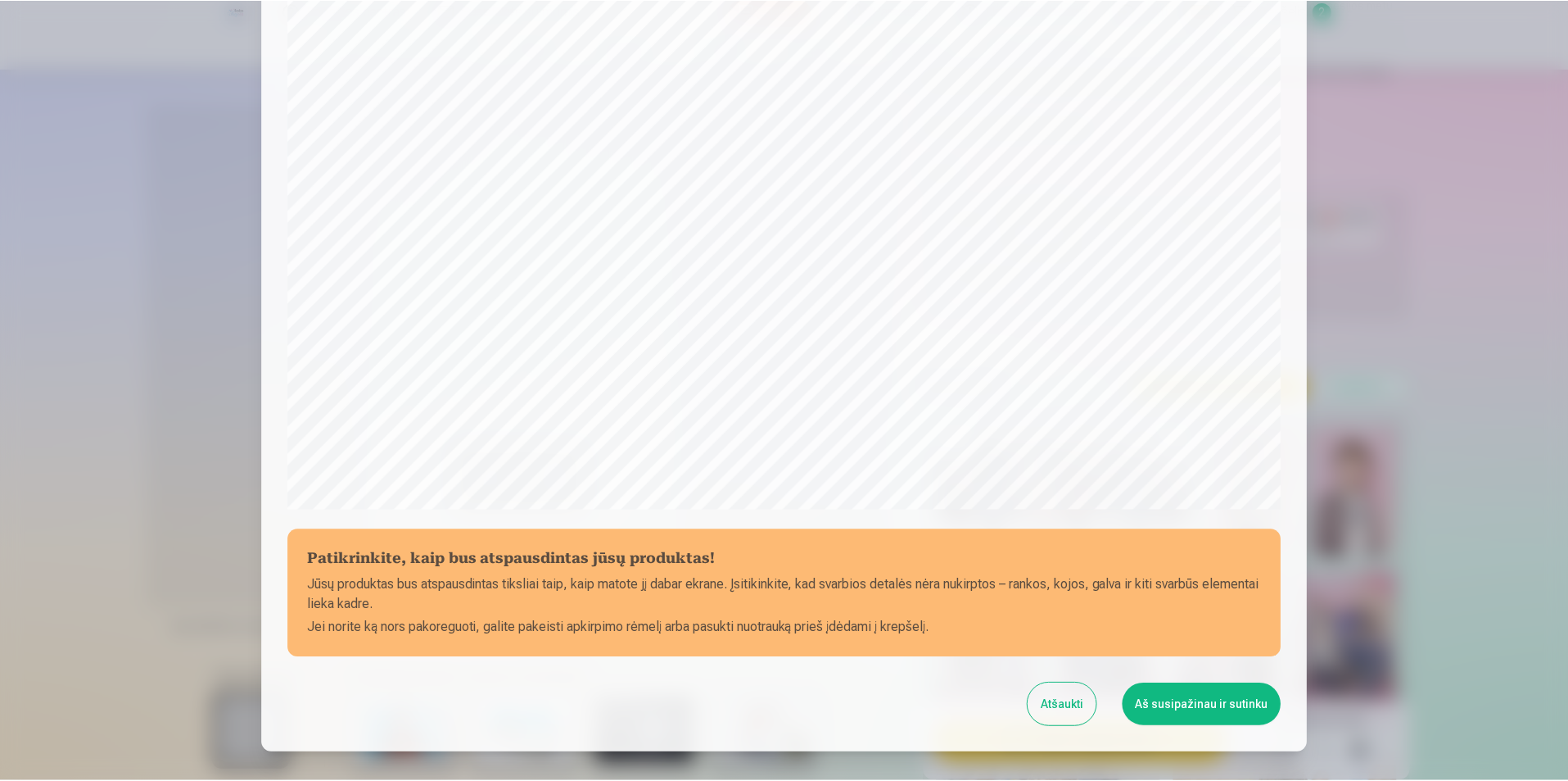
scroll to position [399, 0]
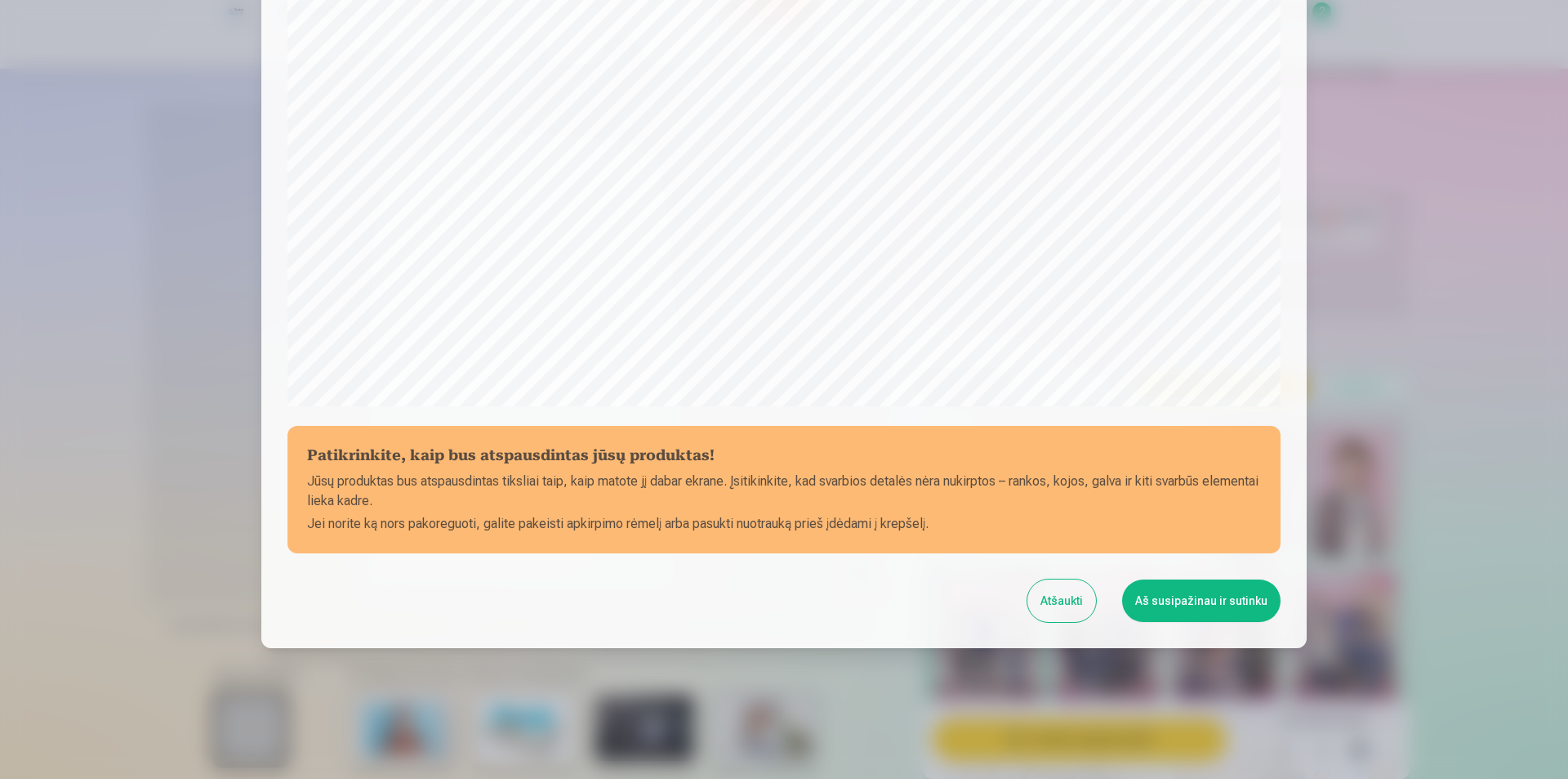
click at [1212, 598] on button "Aš susipažinau ir sutinku" at bounding box center [1201, 601] width 159 height 43
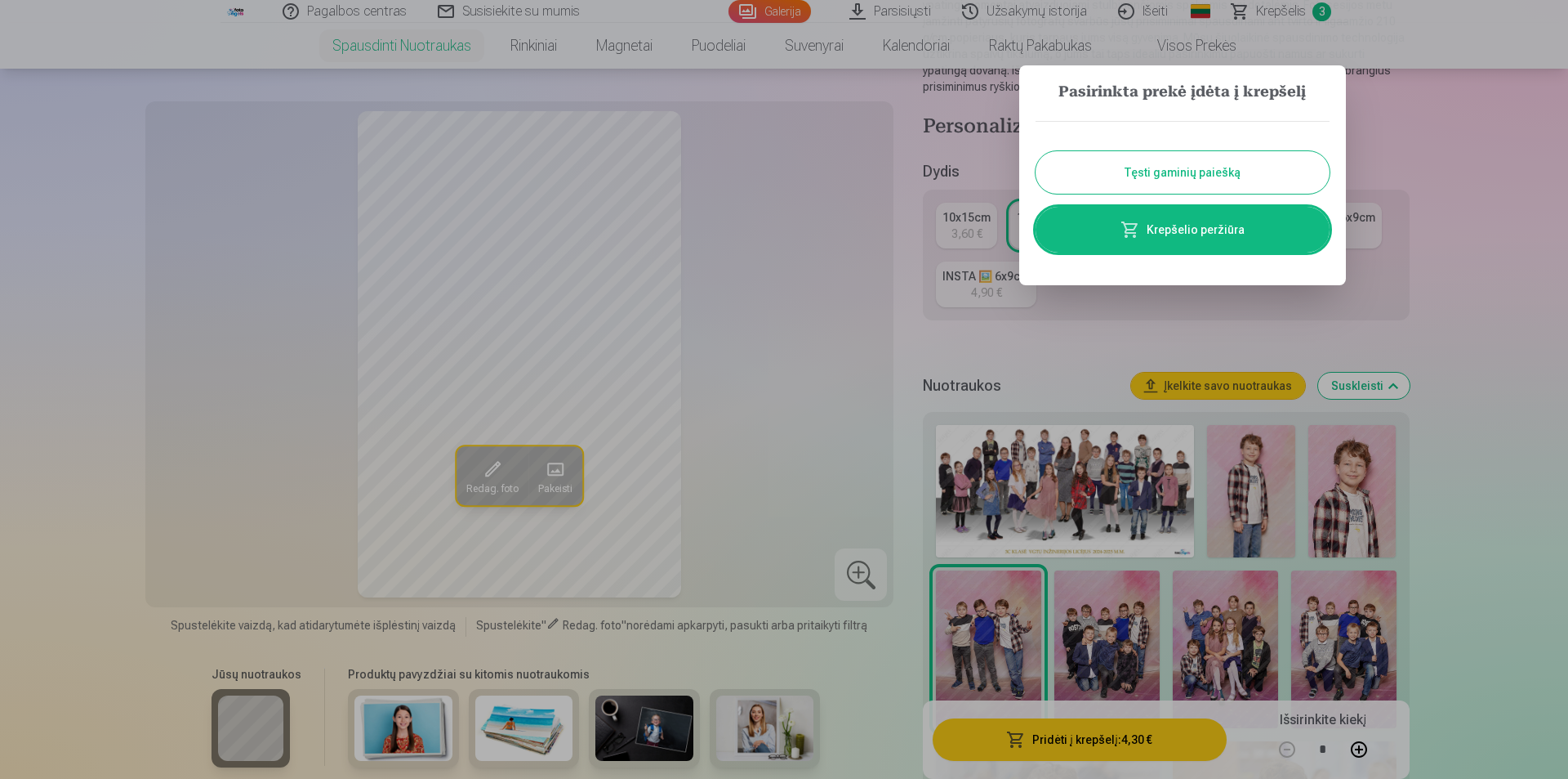
click at [1239, 167] on button "Tęsti gaminių paiešką" at bounding box center [1182, 173] width 294 height 43
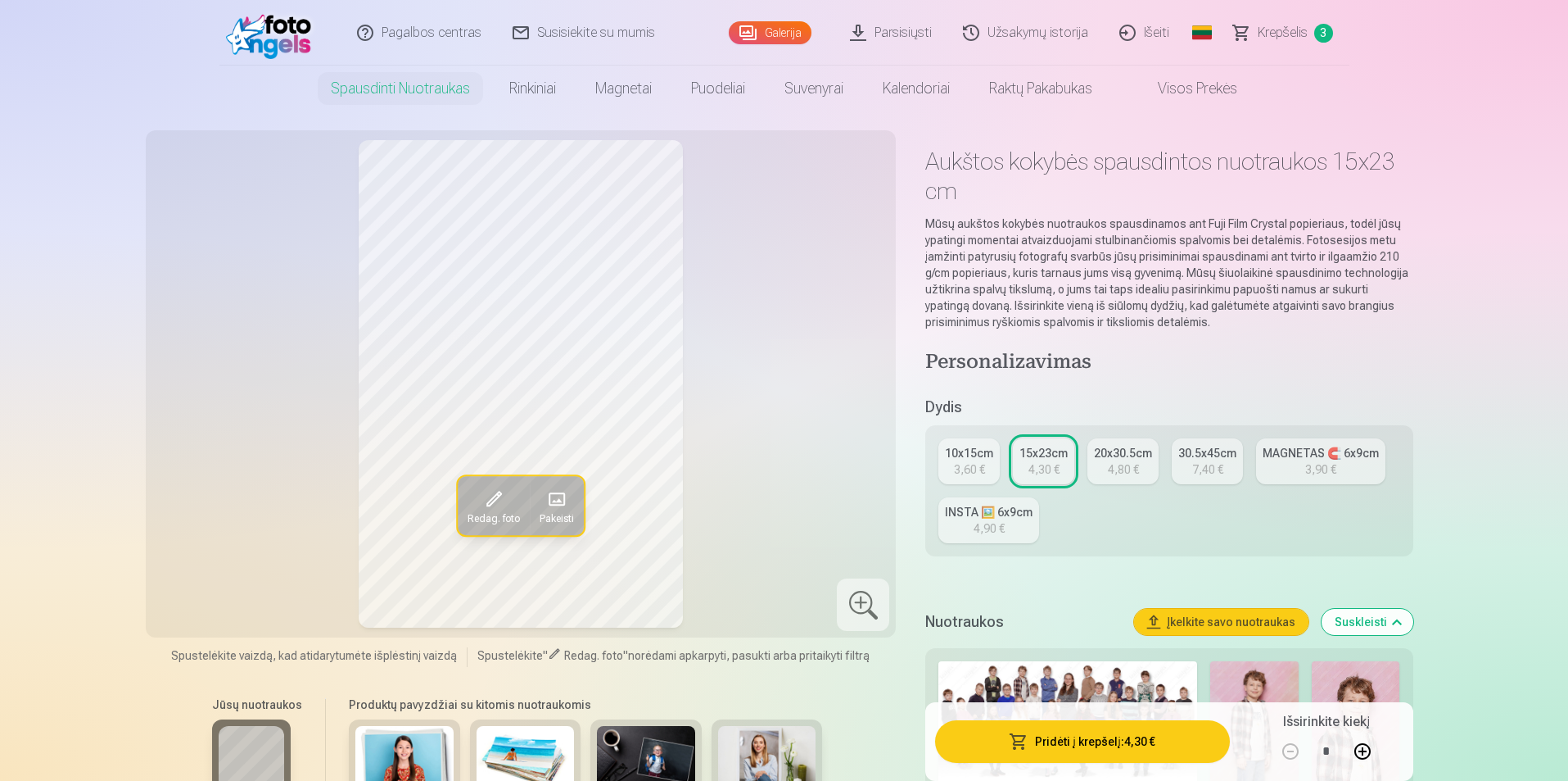
scroll to position [0, 0]
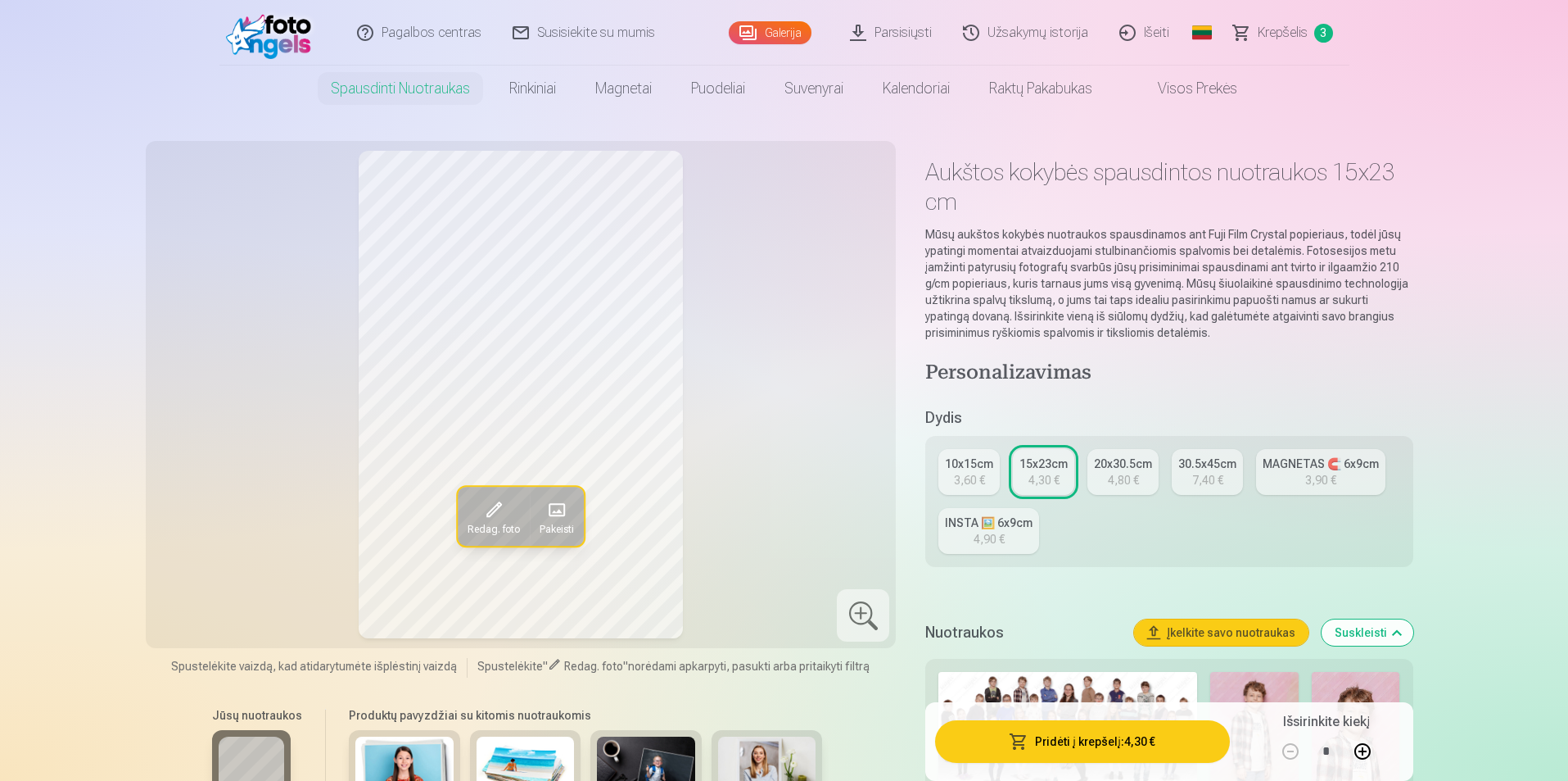
click at [1281, 26] on span "Krepšelis" at bounding box center [1282, 32] width 50 height 20
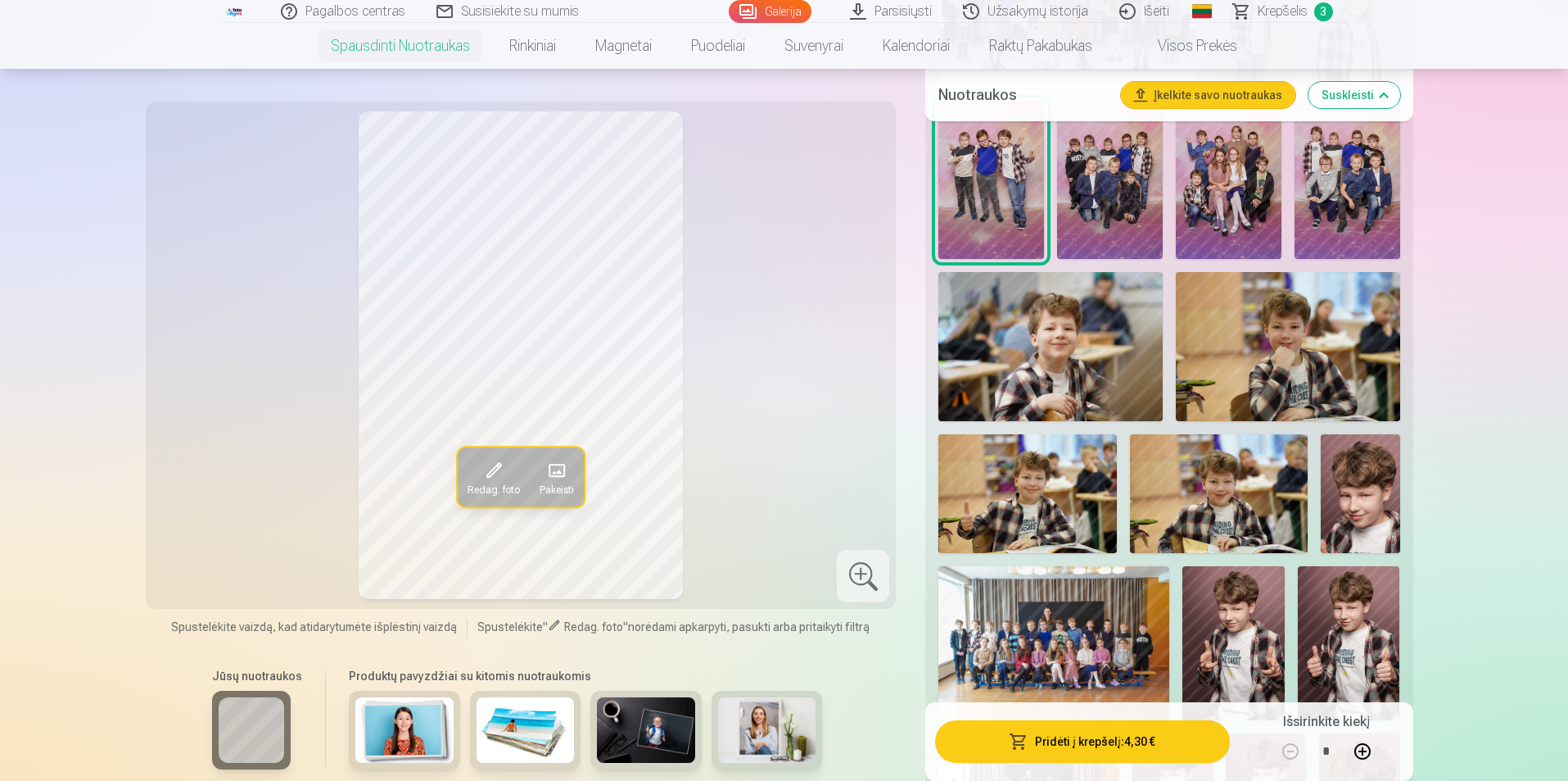
scroll to position [574, 0]
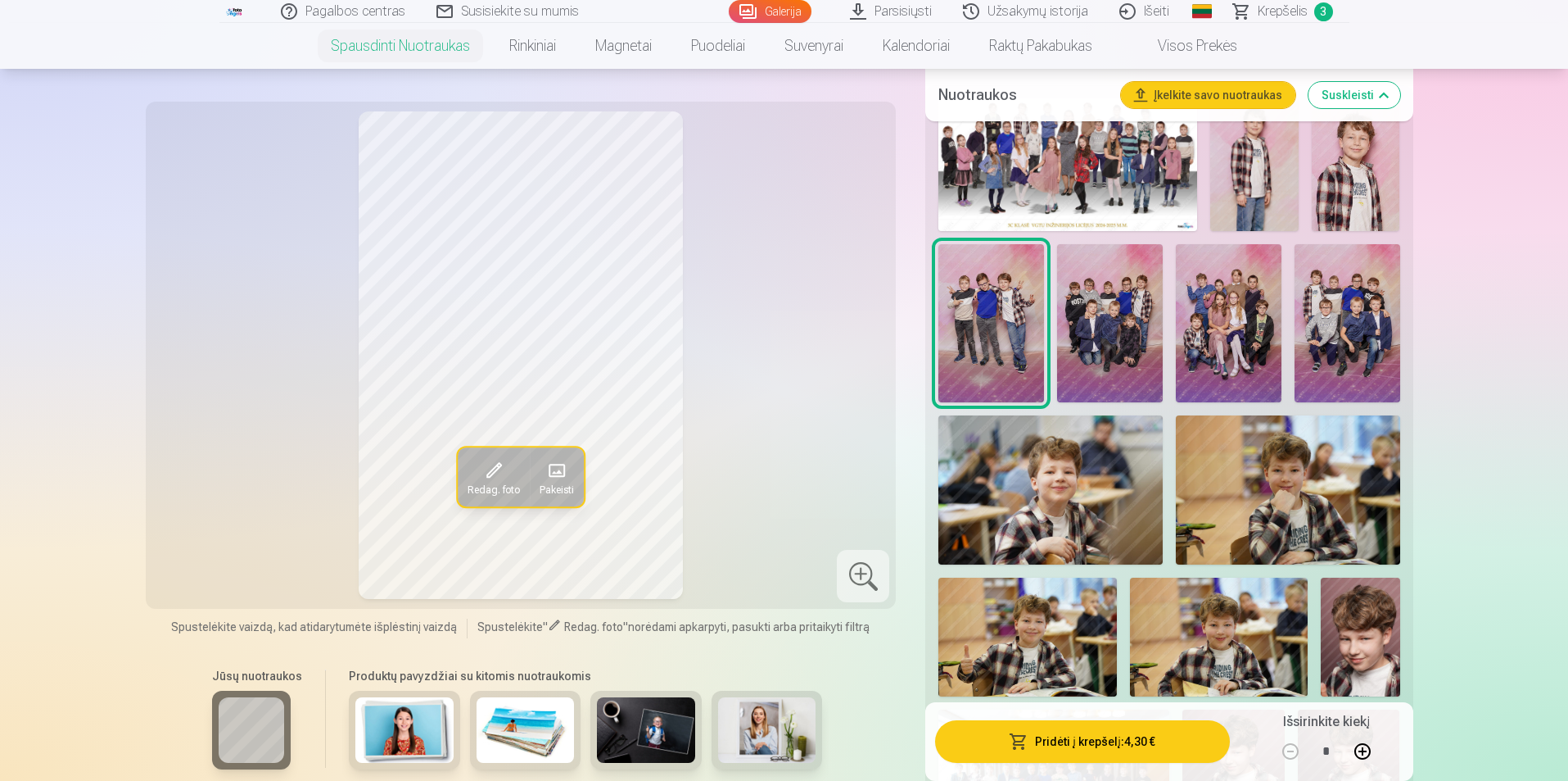
click at [1304, 489] on img at bounding box center [1288, 490] width 225 height 149
